Goal: Task Accomplishment & Management: Use online tool/utility

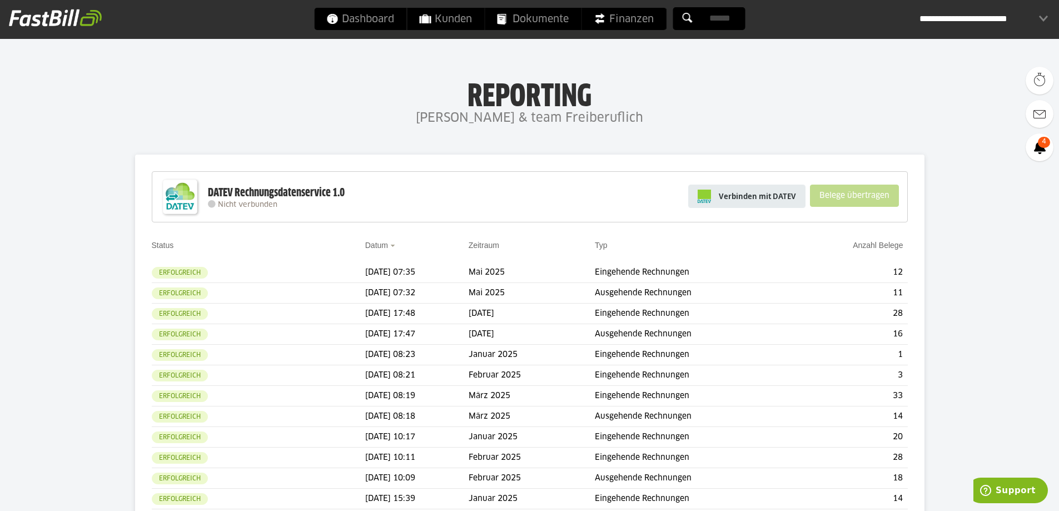
click at [763, 205] on link "Verbinden mit DATEV" at bounding box center [746, 195] width 117 height 23
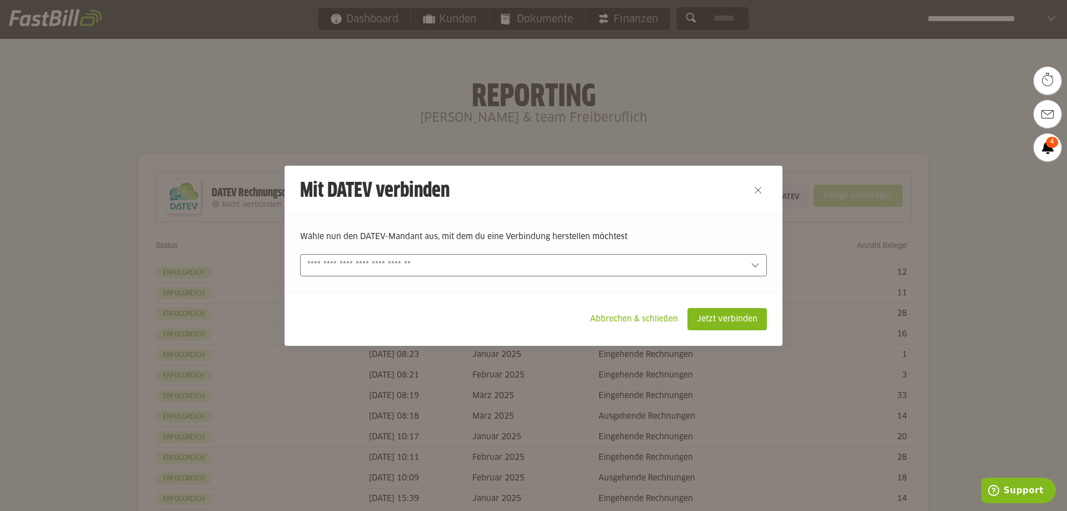
type sl-option "5434-41068"
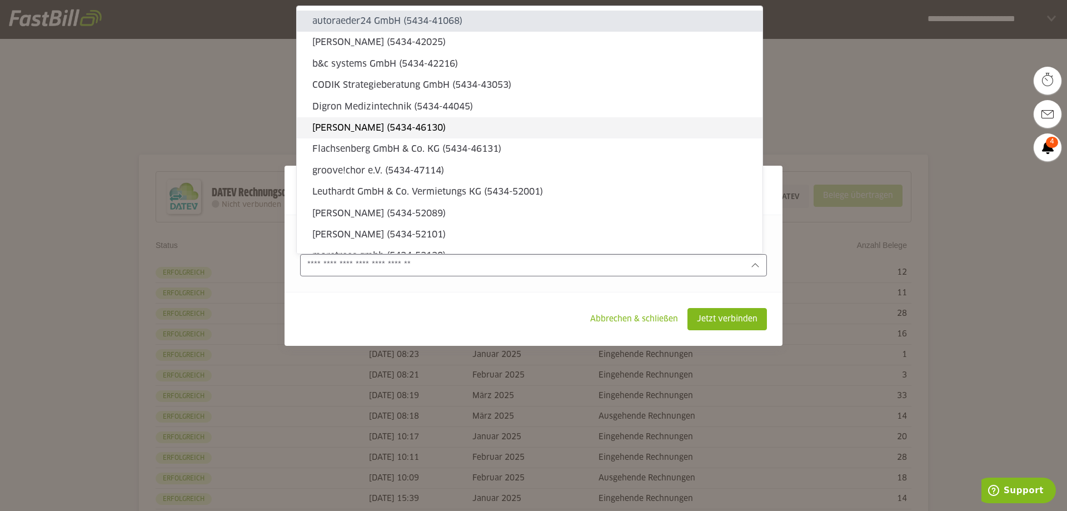
type sl-option "5434-42025"
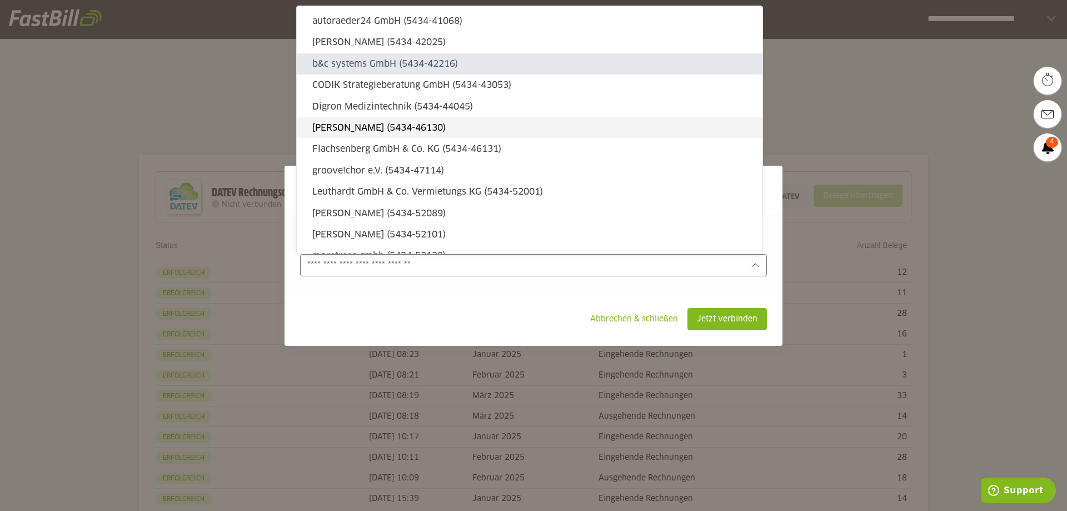
type sl-option "5434-42216"
type sl-option "5434-43053"
type sl-option "5434-44045"
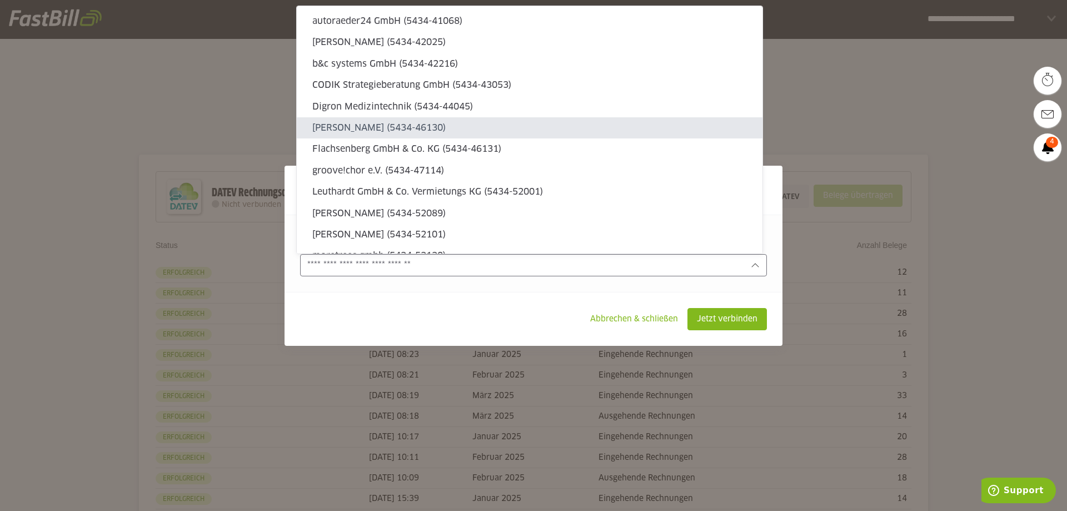
type sl-option "5434-46130"
type sl-option "5434-46131"
type sl-option "5434-47114"
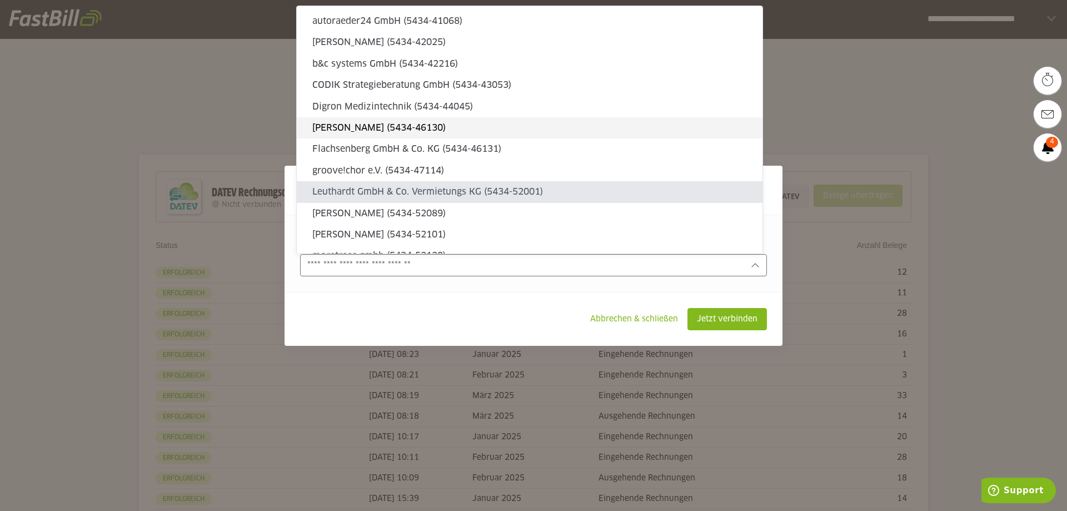
type sl-option "5434-52001"
type sl-option "5434-52089"
type sl-option "5434-52101"
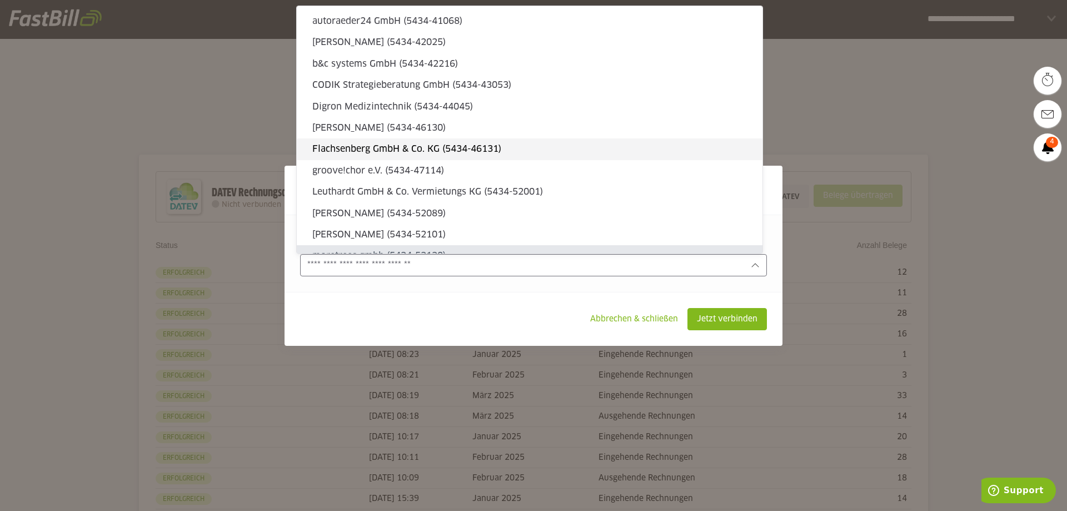
type sl-option "5434-53130"
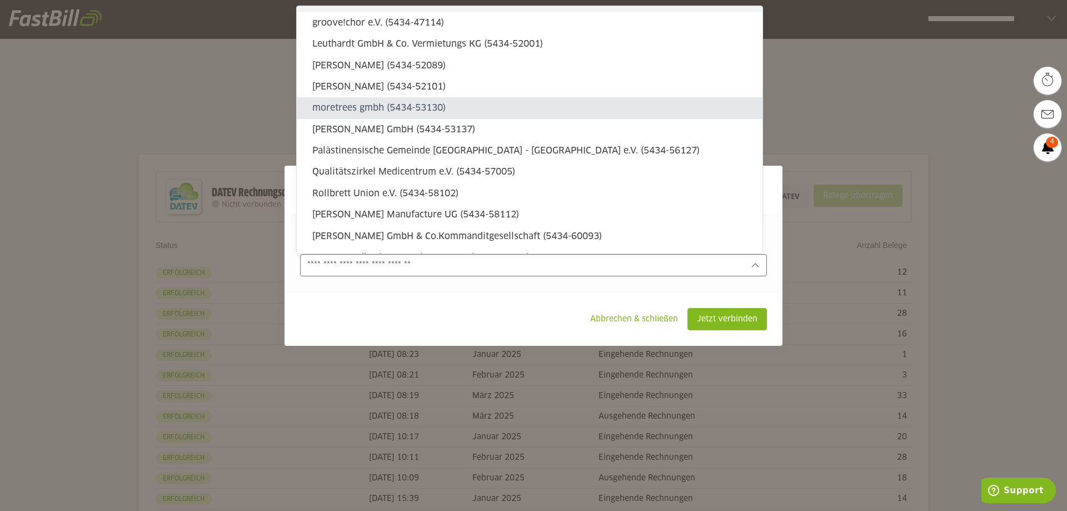
type sl-option "5434-53137"
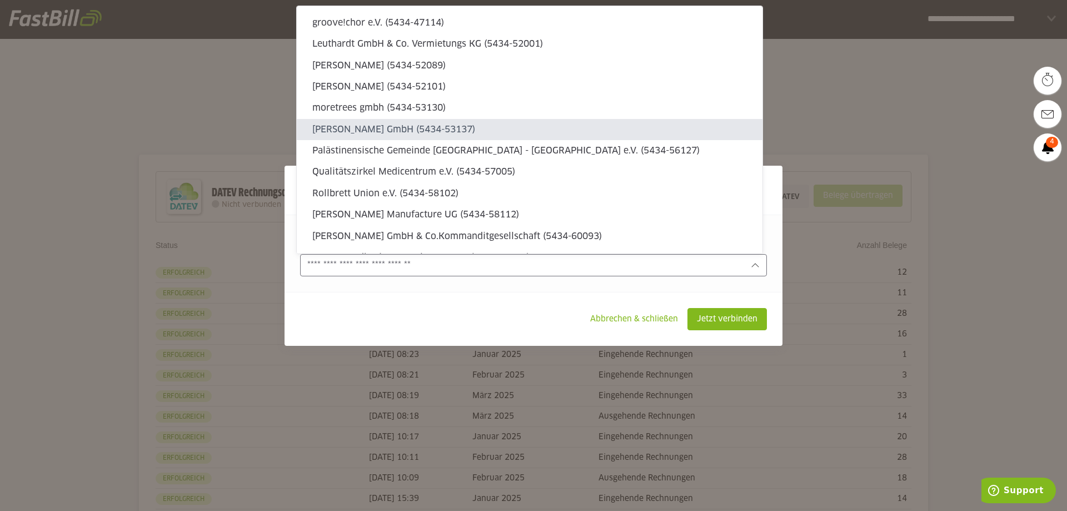
type sl-option "5434-56127"
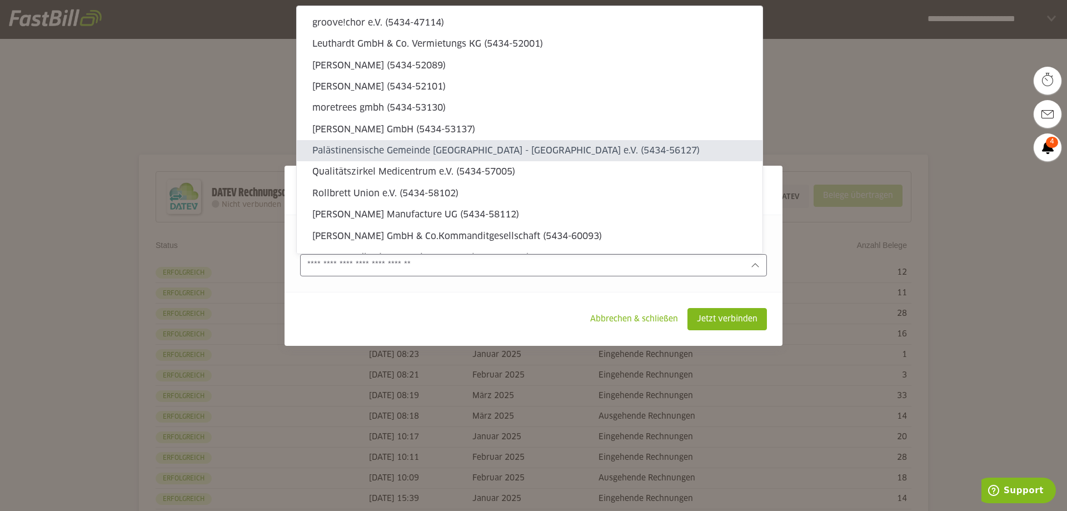
click at [455, 263] on input "text" at bounding box center [525, 265] width 437 height 12
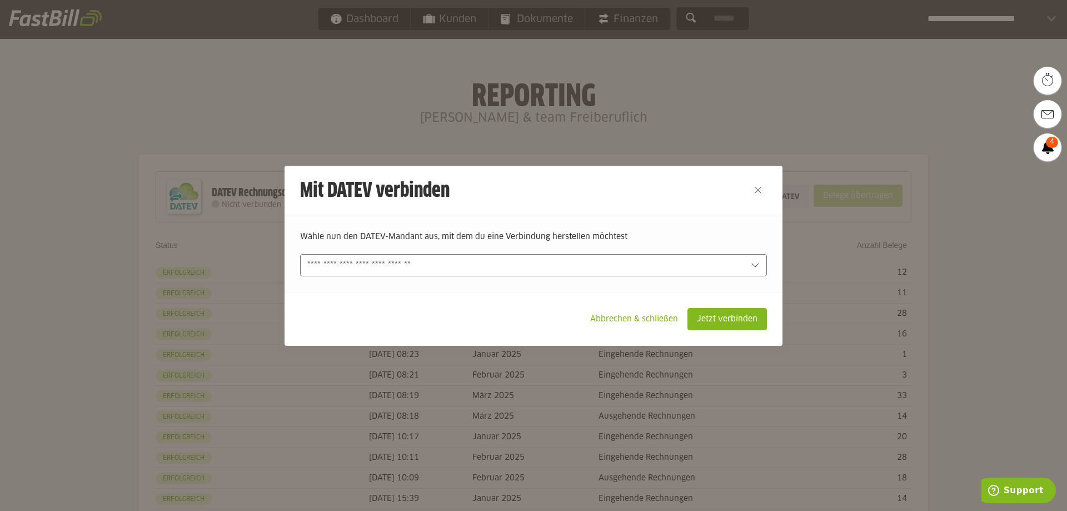
click at [455, 263] on input "text" at bounding box center [525, 265] width 437 height 12
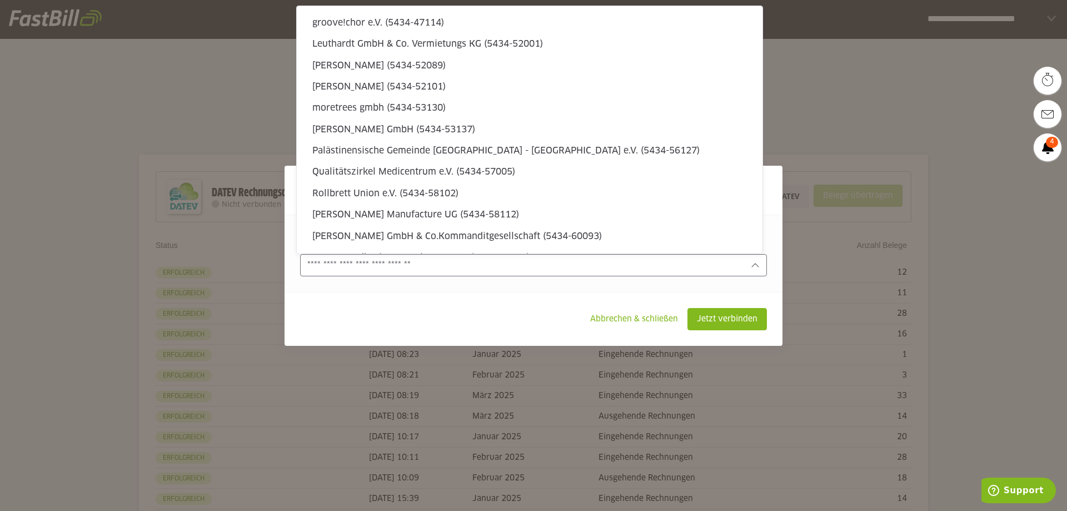
scroll to position [0, 0]
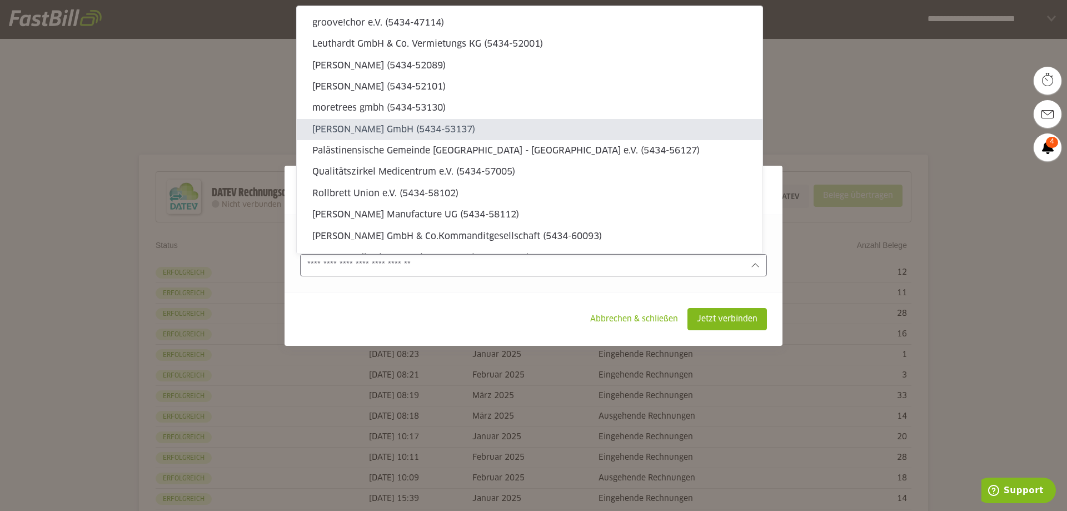
type sl-option "5434-57005"
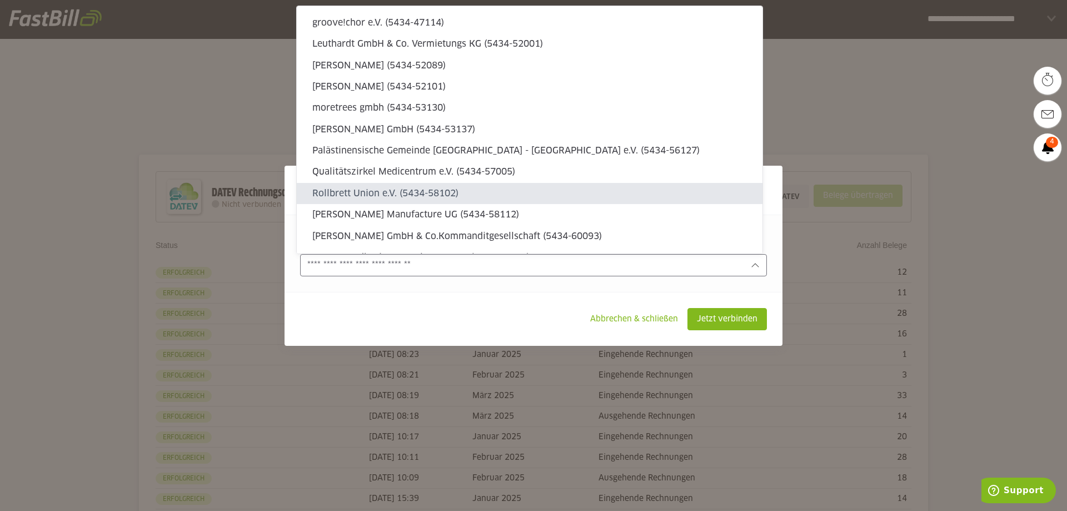
type sl-option "5434-58102"
type sl-option "5434-58112"
type sl-option "5434-60093"
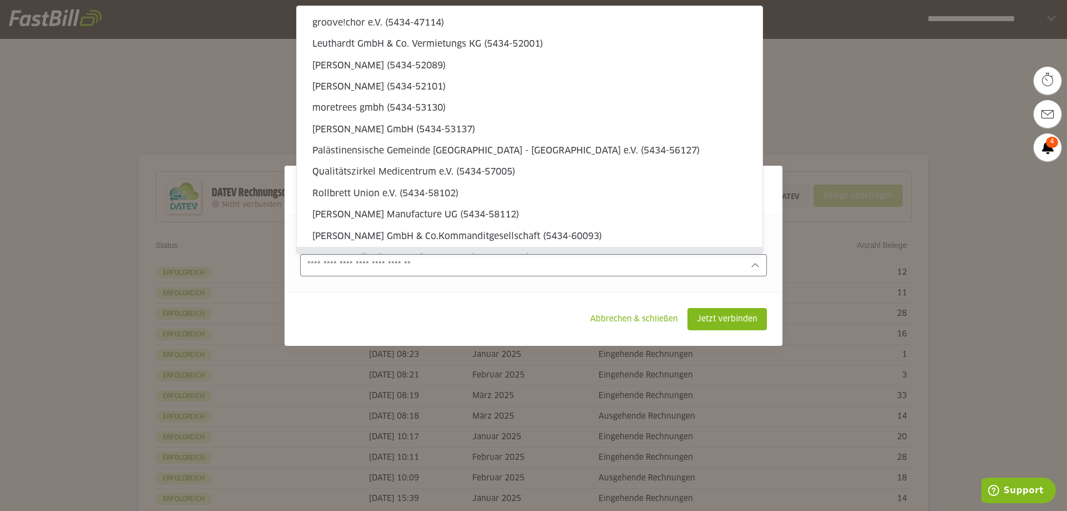
type sl-option "5434-60125"
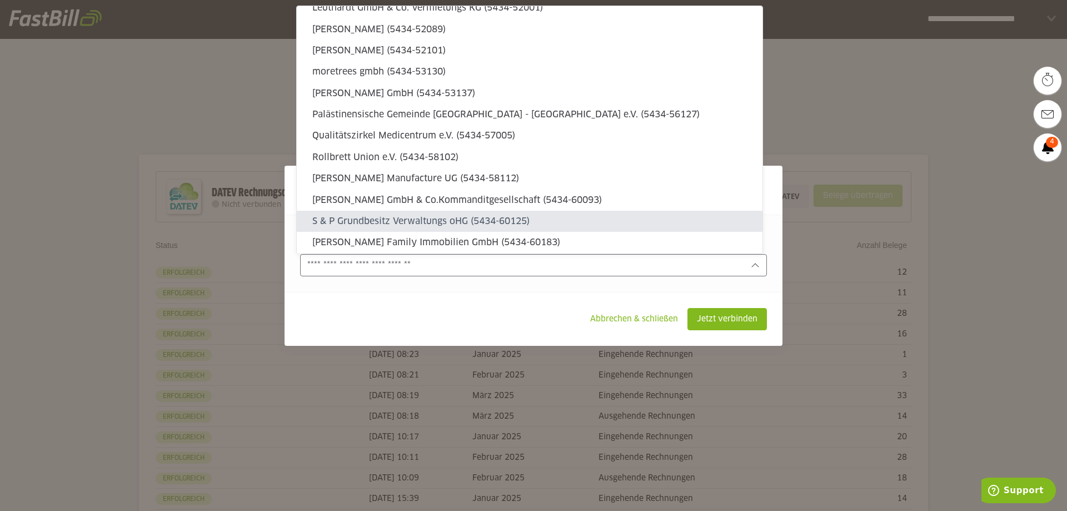
type sl-option "5434-60183"
type sl-option "5434-61011"
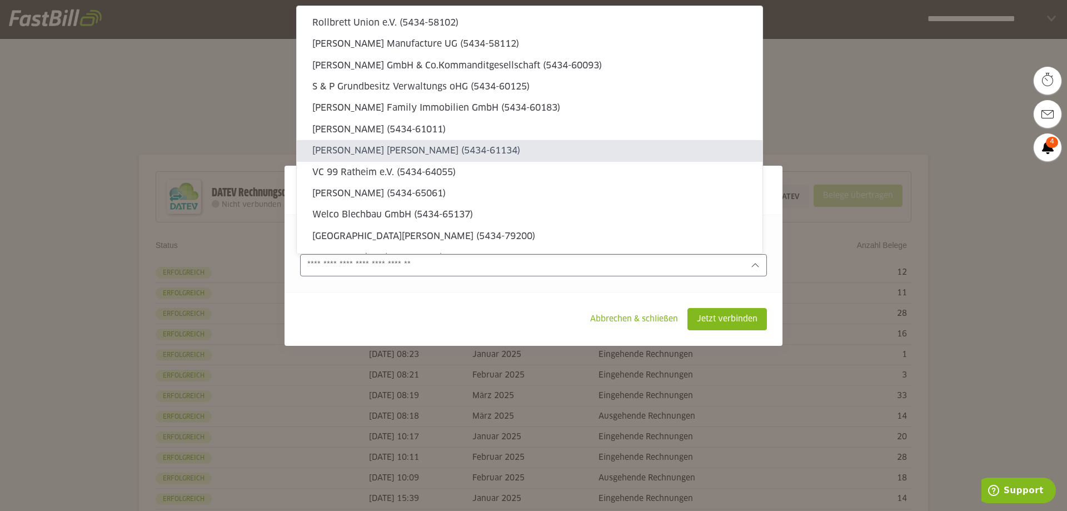
type sl-option "5434-61134"
type sl-option "5434-64055"
type sl-option "5434-65061"
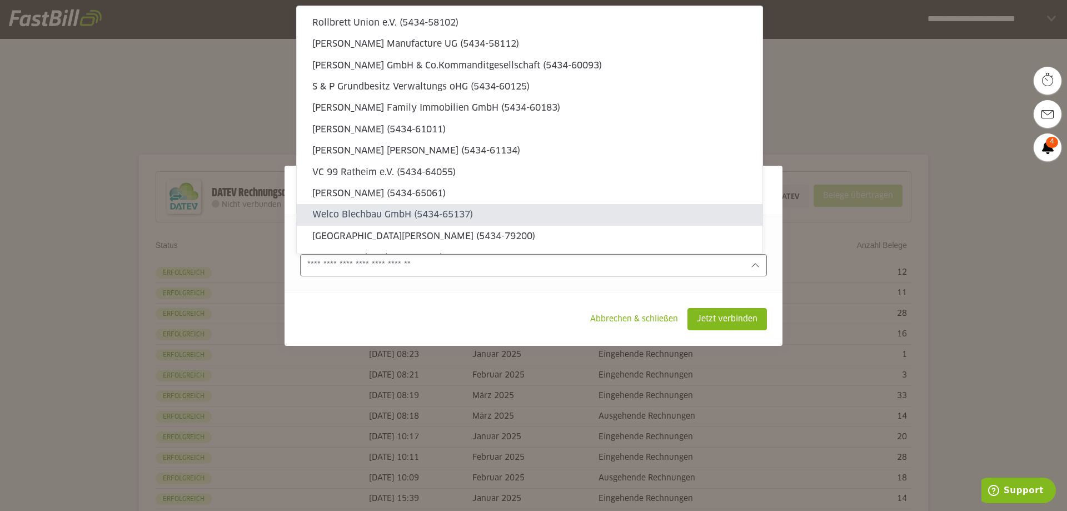
type sl-option "5434-65137"
type sl-option "5434-79200"
type sl-option "5434-79201"
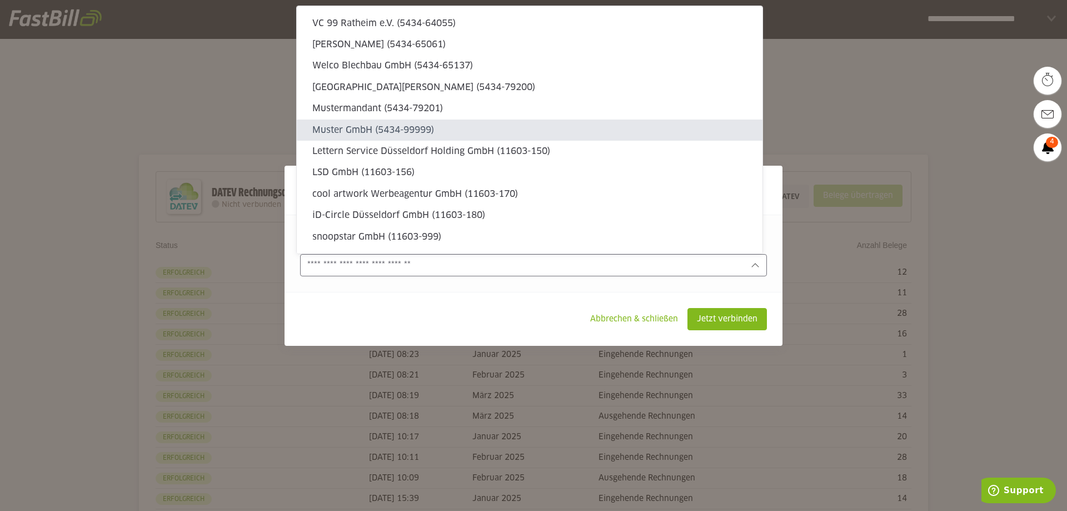
type sl-option "5434-99999"
type sl-option "11603-150"
type sl-option "11603-156"
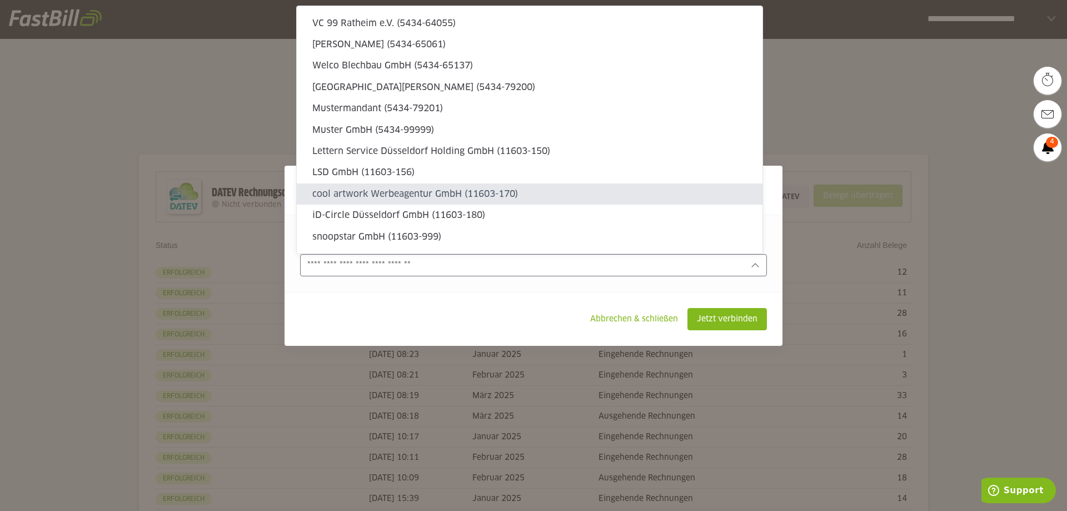
type sl-option "11603-170"
type sl-option "11603-180"
type sl-option "11603-999"
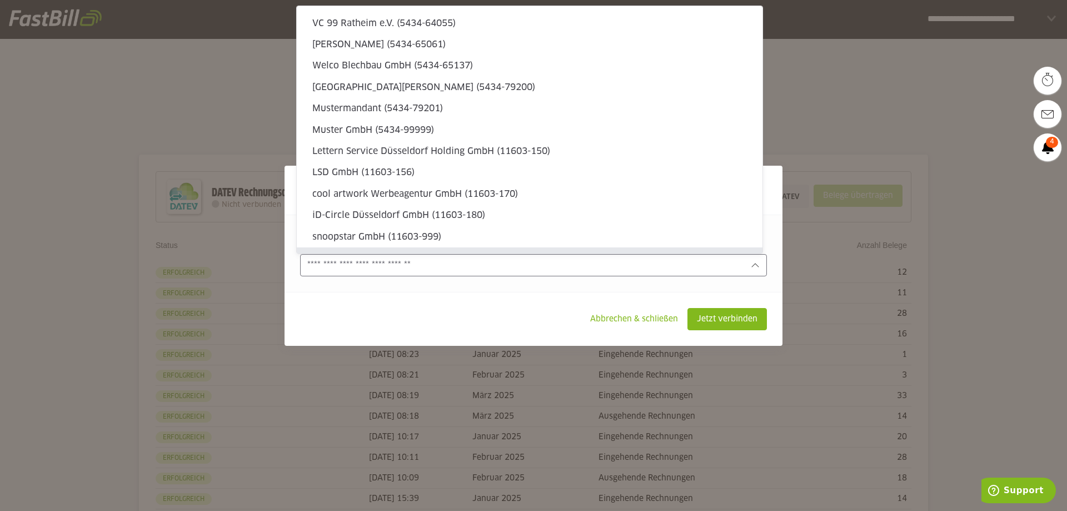
type sl-option "11603-46049"
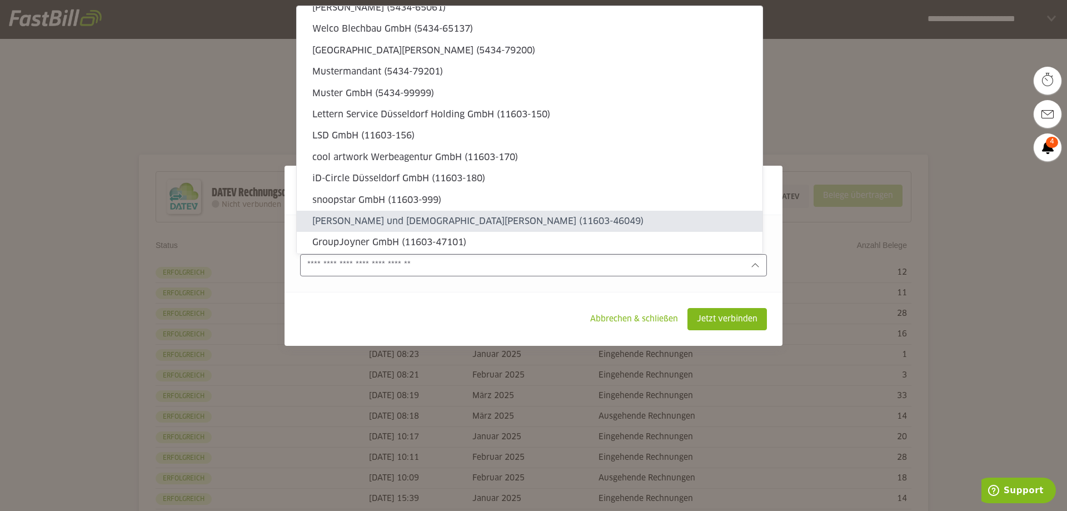
type sl-option "11603-47101"
type sl-option "11603-61151"
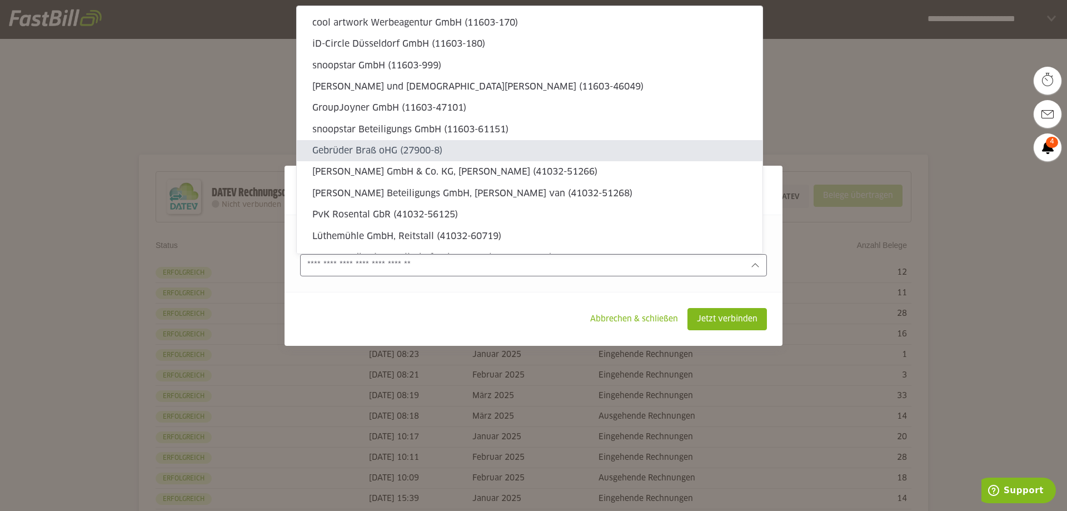
type sl-option "27900-8"
type sl-option "41032-51266"
type sl-option "41032-51268"
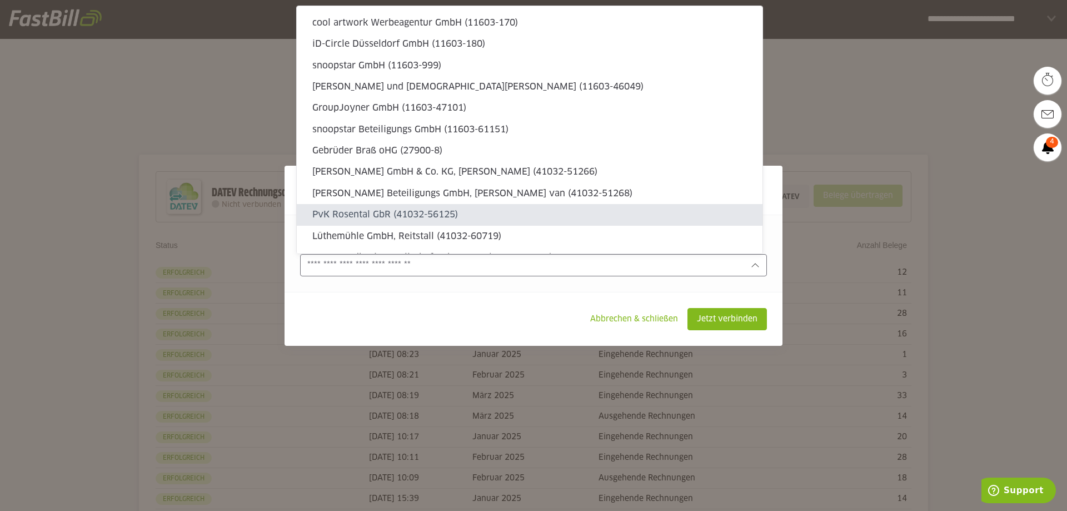
type sl-option "41032-56125"
type sl-option "41032-60719"
type sl-option "41032-60925"
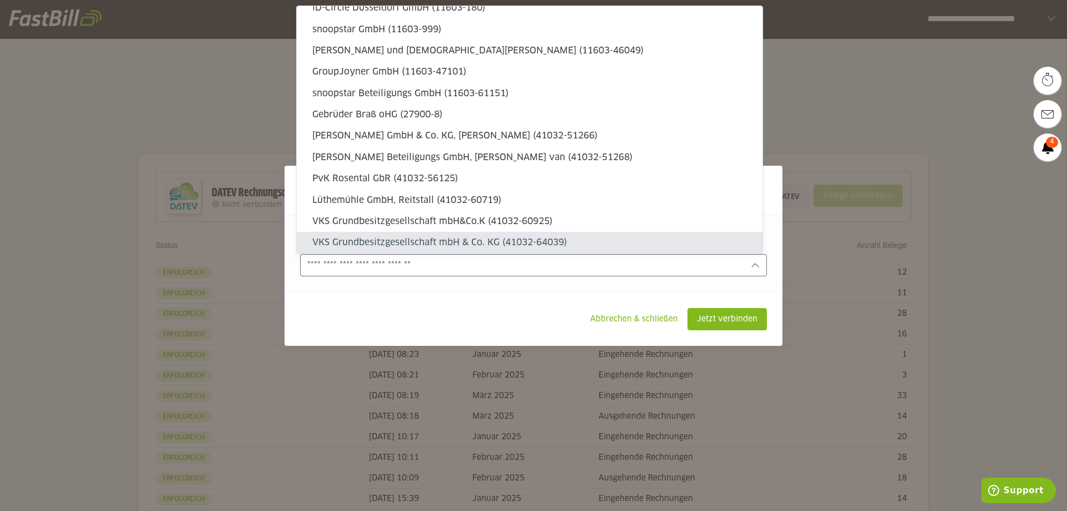
type sl-option "41032-64039"
type sl-option "61344-46054"
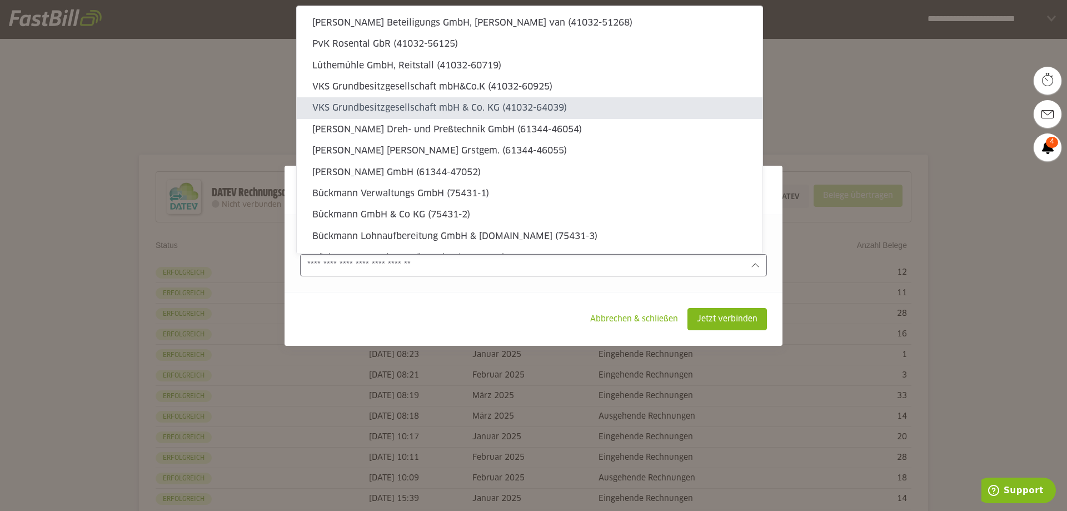
type sl-option "61344-46055"
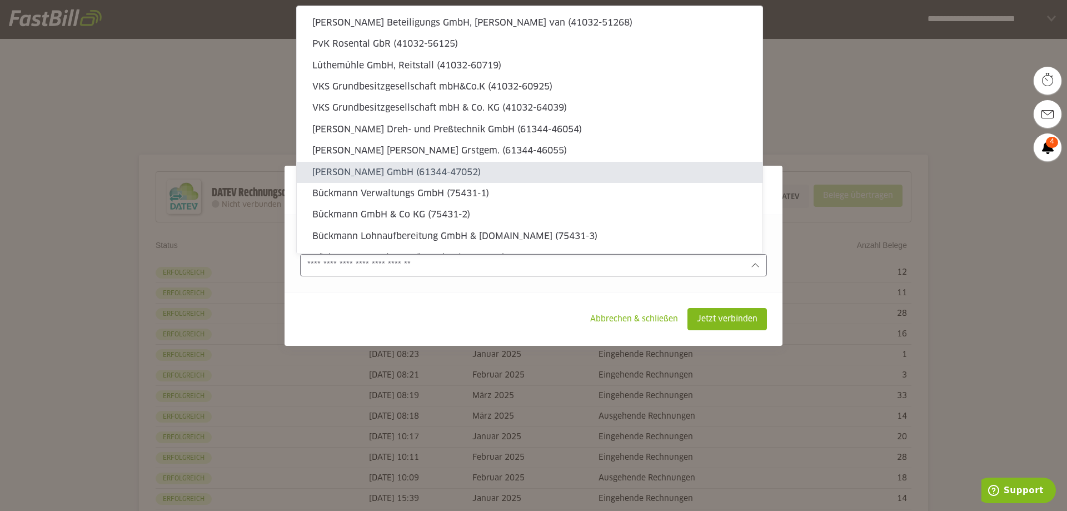
type sl-option "61344-47052"
type sl-option "75431-1"
type sl-option "75431-2"
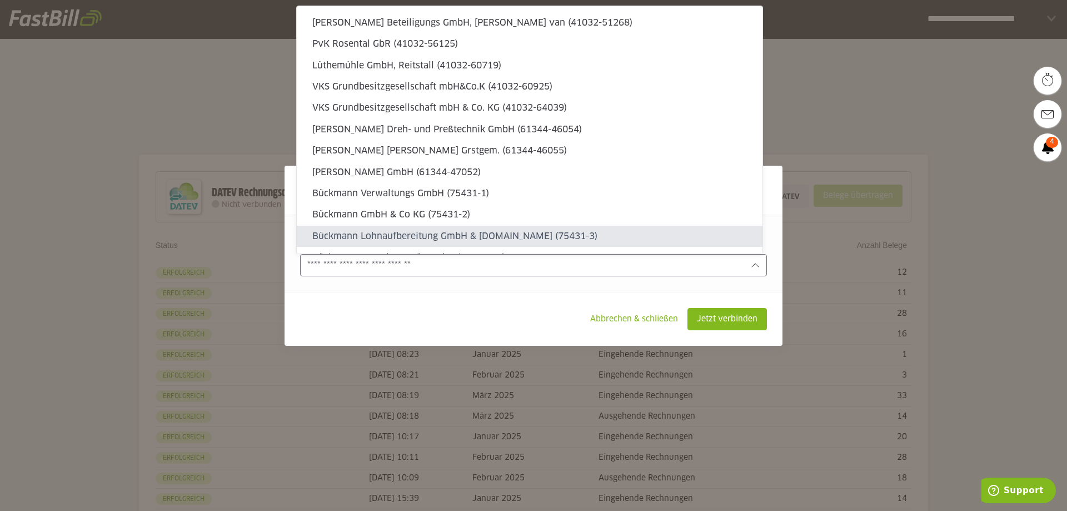
type sl-option "75431-3"
type sl-option "75431-11"
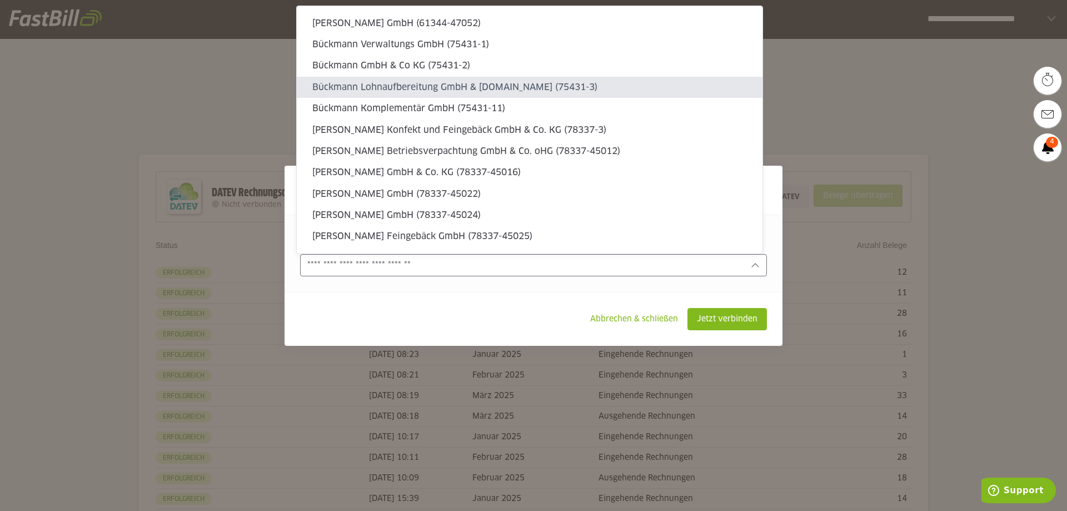
type sl-option "78337-3"
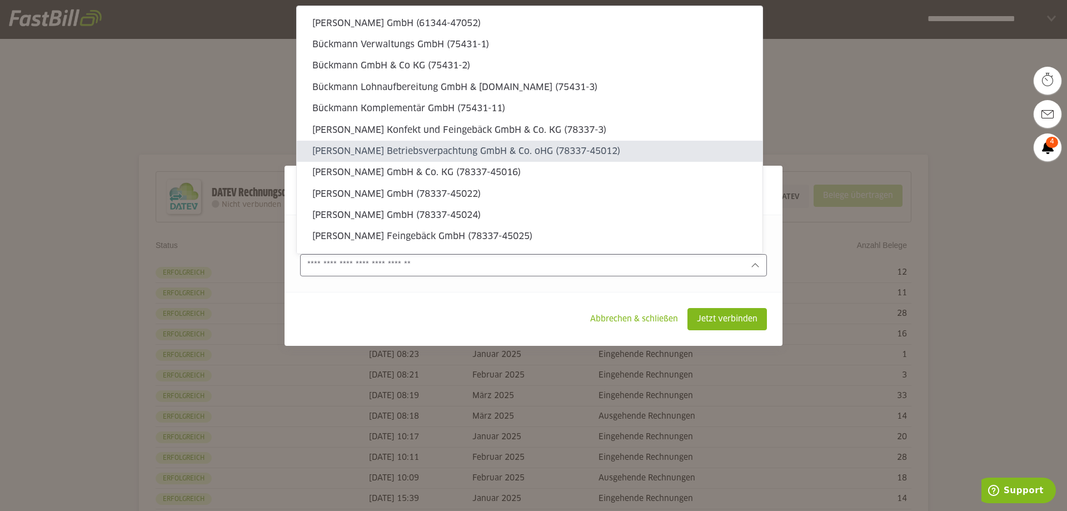
type sl-option "78337-45012"
type sl-option "78337-45016"
type sl-option "78337-45022"
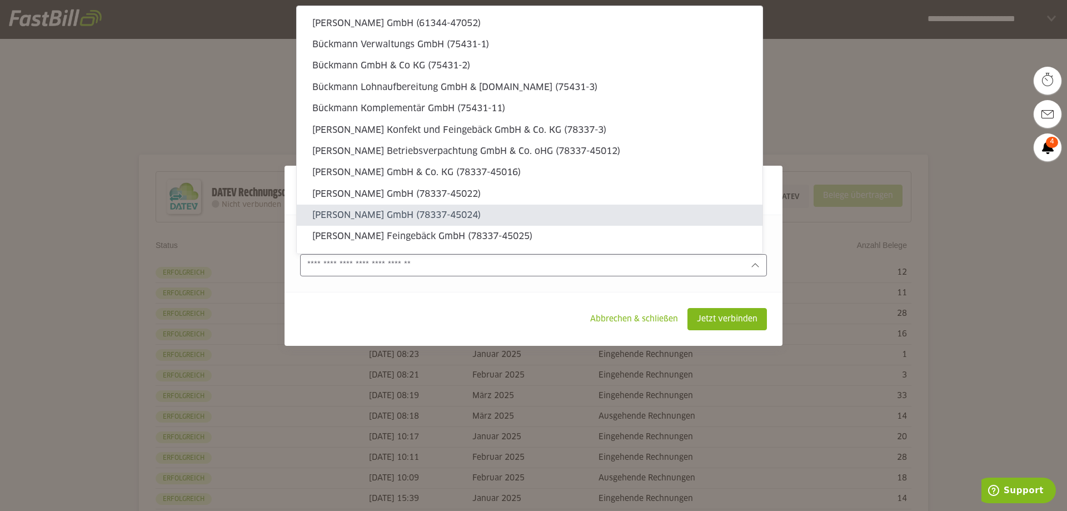
type sl-option "78337-45024"
type sl-option "78337-45025"
type sl-option "78337-45047"
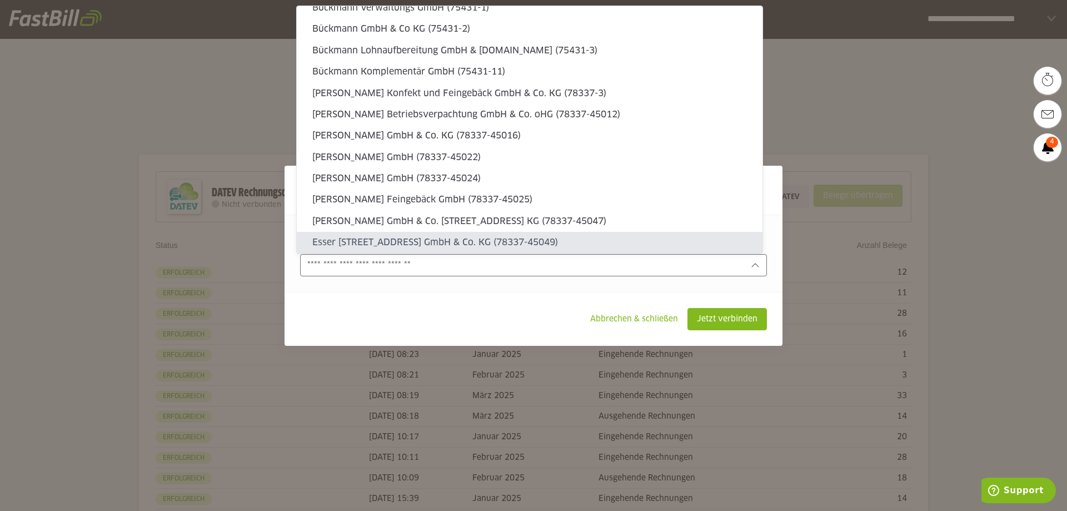
type sl-option "78337-45049"
type sl-option "114848-1"
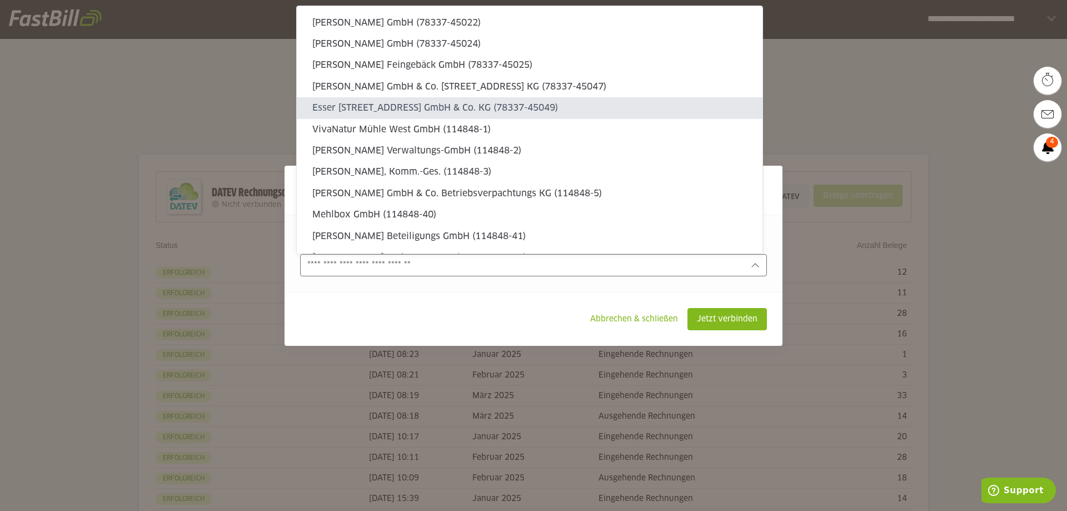
type sl-option "114848-2"
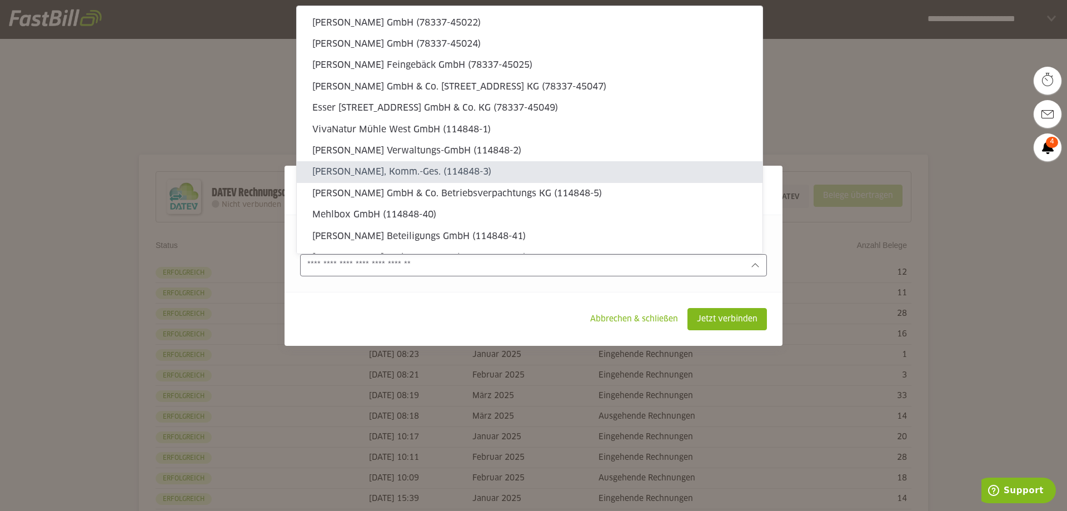
type sl-option "114848-3"
type sl-option "114848-5"
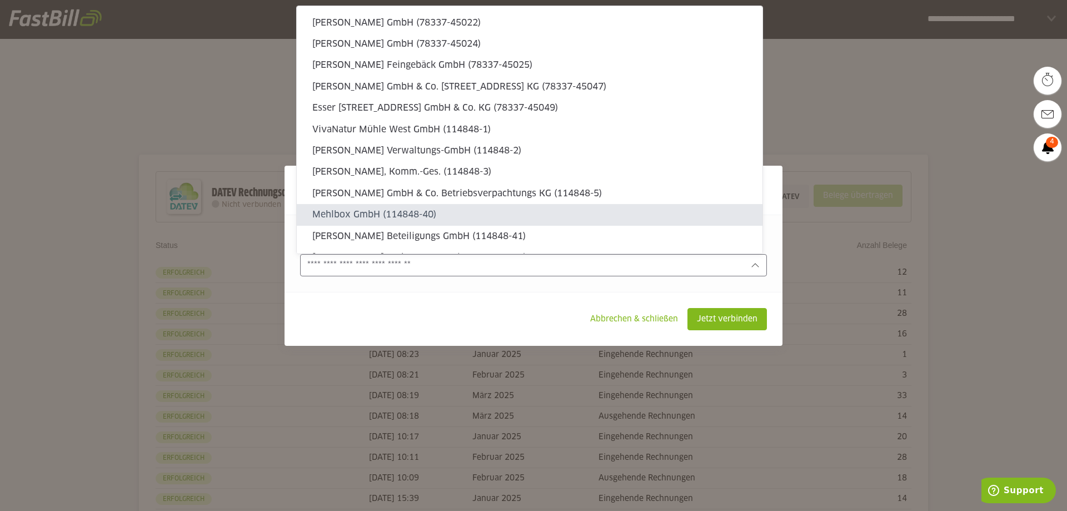
type sl-option "114848-40"
type sl-option "114848-41"
type sl-option "114848-51102"
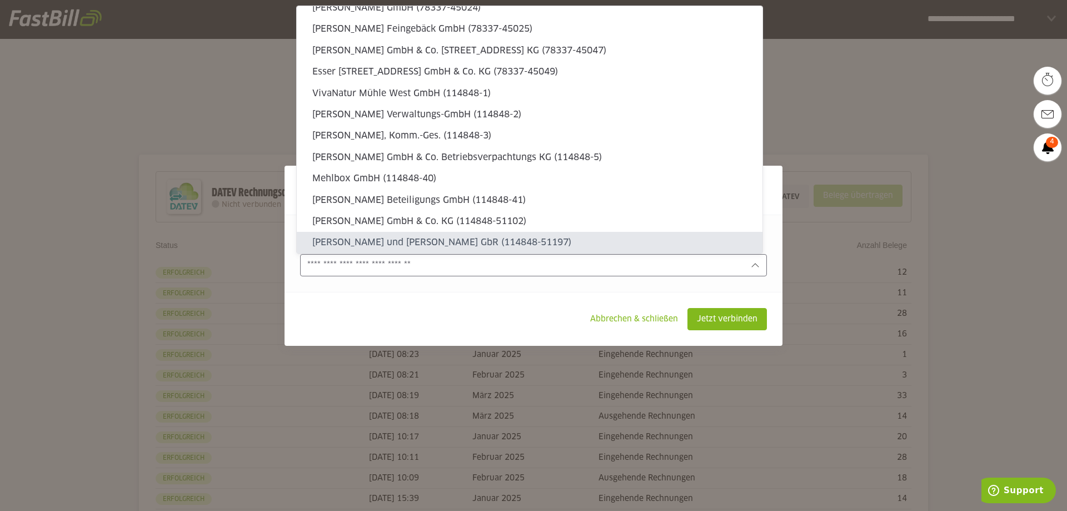
type sl-option "114848-51197"
type sl-option "177689-64008"
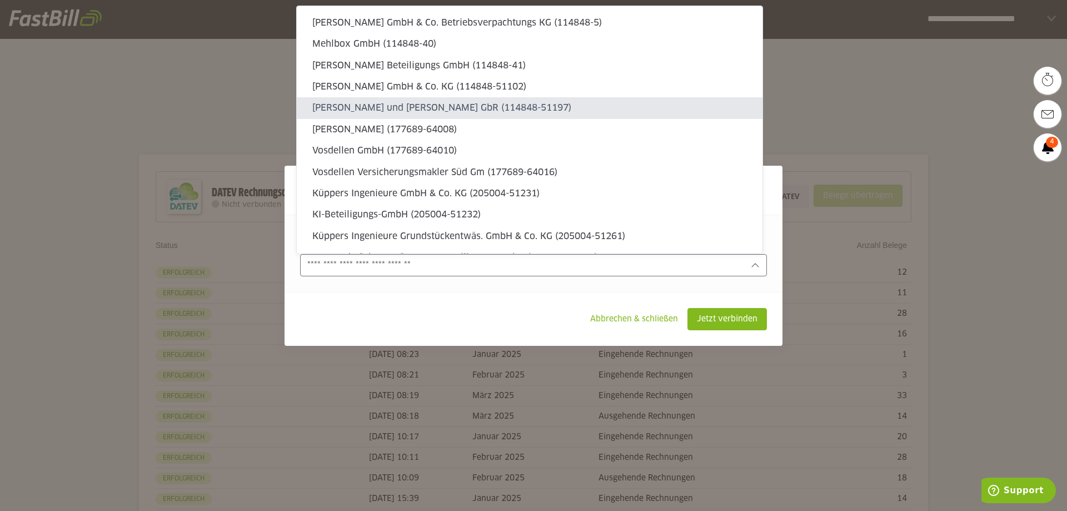
type sl-option "177689-64010"
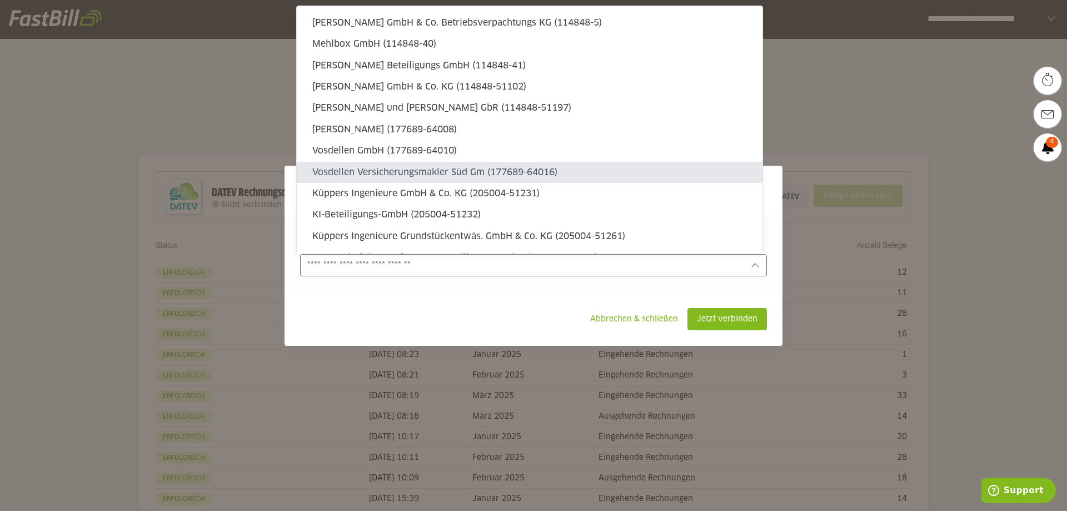
type sl-option "177689-64016"
type sl-option "205004-51231"
type sl-option "205004-51232"
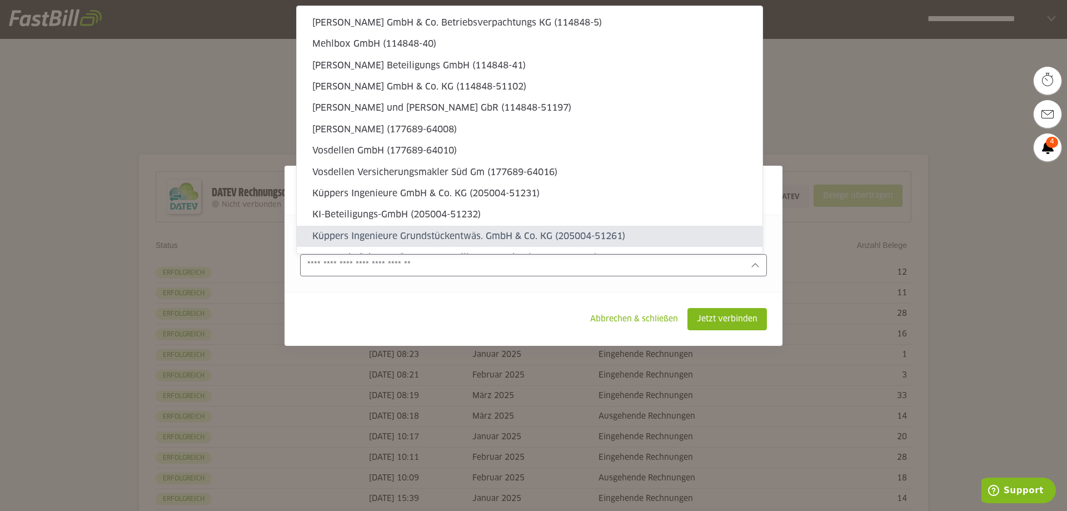
type sl-option "205004-51261"
type sl-option "205004-51262"
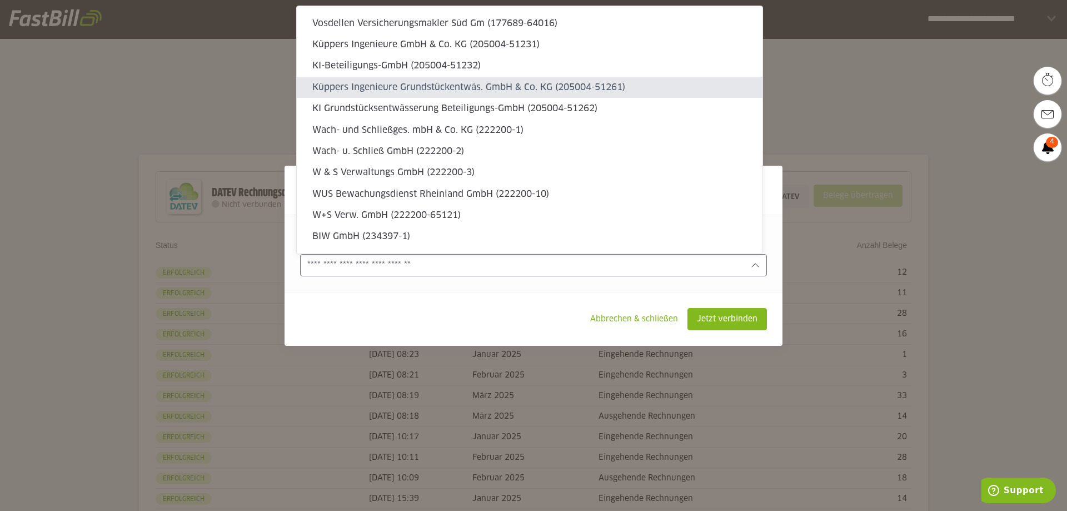
type sl-option "222200-1"
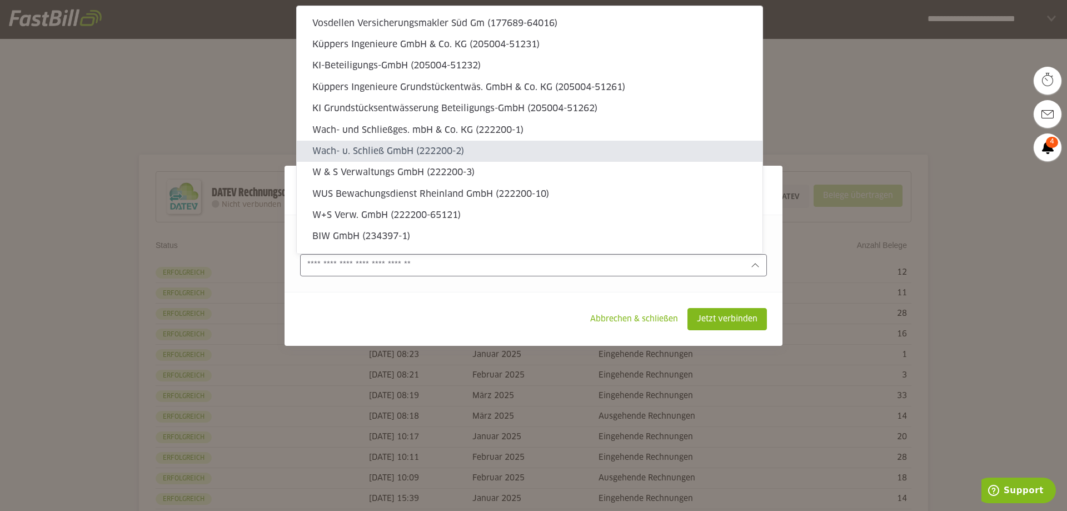
type sl-option "222200-2"
type sl-option "222200-3"
type sl-option "222200-10"
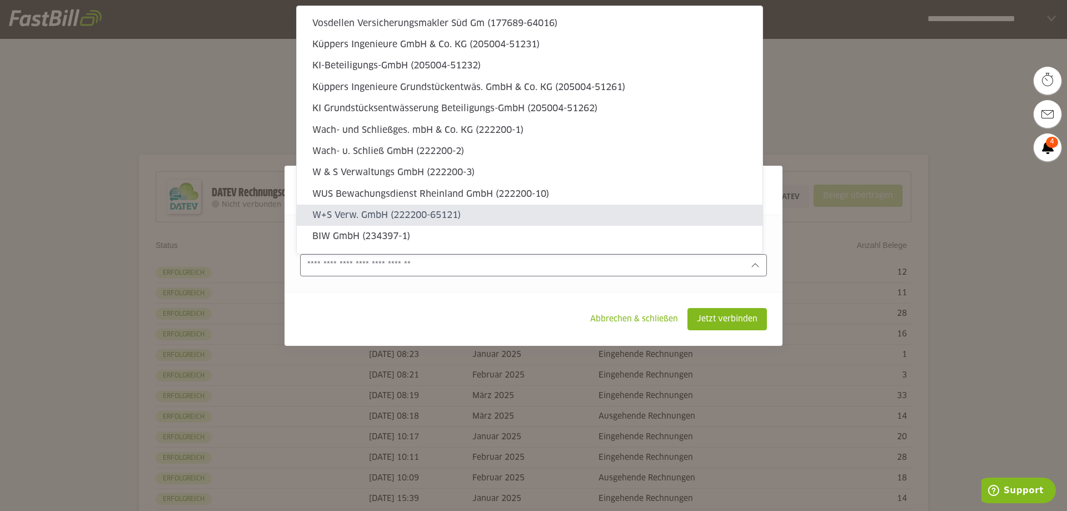
type sl-option "222200-65121"
type sl-option "234397-1"
type sl-option "234397-2"
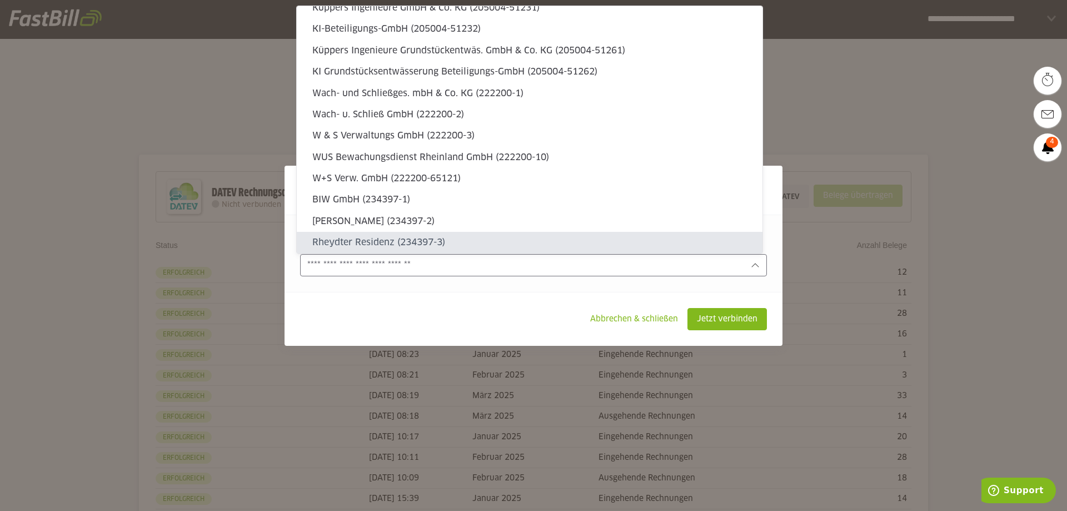
type sl-option "234397-3"
type sl-option "234397-42187"
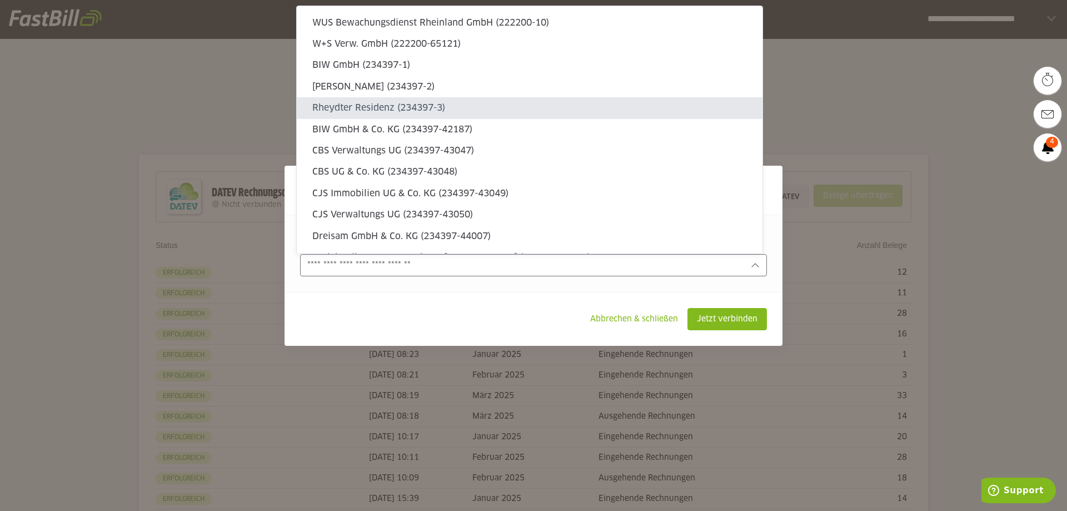
type sl-option "234397-43047"
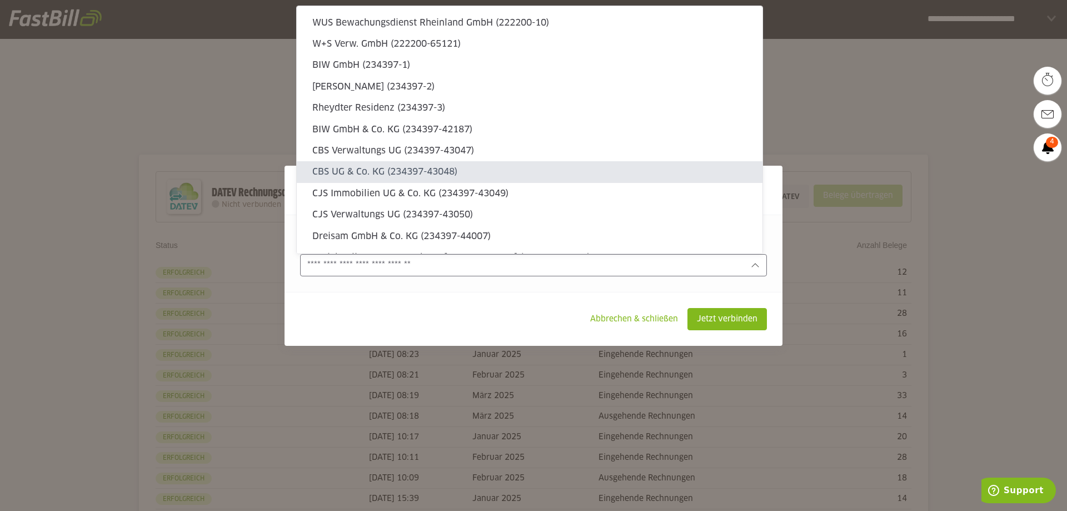
type sl-option "234397-43048"
type sl-option "234397-43049"
type sl-option "234397-43050"
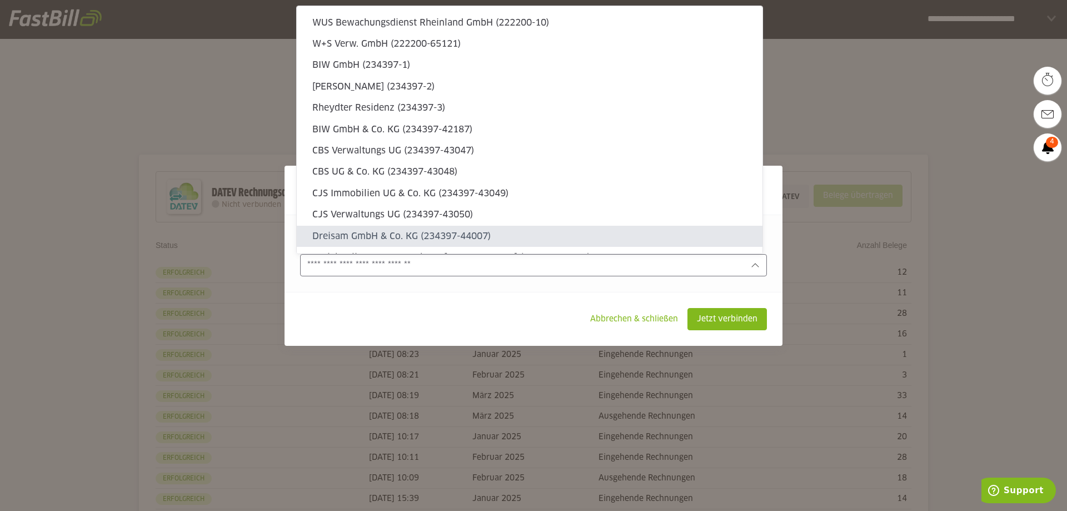
type sl-option "234397-44007"
type sl-option "234397-56110"
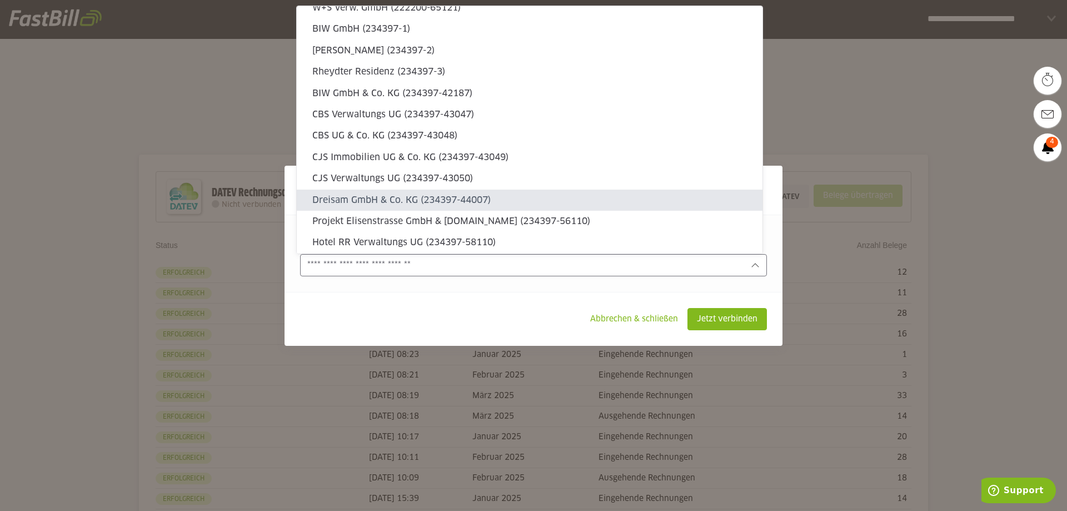
type sl-option "234397-58110"
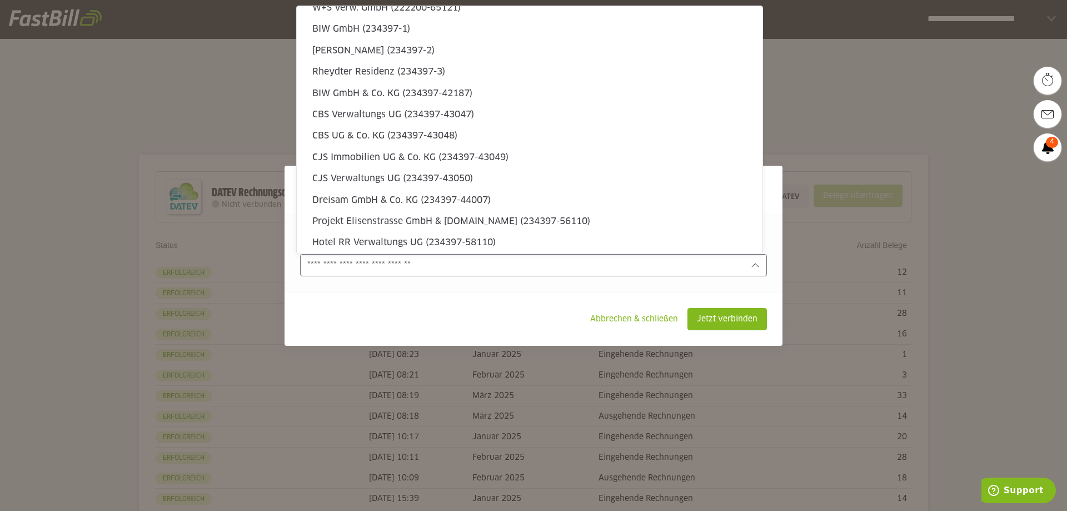
type sl-option "234397-58111"
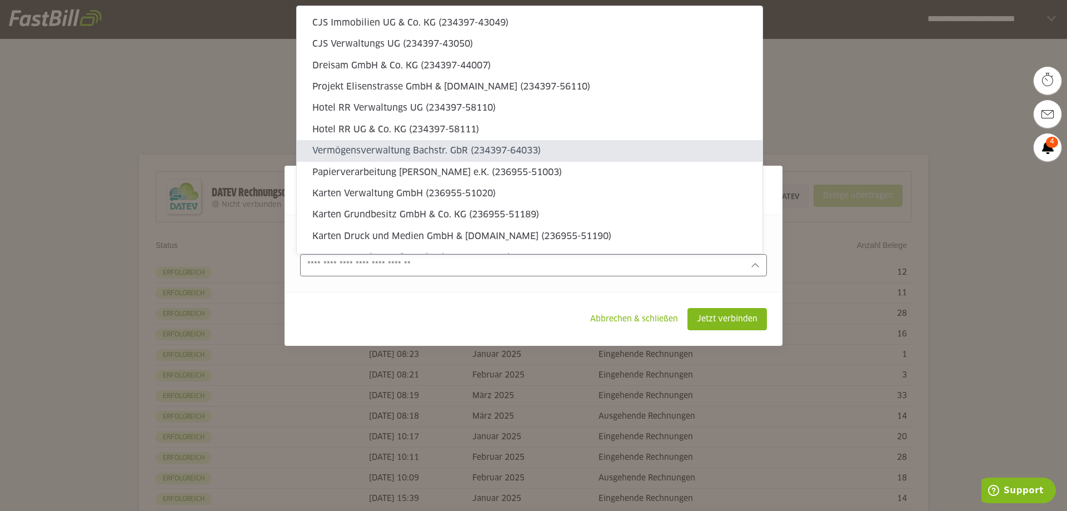
type sl-option "234397-64033"
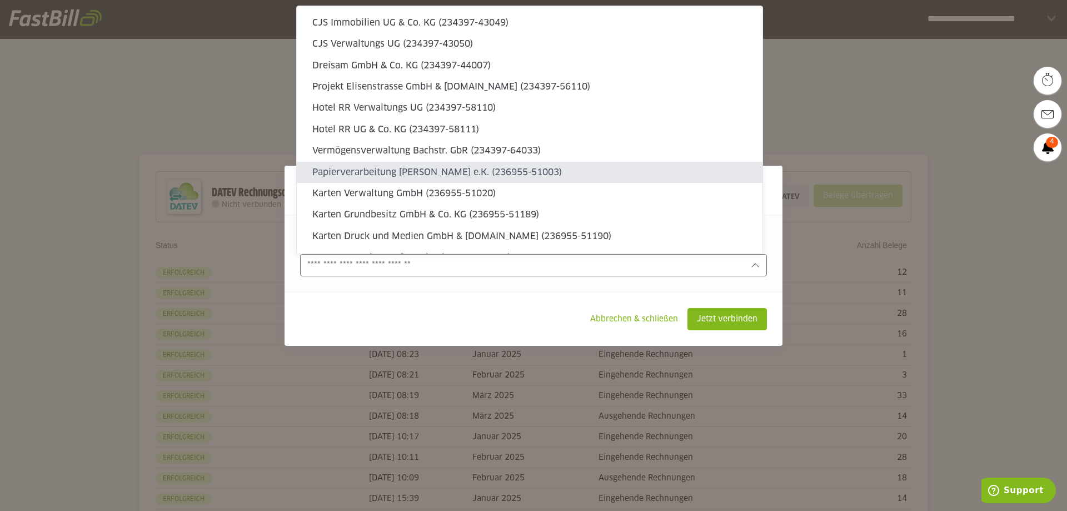
type sl-option "236955-51003"
type sl-option "236955-51020"
type sl-option "236955-51189"
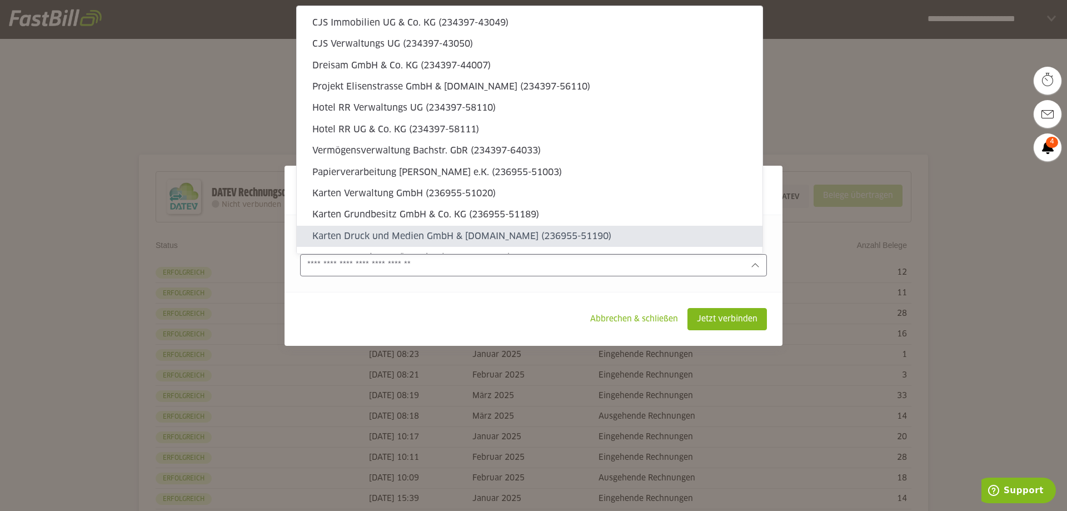
type sl-option "236955-51190"
type sl-option "236955-51191"
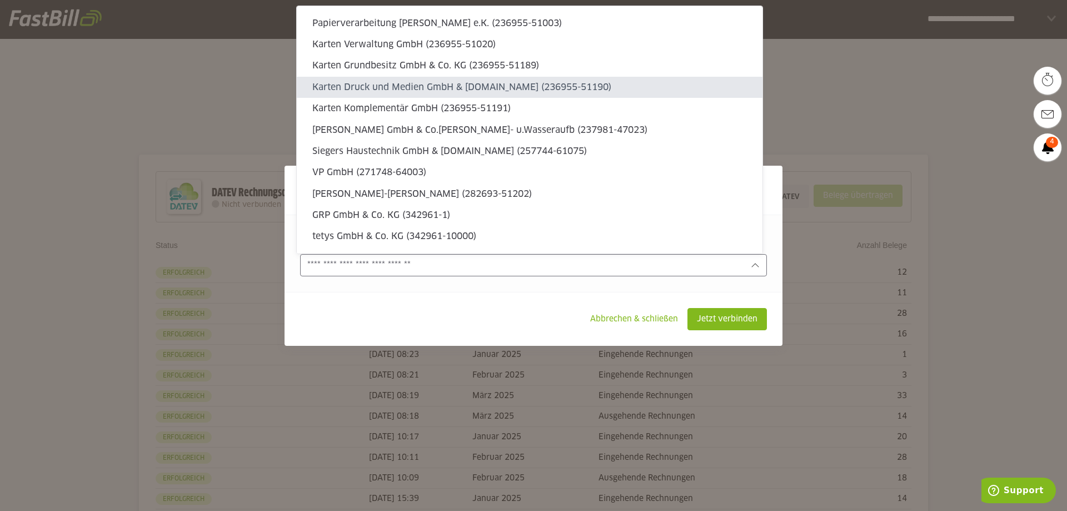
type sl-option "237981-47023"
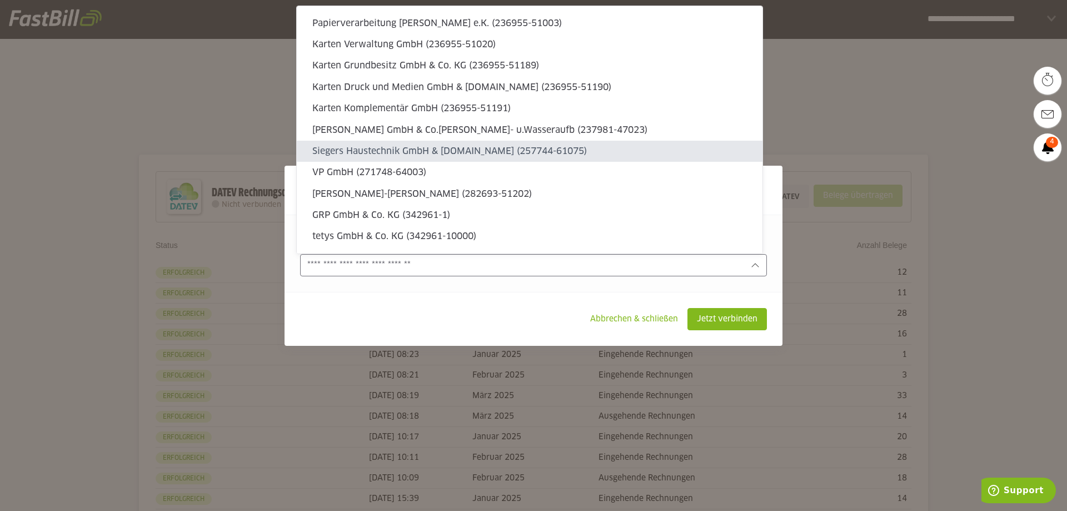
type sl-option "257744-61075"
type sl-option "271748-64003"
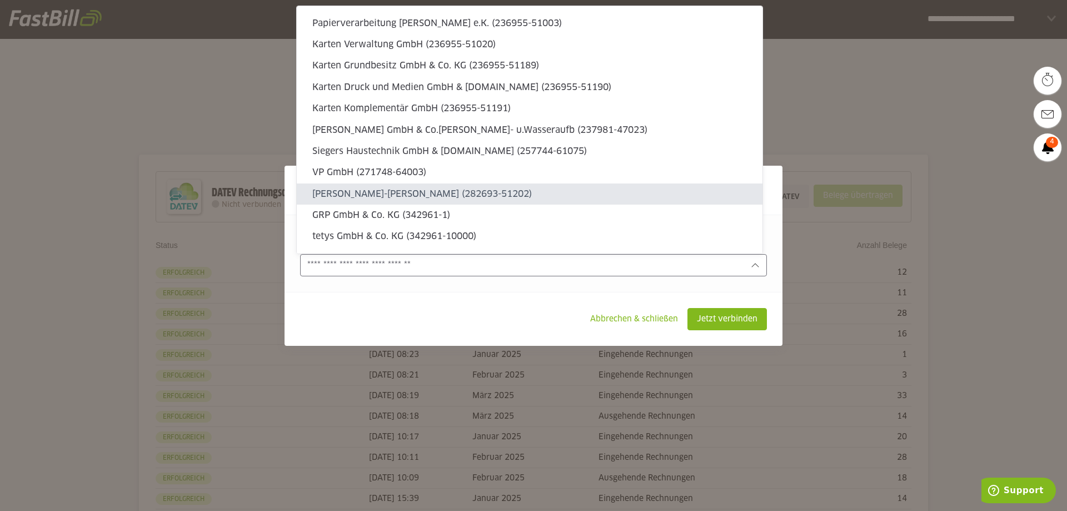
type sl-option "282693-51202"
type sl-option "342961-1"
type sl-option "342961-10000"
type sl-option "342961-20000"
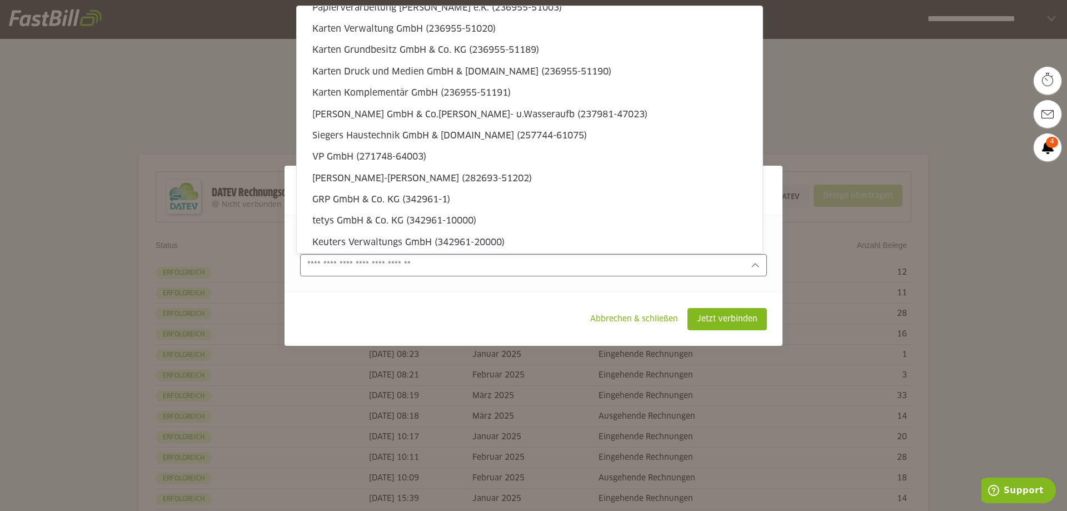
type sl-option "342961-46114"
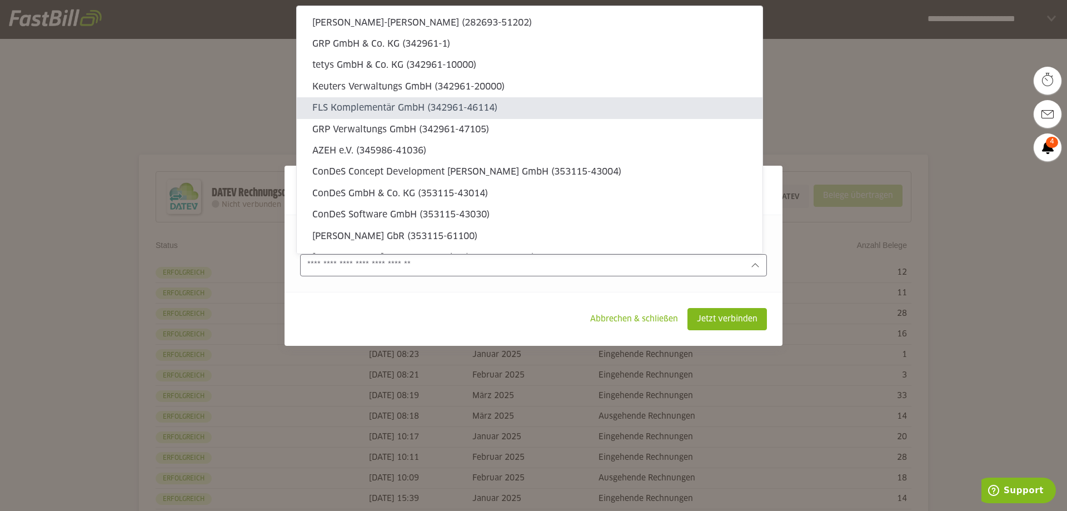
type sl-option "342961-47105"
type sl-option "345986-41036"
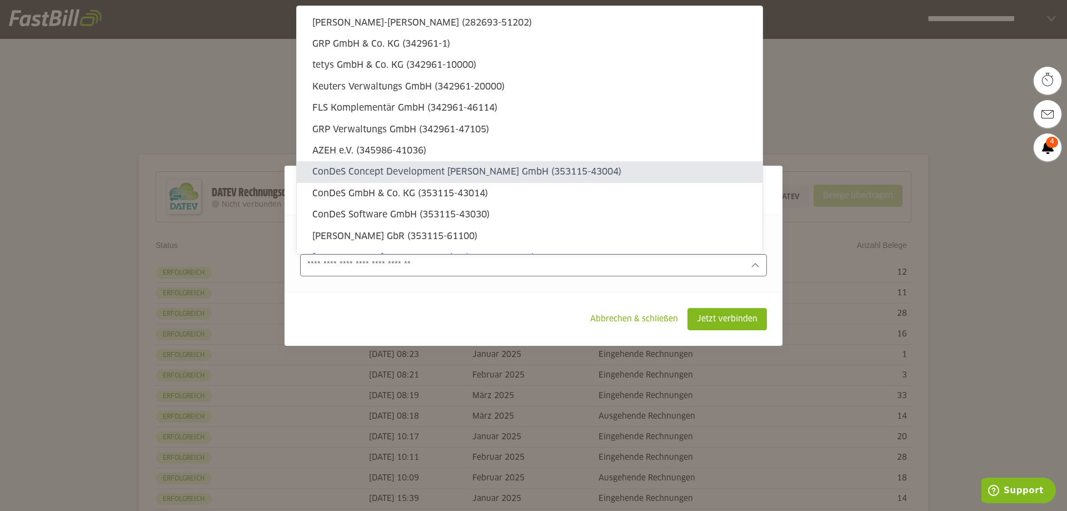
type sl-option "353115-43004"
type sl-option "353115-43014"
type sl-option "353115-43030"
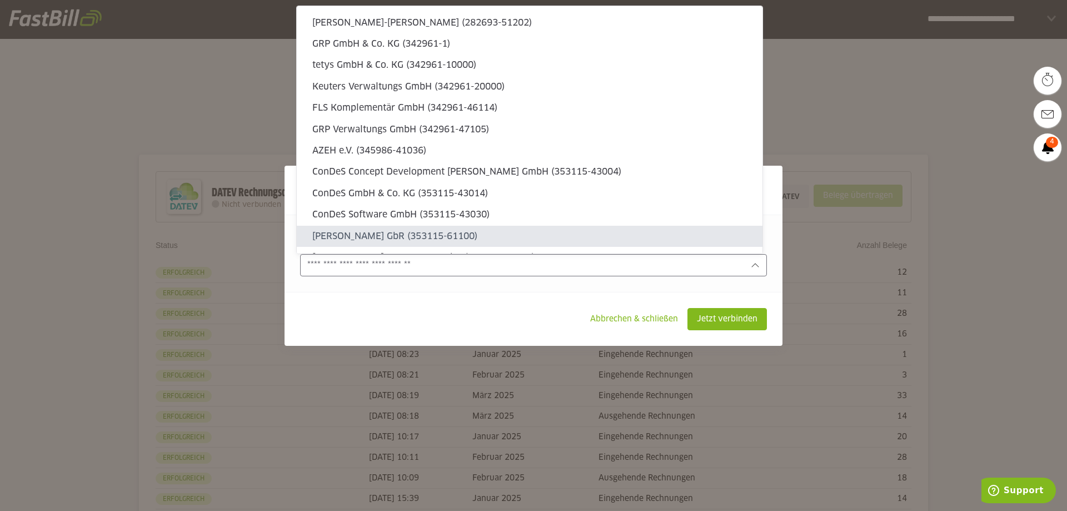
type sl-option "353115-61100"
type sl-option "353115-61107"
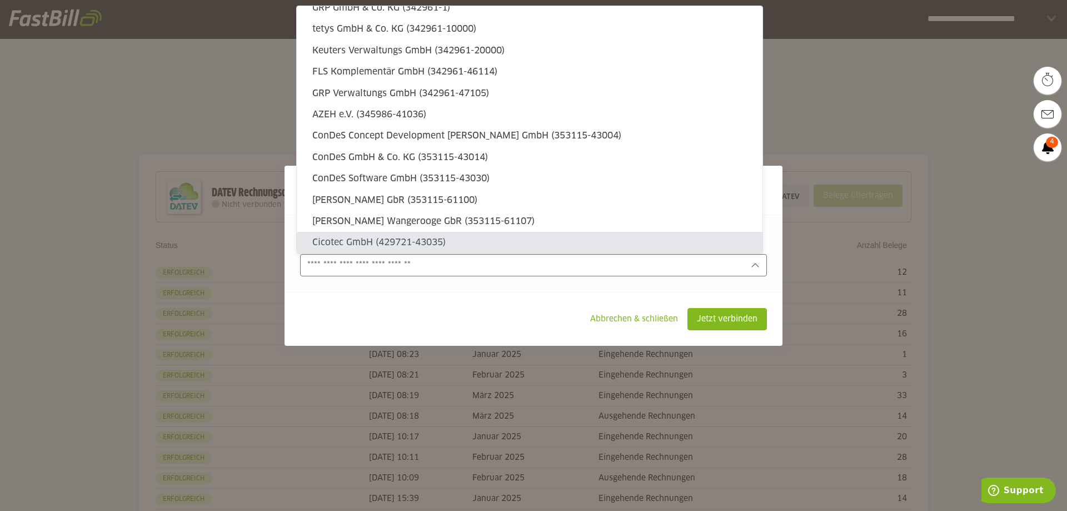
type sl-option "429721-43035"
type sl-option "429721-43037"
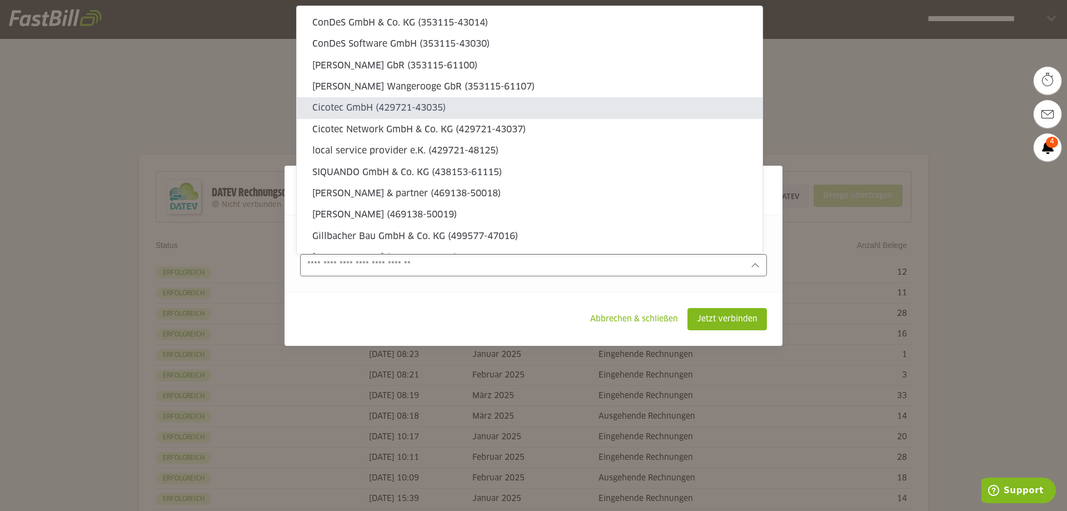
type sl-option "429721-48125"
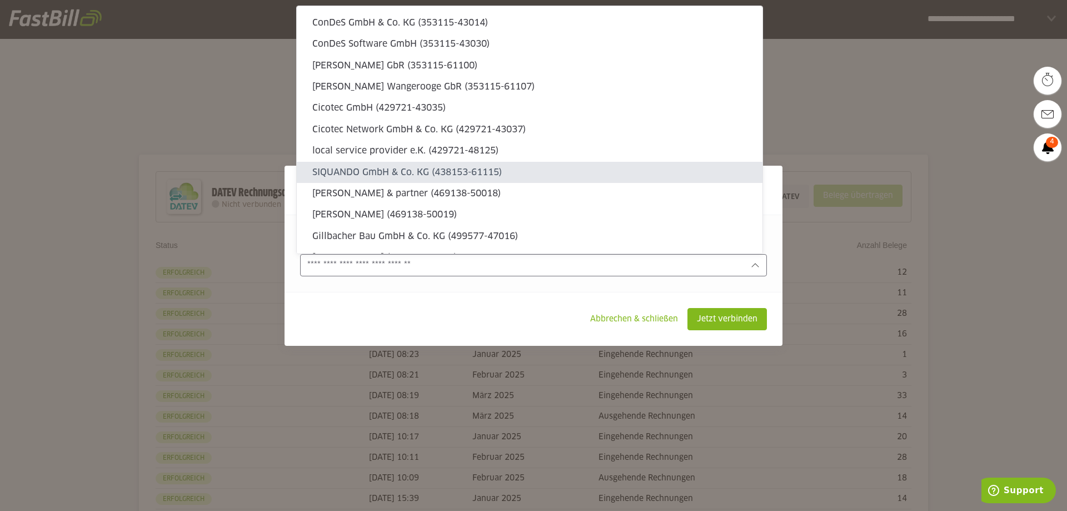
type sl-option "438153-61115"
type sl-option "469138-50018"
type sl-option "469138-50019"
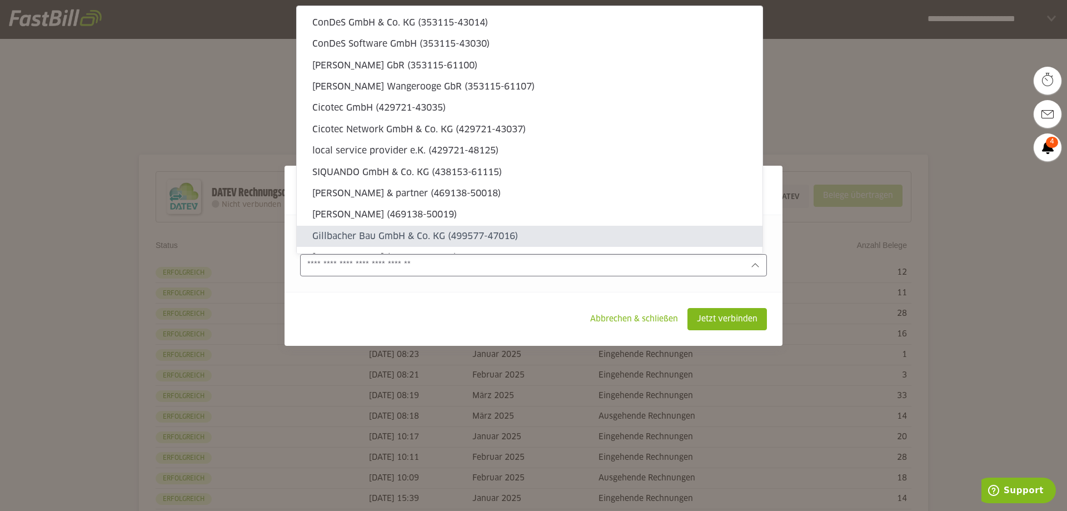
type sl-option "499577-47016"
type sl-option "525496-58090"
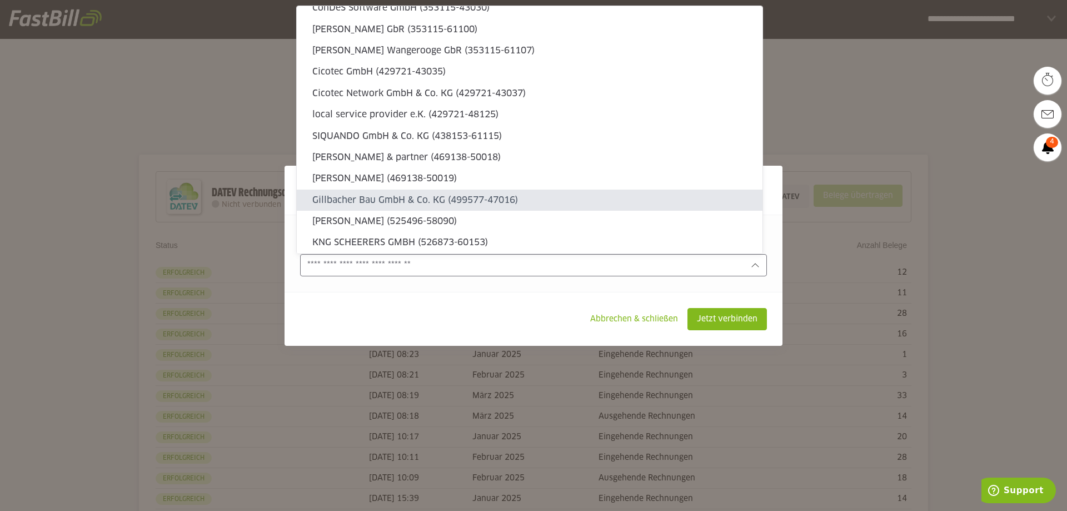
type sl-option "526873-60153"
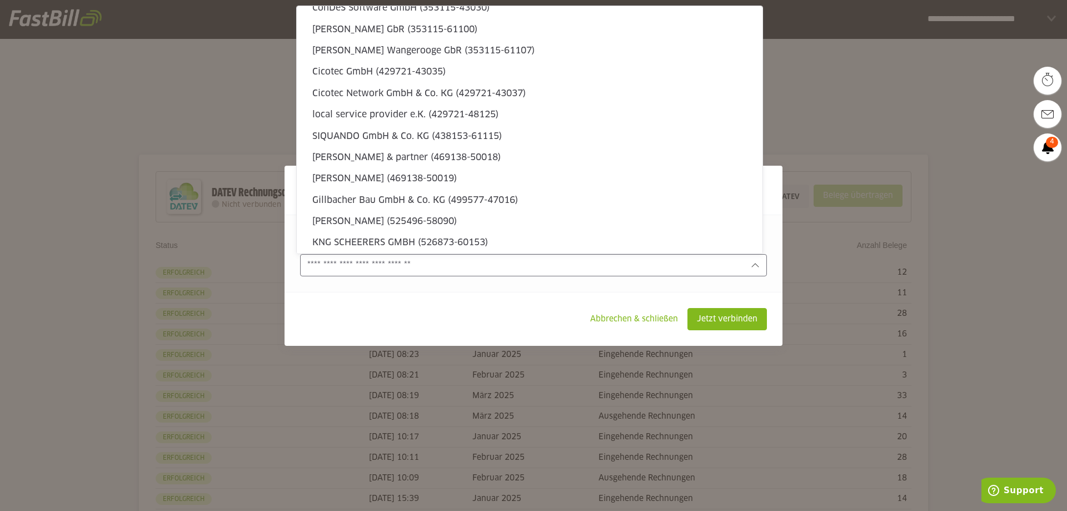
type sl-option "526873-61126"
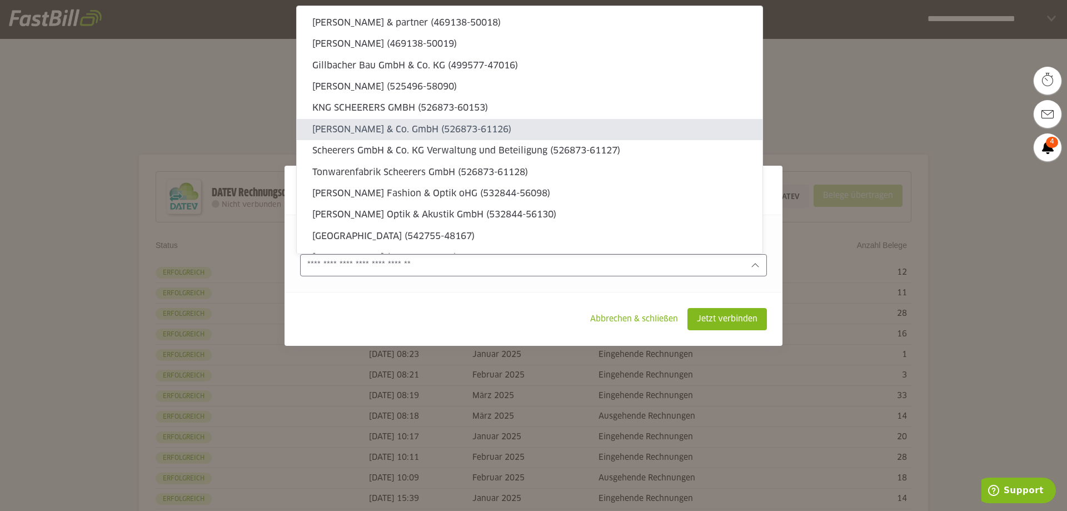
type sl-option "526873-61127"
type sl-option "526873-61128"
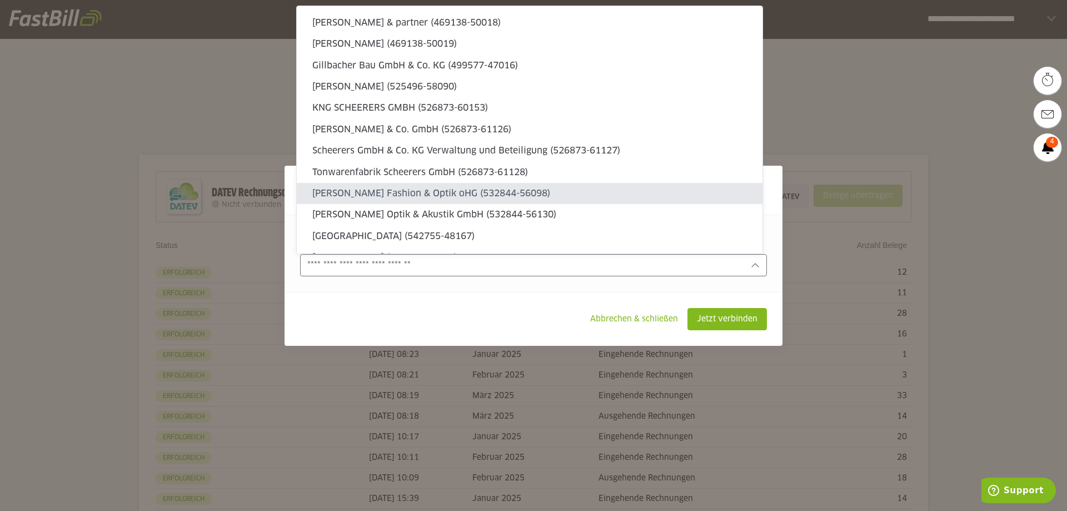
type sl-option "532844-56098"
type sl-option "532844-56130"
type sl-option "542755-48167"
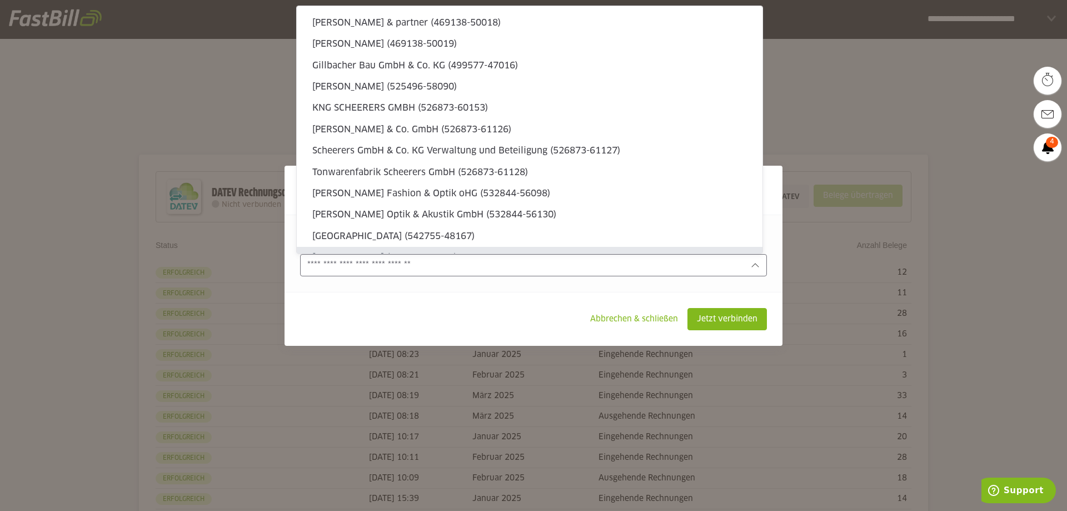
type sl-option "556240-48172"
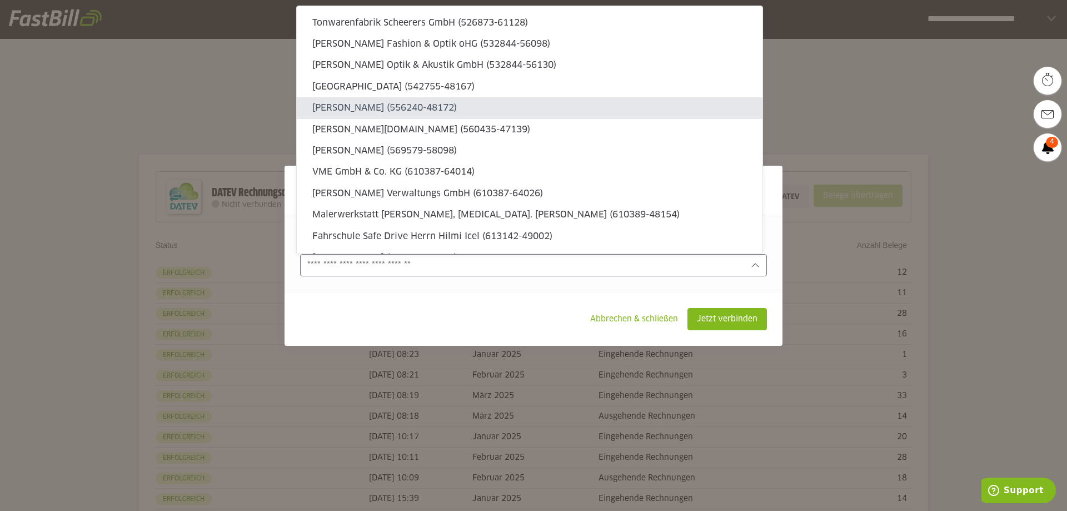
type sl-option "560435-47139"
type sl-option "569579-58098"
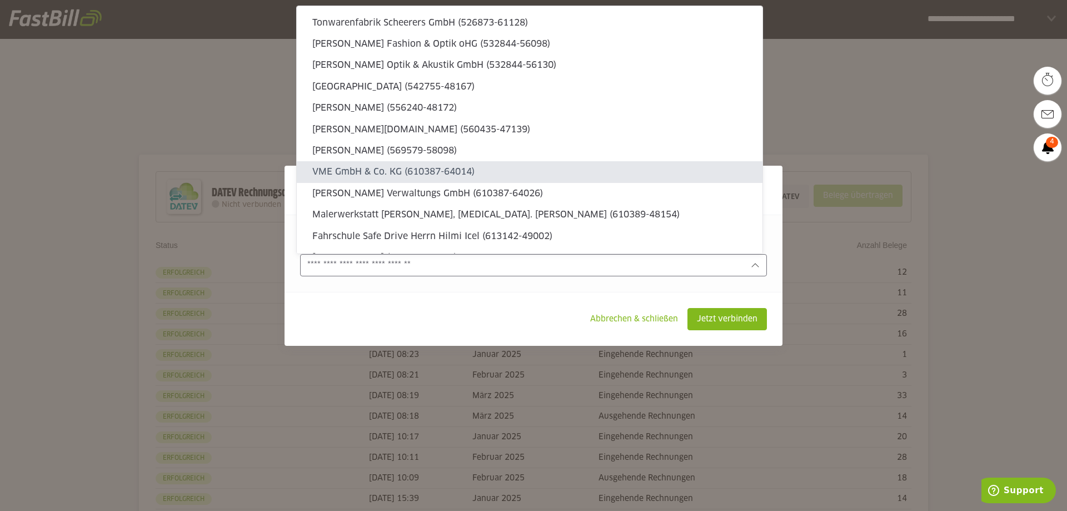
type sl-option "610387-64014"
type sl-option "610387-64026"
type sl-option "610389-48154"
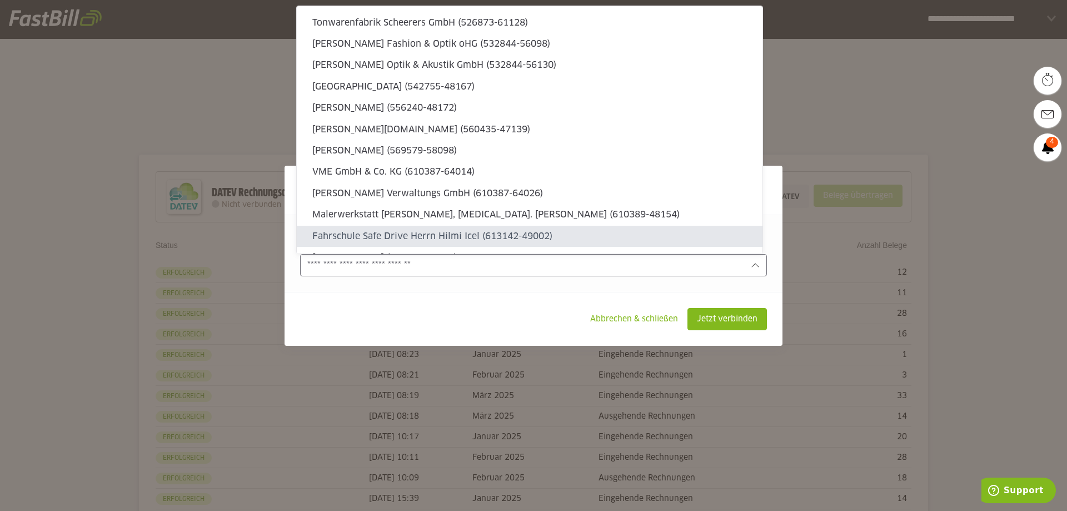
type sl-option "613142-49002"
type sl-option "617926-46118"
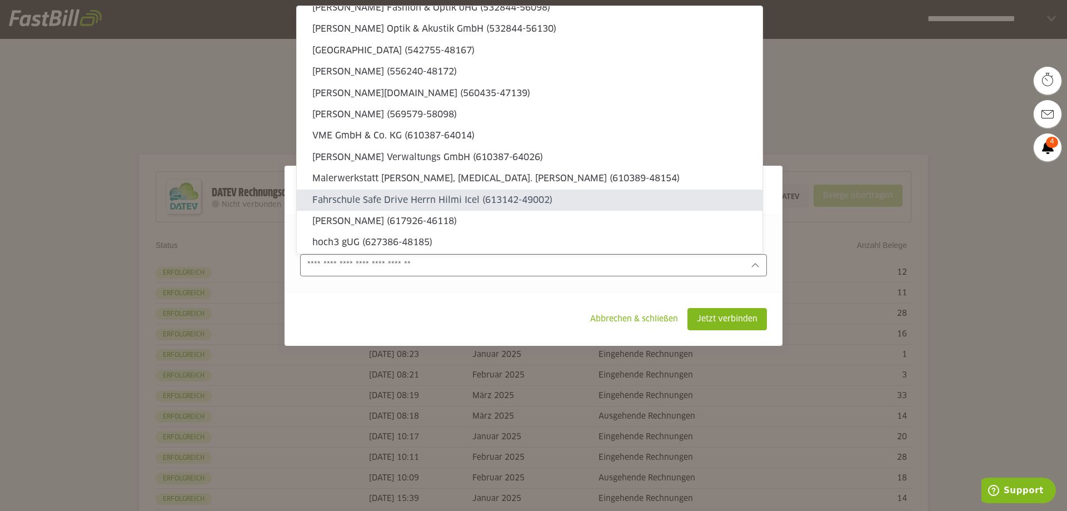
type sl-option "627386-48185"
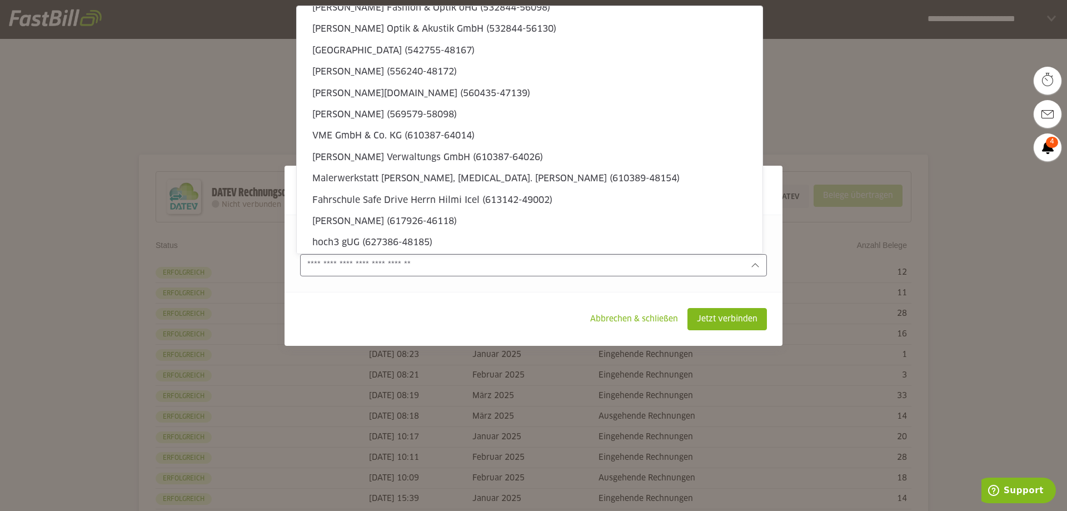
type sl-option "627386-61146"
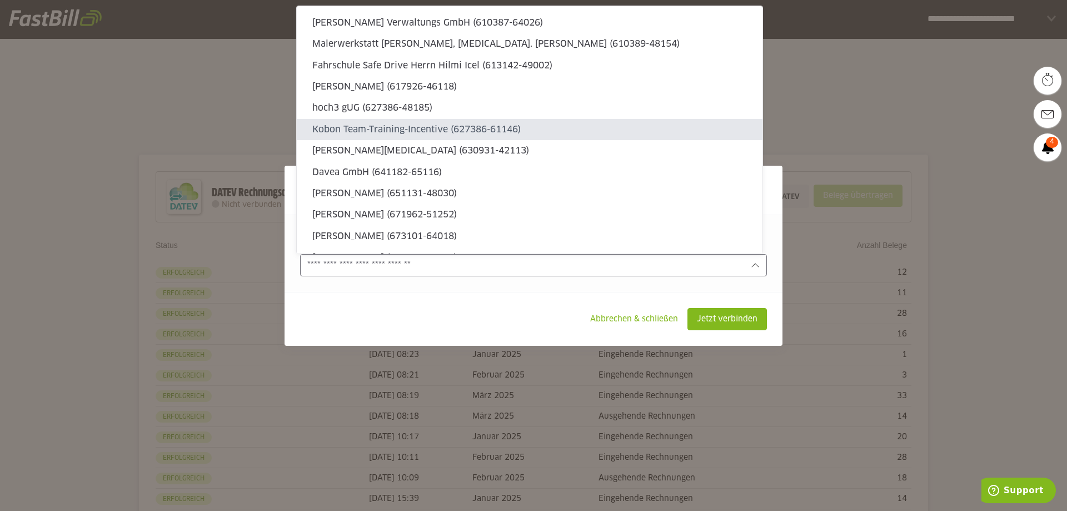
type sl-option "630931-42113"
type sl-option "641182-65116"
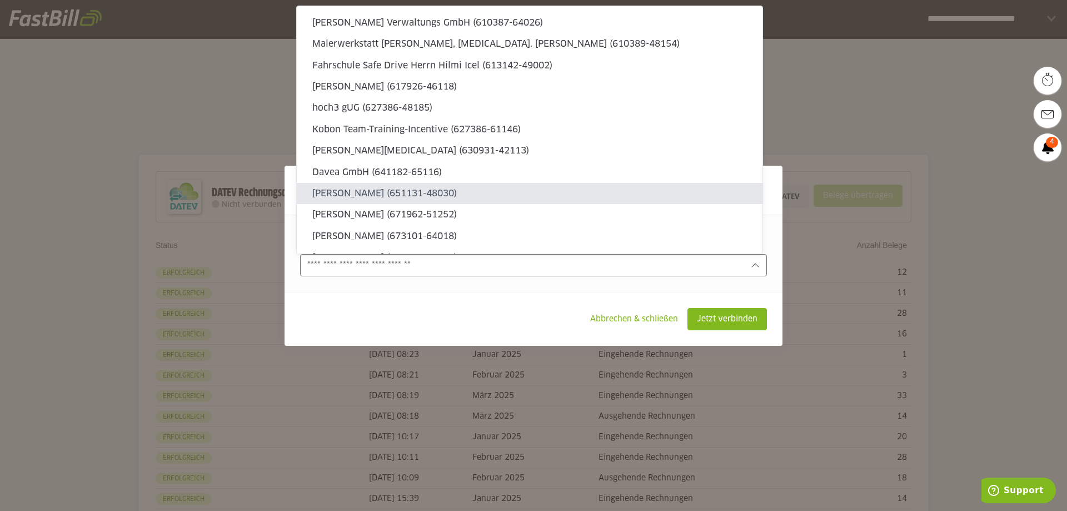
type sl-option "651131-48030"
type sl-option "671962-51252"
type sl-option "673101-64018"
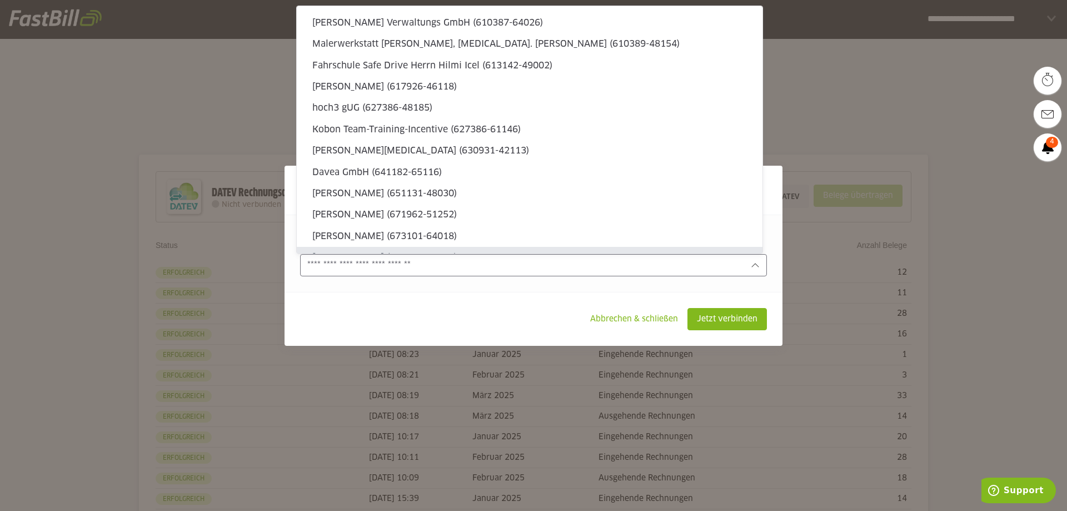
type sl-option "682691-61006"
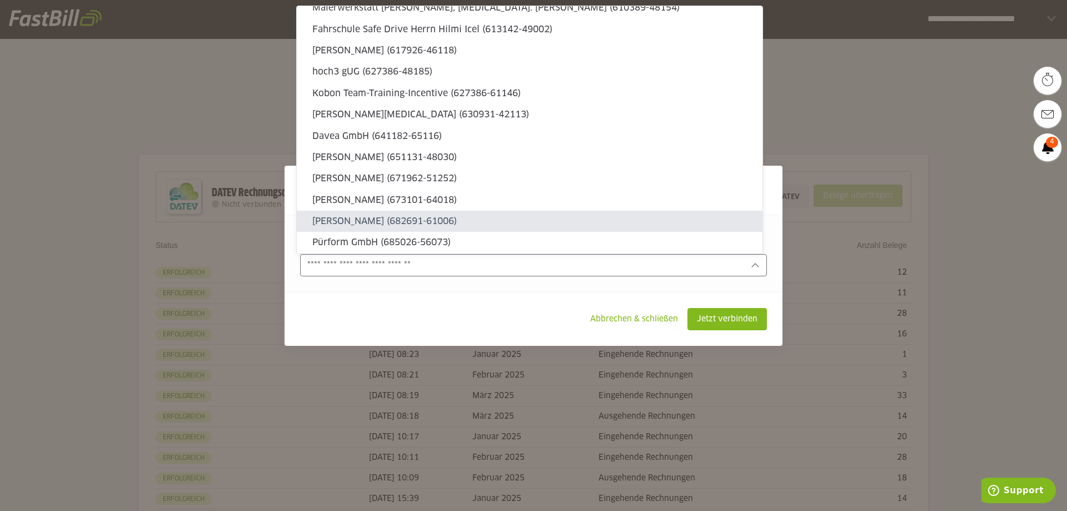
type sl-option "685026-56073"
type sl-option "685026-62031"
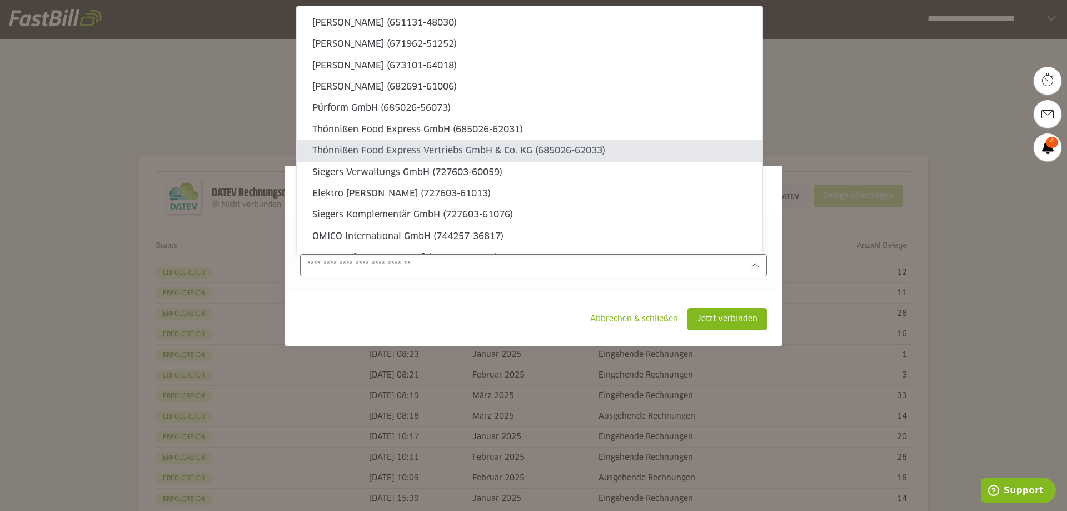
type sl-option "685026-62033"
type sl-option "727603-60059"
type sl-option "727603-61013"
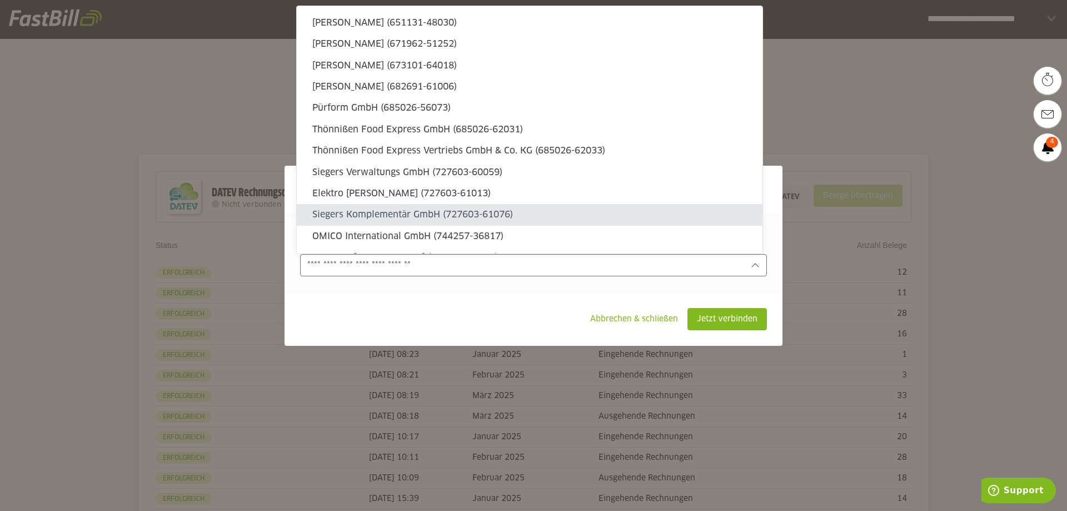
type sl-option "727603-61076"
type sl-option "744257-36817"
type sl-option "772224-61155"
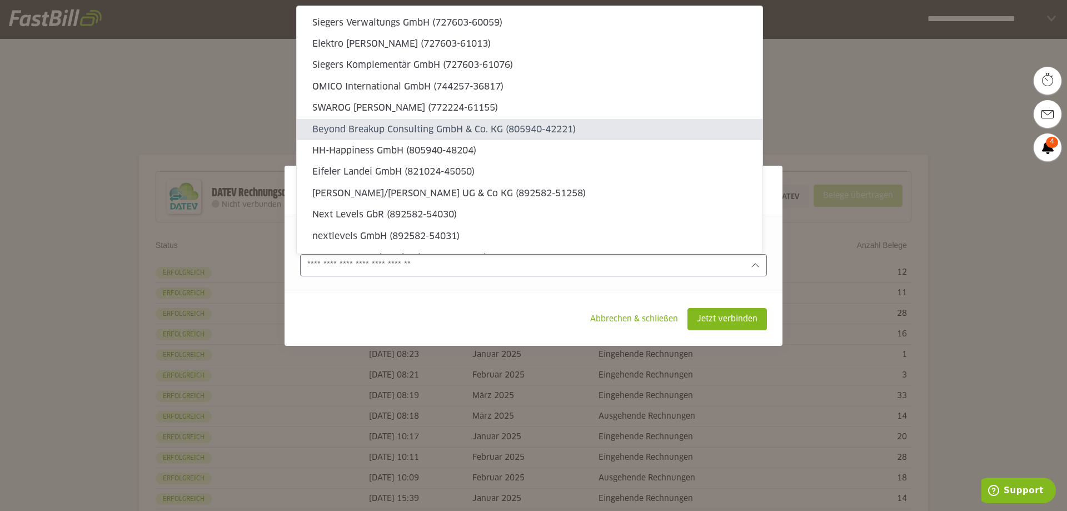
type sl-option "805940-42221"
type sl-option "805940-48204"
type sl-option "821024-45050"
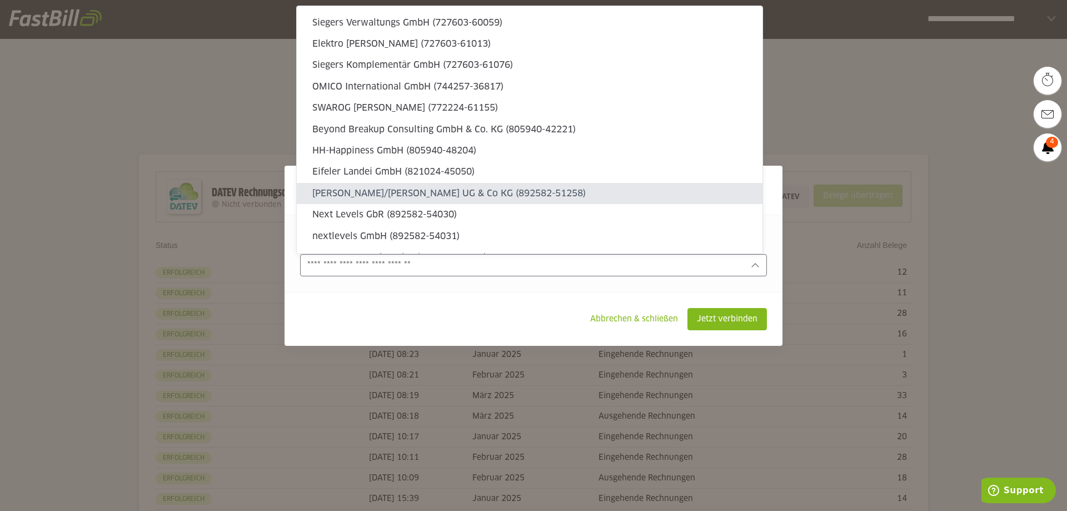
type sl-option "892582-51258"
type sl-option "892582-54030"
type sl-option "892582-54031"
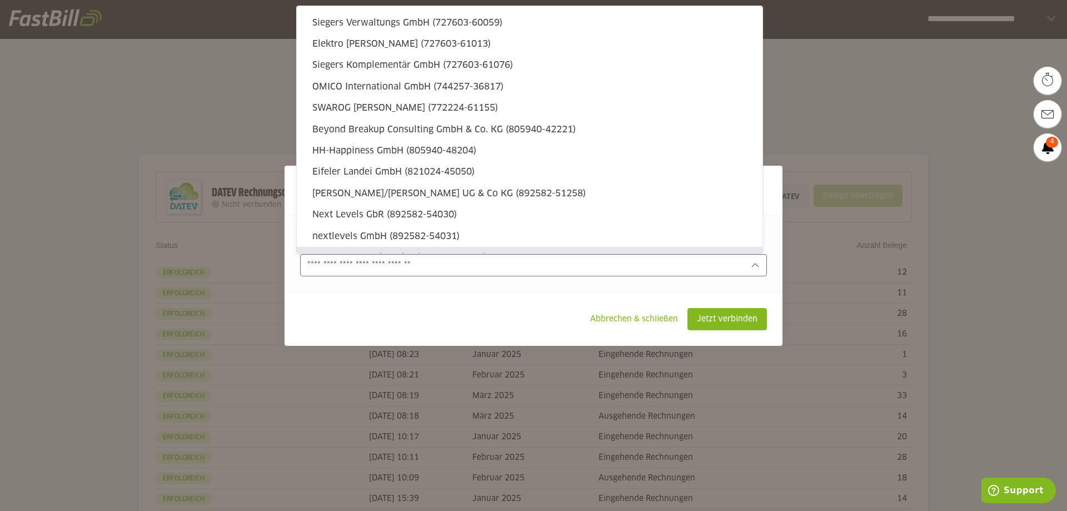
type sl-option "940592-58106"
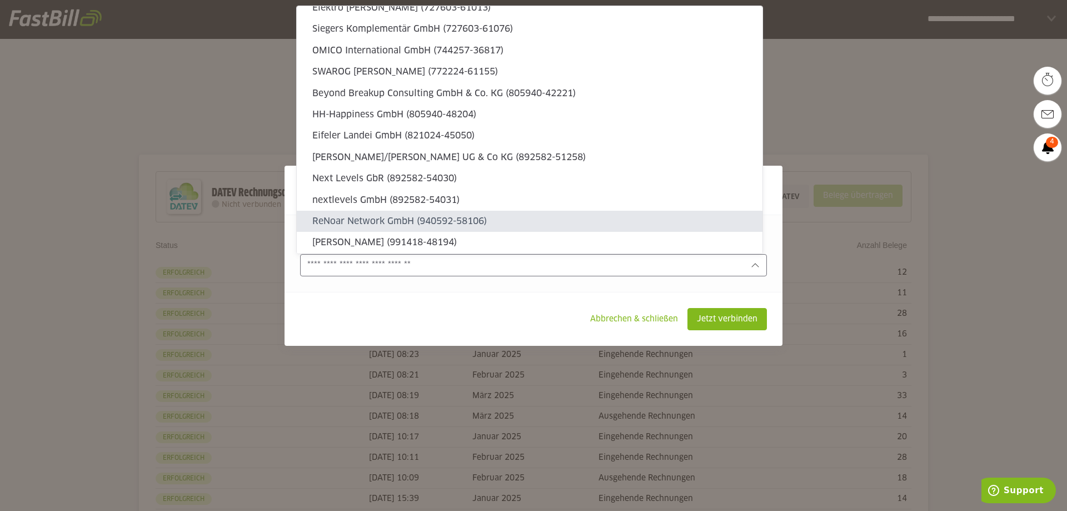
type sl-option "991418-48194"
type sl-option "1006690-65104"
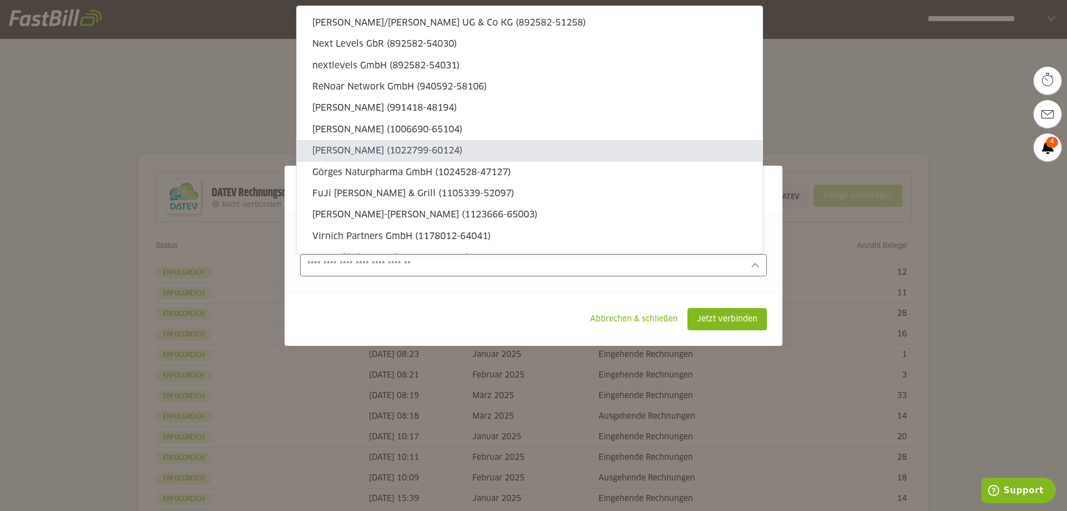
type sl-option "1022799-60124"
type sl-option "1024528-47127"
type sl-option "1105339-52097"
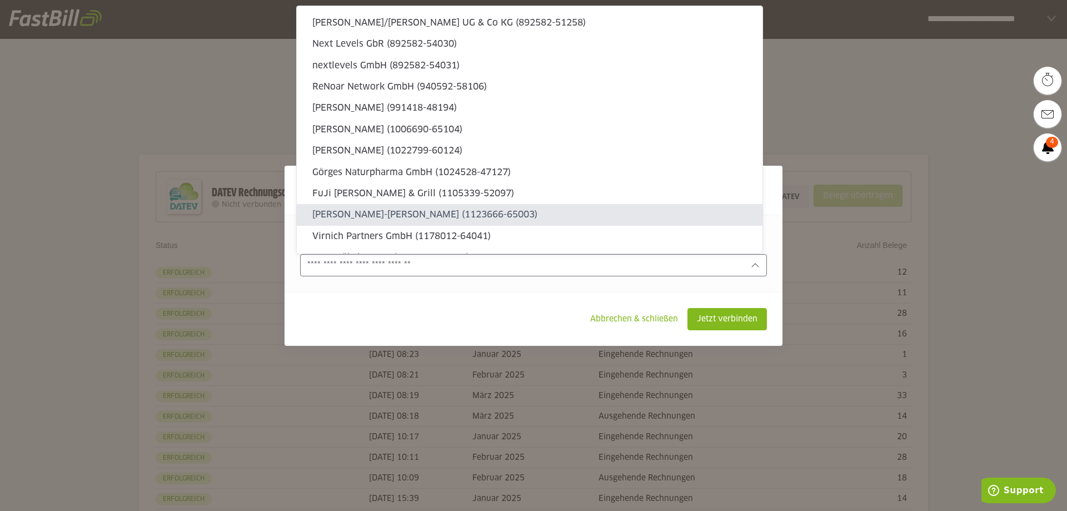
type sl-option "1123666-65003"
type sl-option "1178012-64041"
type sl-option "1189555-42163"
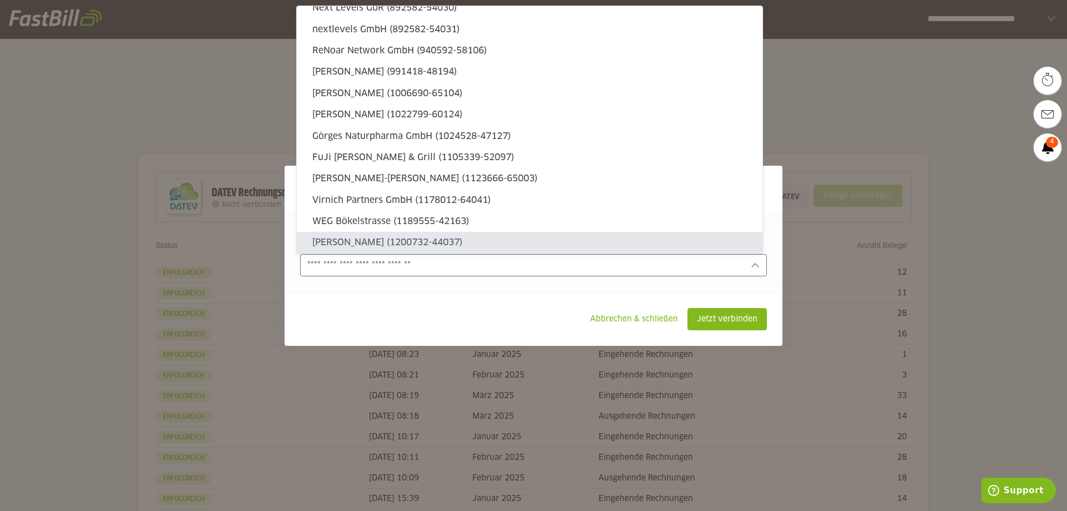
type sl-option "1200732-44037"
type sl-option "1229879-43002"
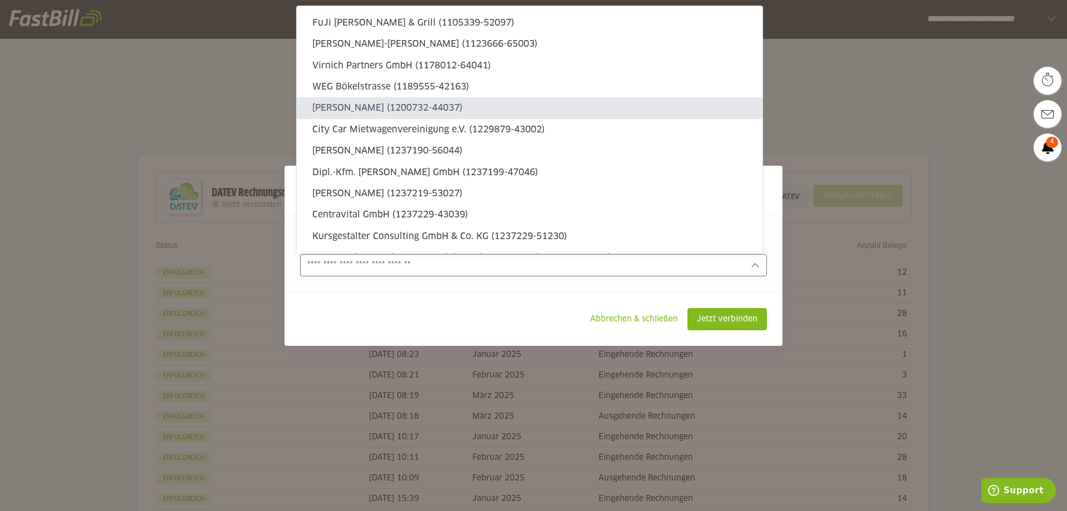
type sl-option "1237190-56044"
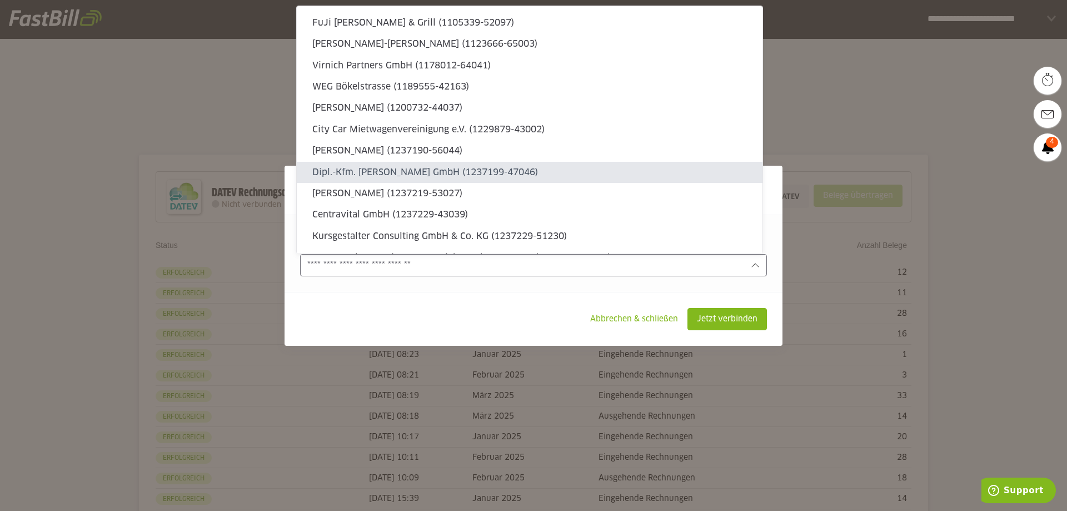
type sl-option "1237199-47046"
type sl-option "1237219-53027"
type sl-option "1237229-43039"
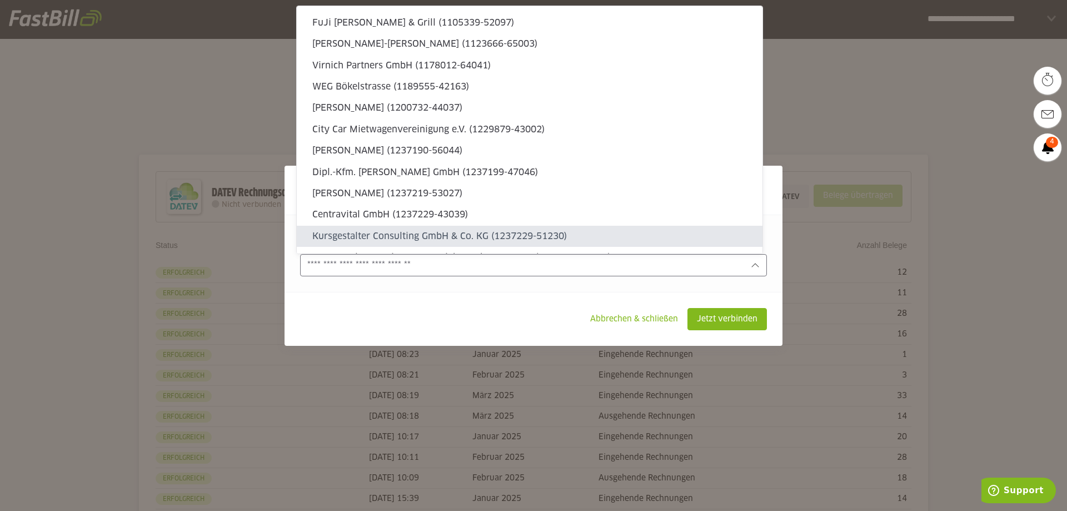
type sl-option "1237229-51230"
type sl-option "1237229-51273"
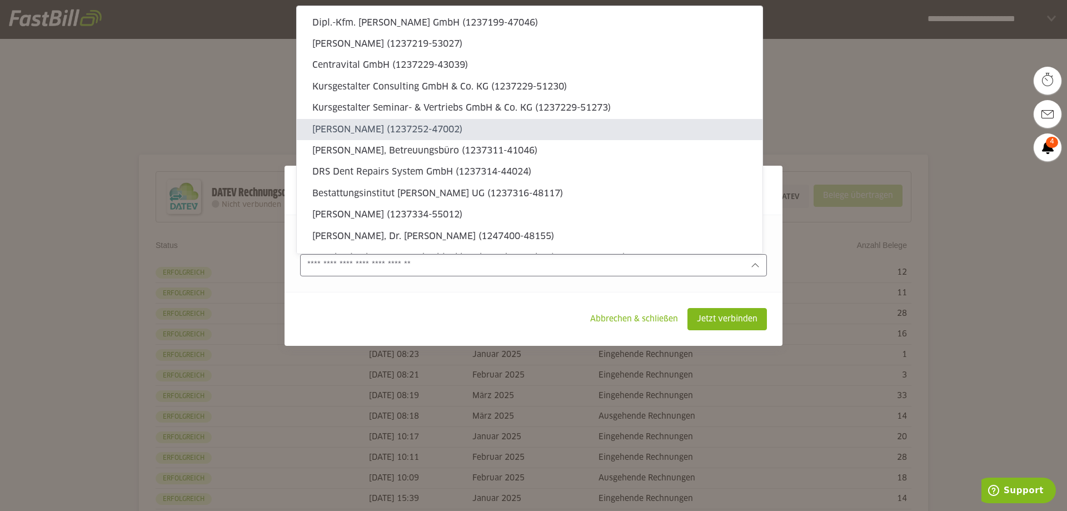
type sl-option "1237252-47002"
type sl-option "1237311-41046"
type sl-option "1237314-44024"
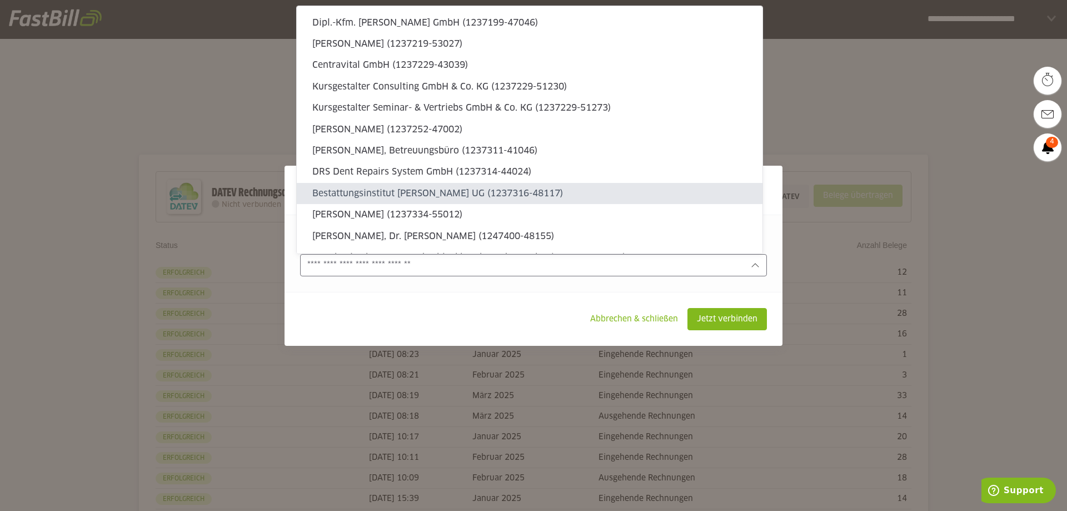
type sl-option "1237316-48117"
type sl-option "1237334-55012"
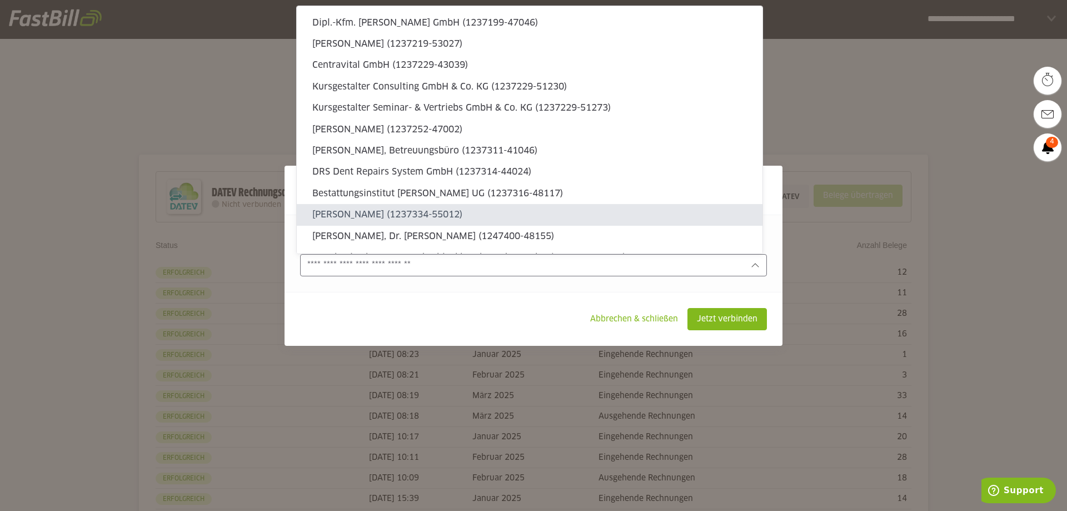
type sl-option "1247400-48155"
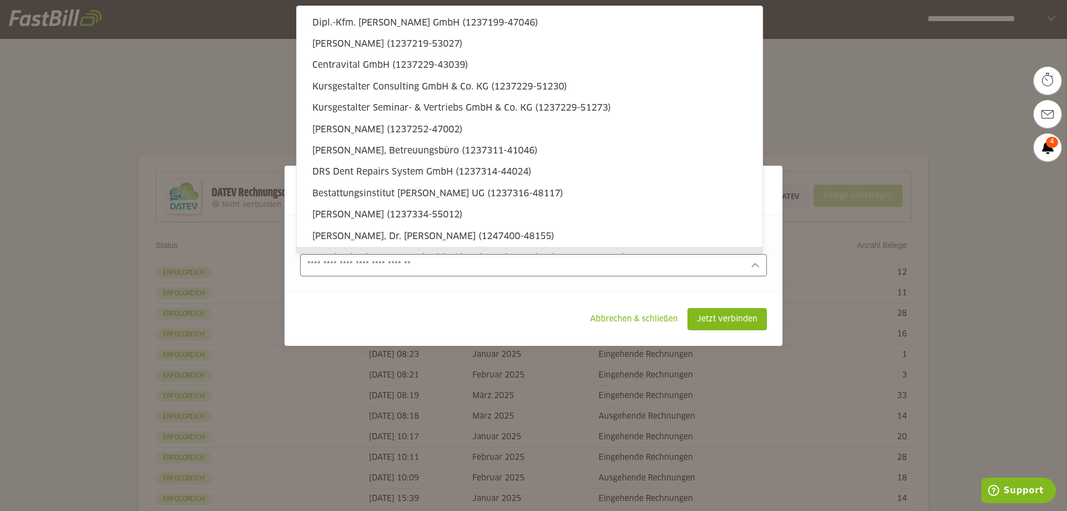
type sl-option "1302413-44028"
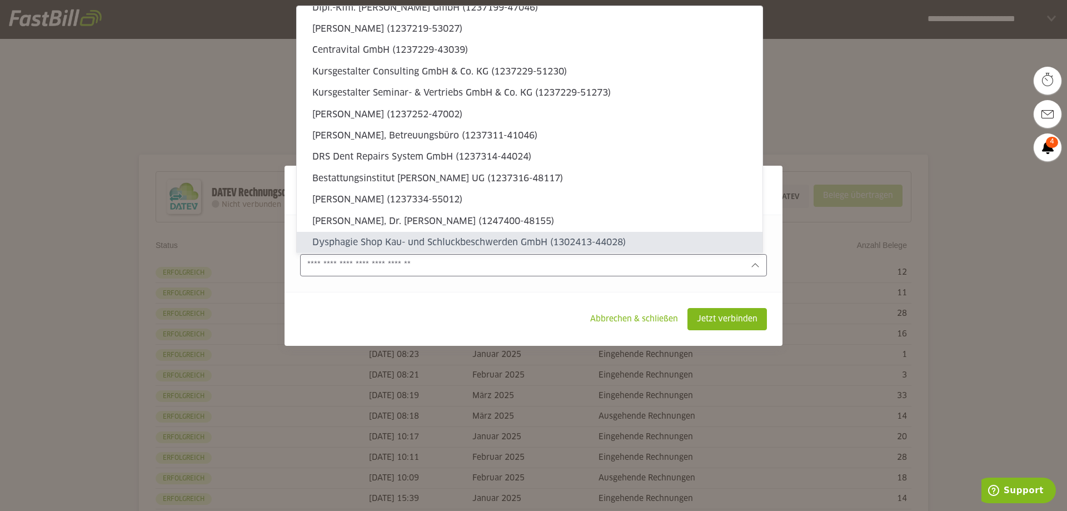
type sl-option "1315673-56132"
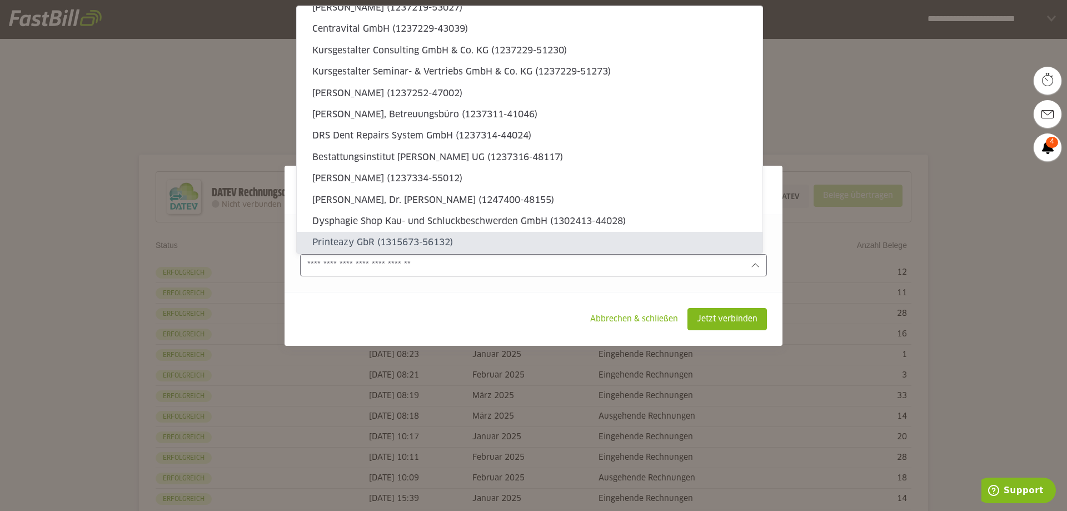
type sl-option "1328495-51284"
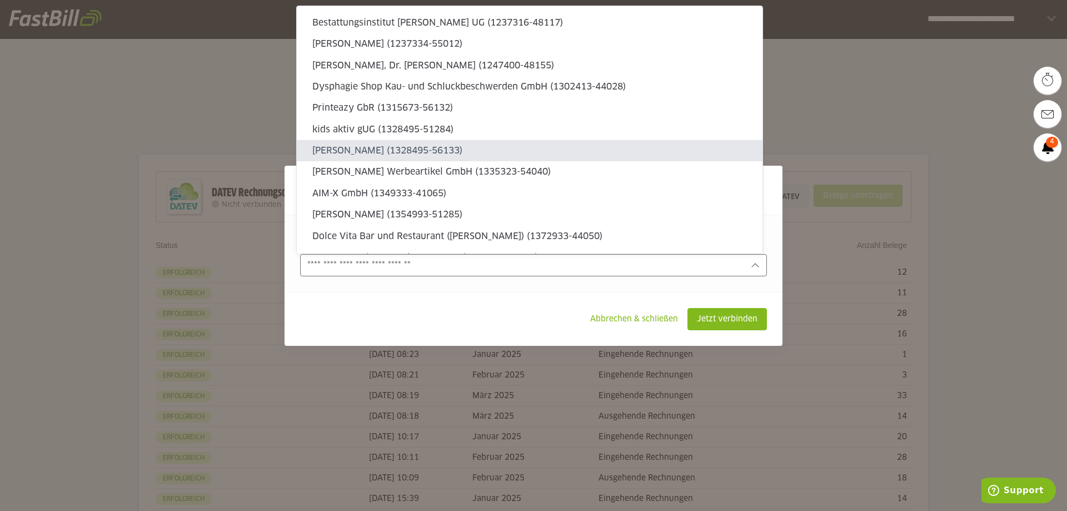
type sl-option "1328495-56133"
type sl-option "1335323-54040"
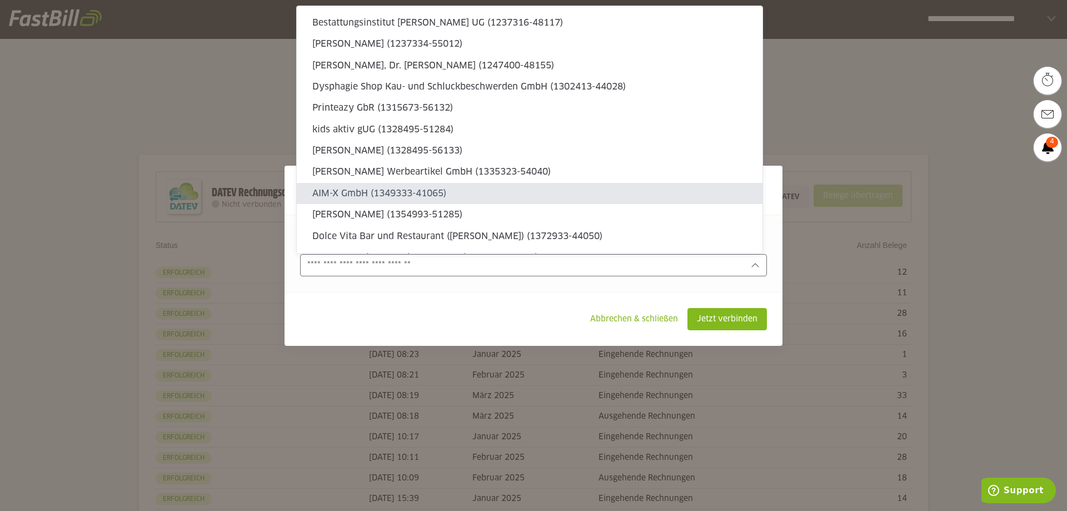
type sl-option "1349333-41065"
type sl-option "1354993-51285"
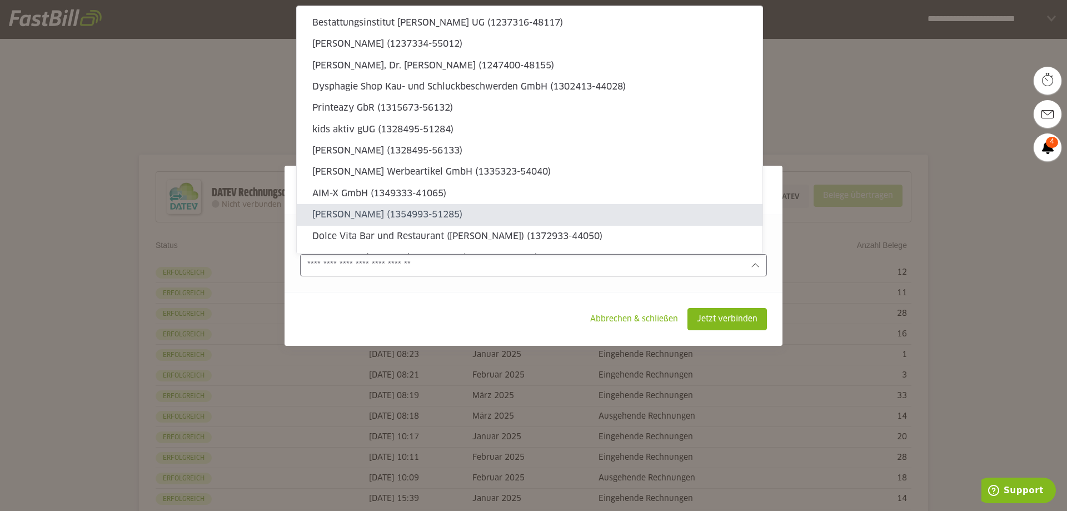
type sl-option "1372933-44050"
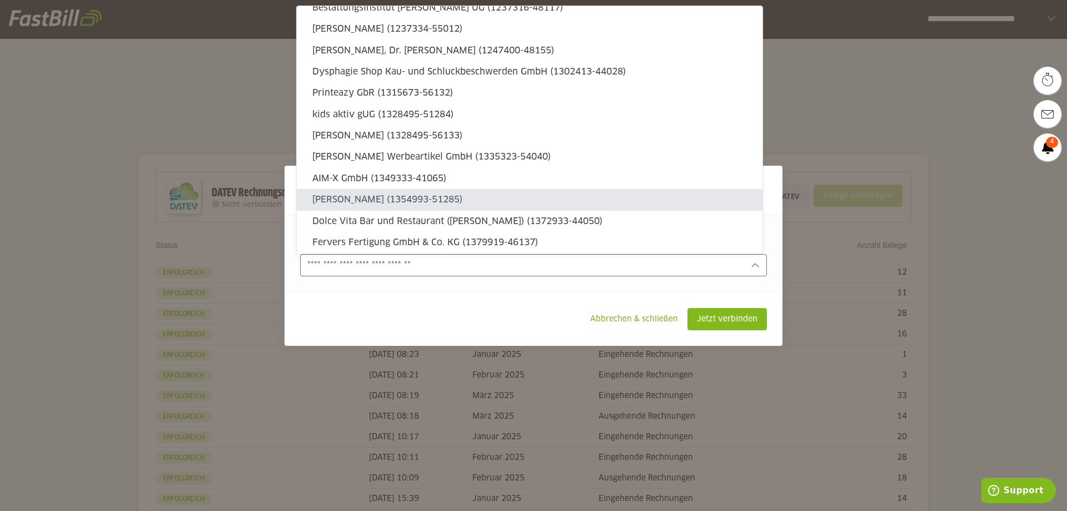
type sl-option "1379919-46137"
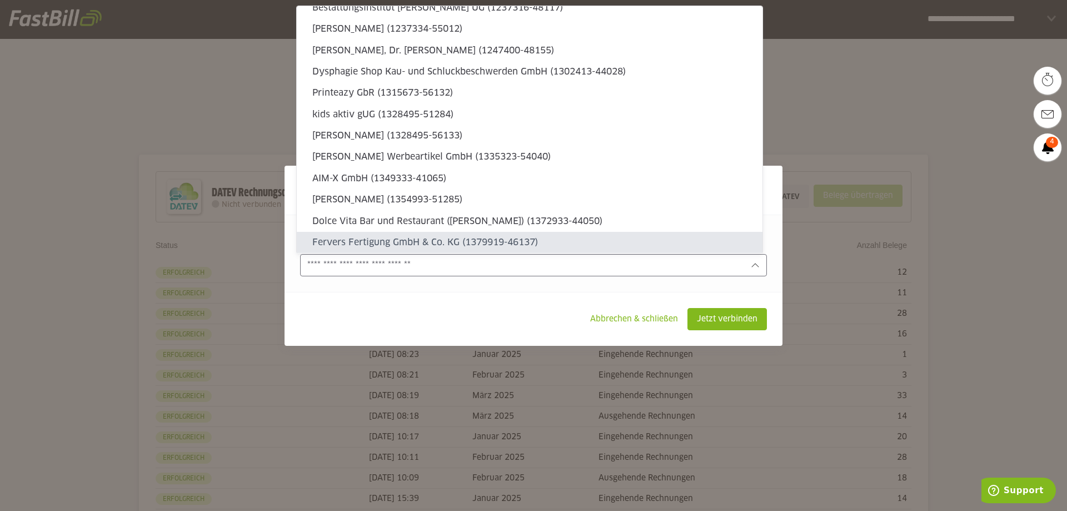
type sl-option "1408244-47137"
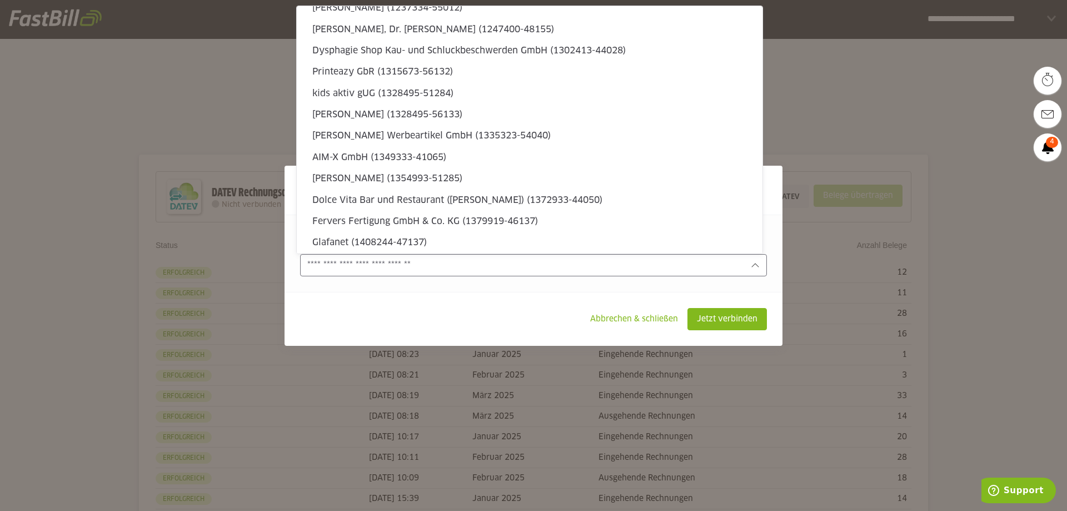
scroll to position [3924, 0]
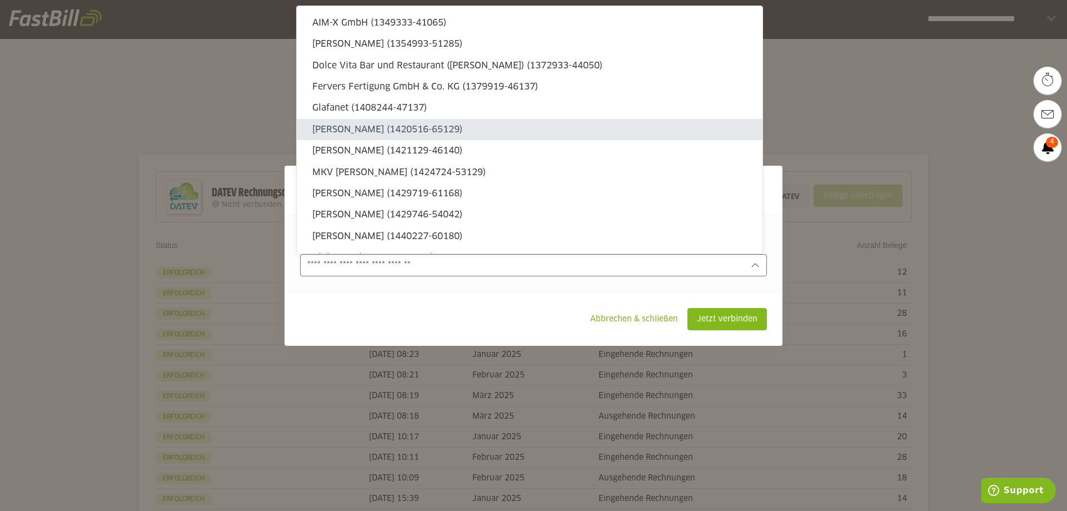
type sl-option "1420516-65129"
type sl-option "1421129-46140"
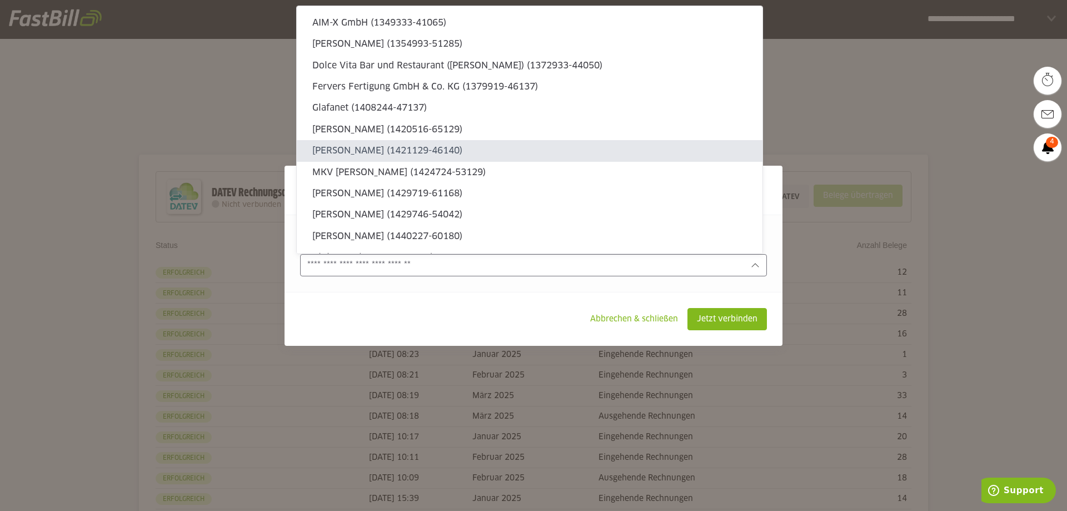
type sl-option "1424724-53129"
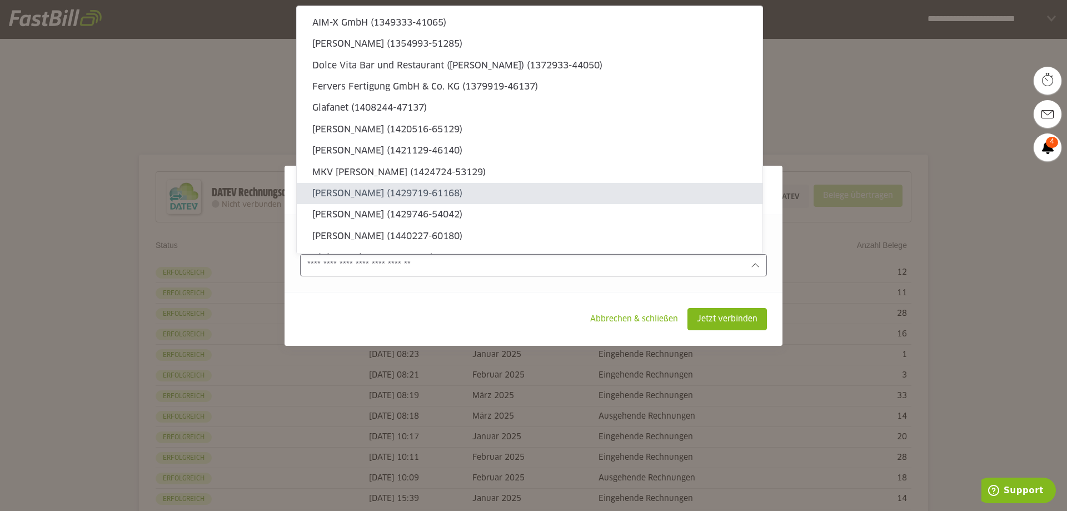
type sl-option "1429719-61168"
type sl-option "1429746-54042"
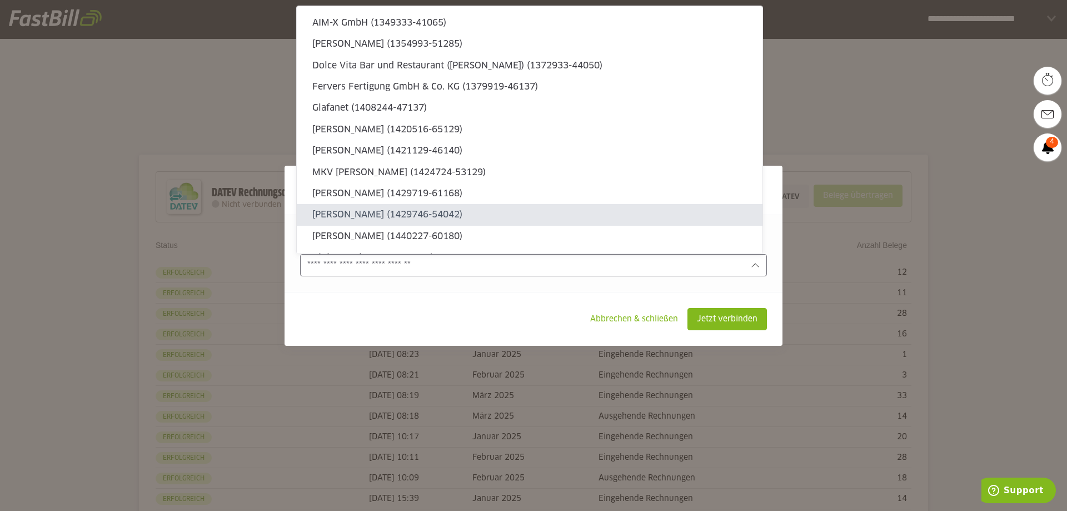
type sl-option "1440227-60180"
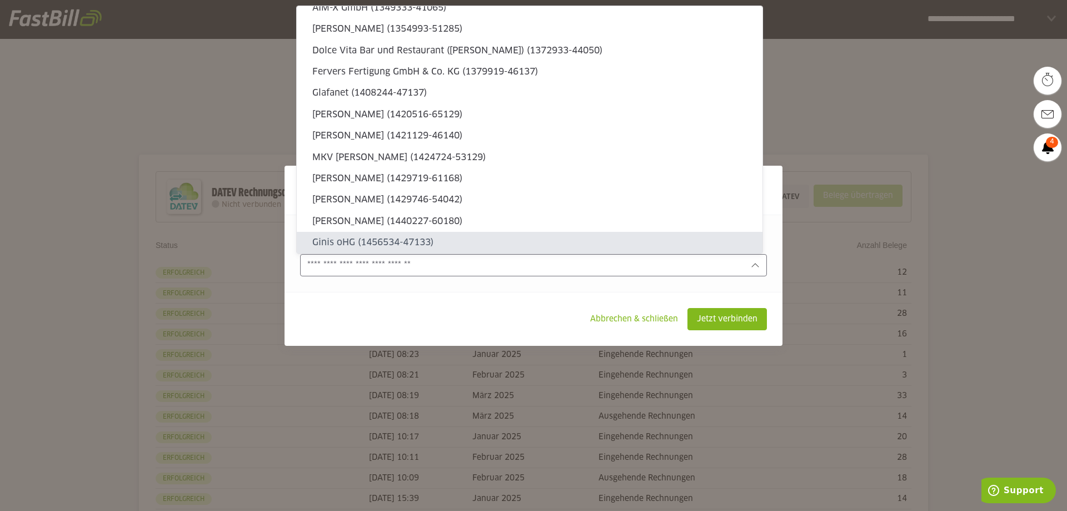
type sl-option "1456534-47133"
type sl-option "1456918-45051"
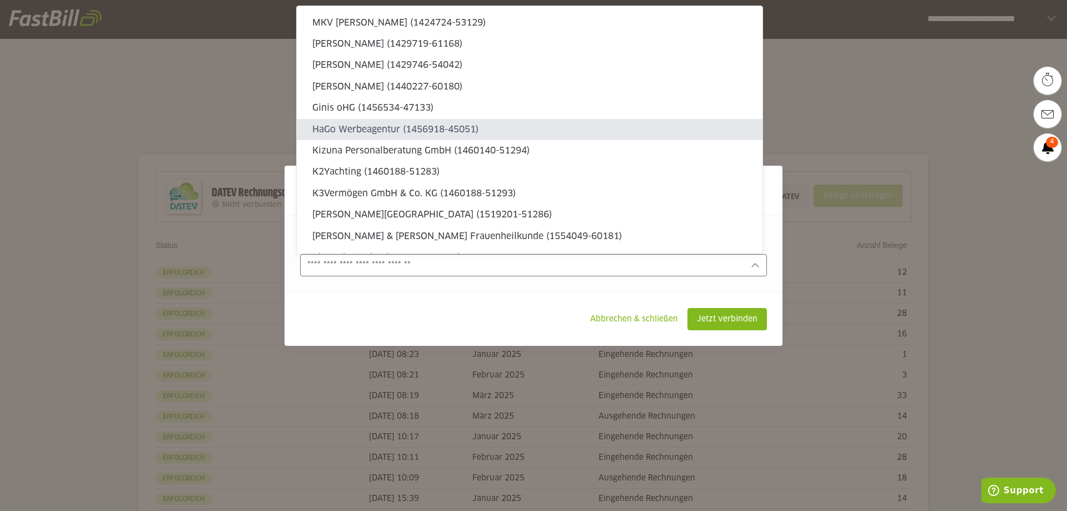
type sl-option "1460140-51294"
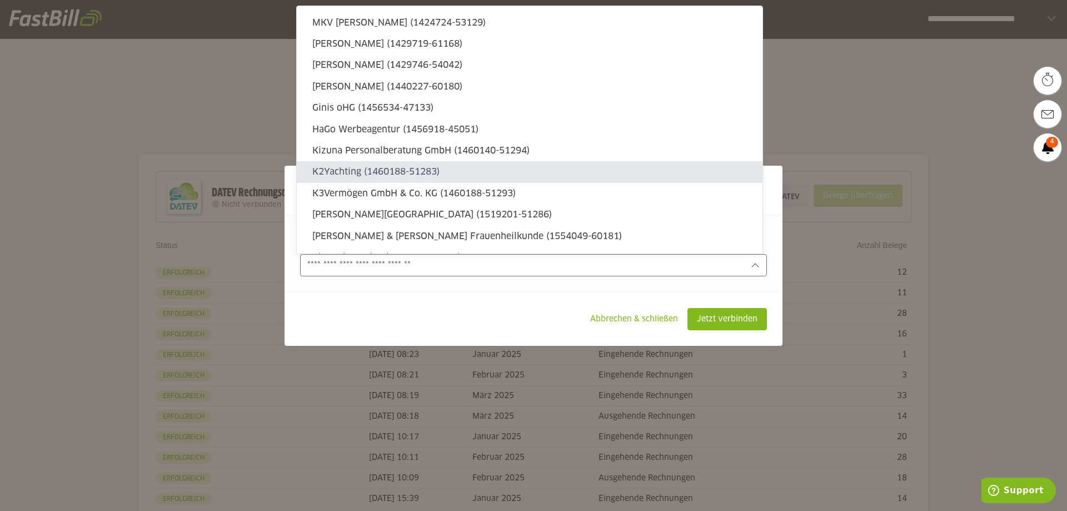
type sl-option "1460188-51283"
type sl-option "1460188-51293"
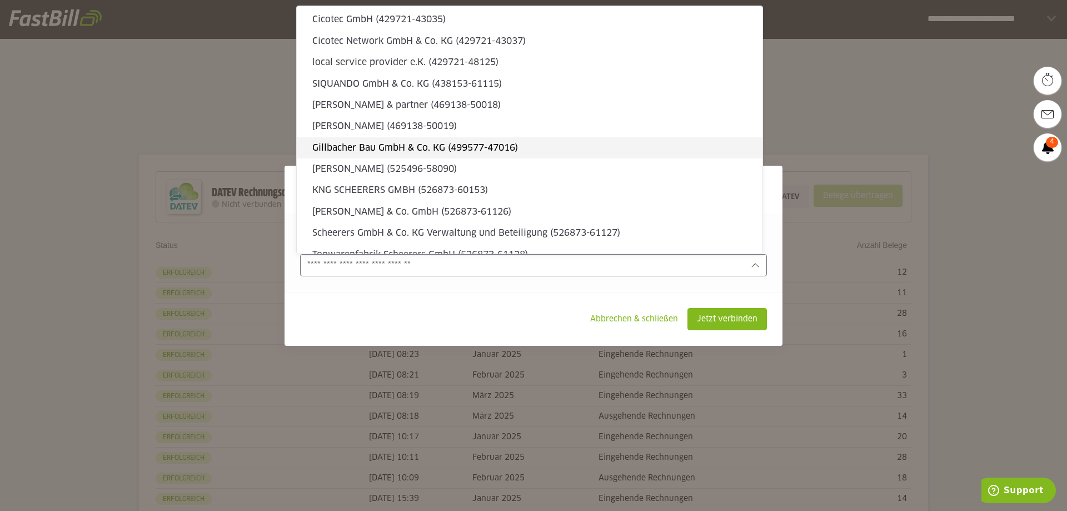
scroll to position [2369, 0]
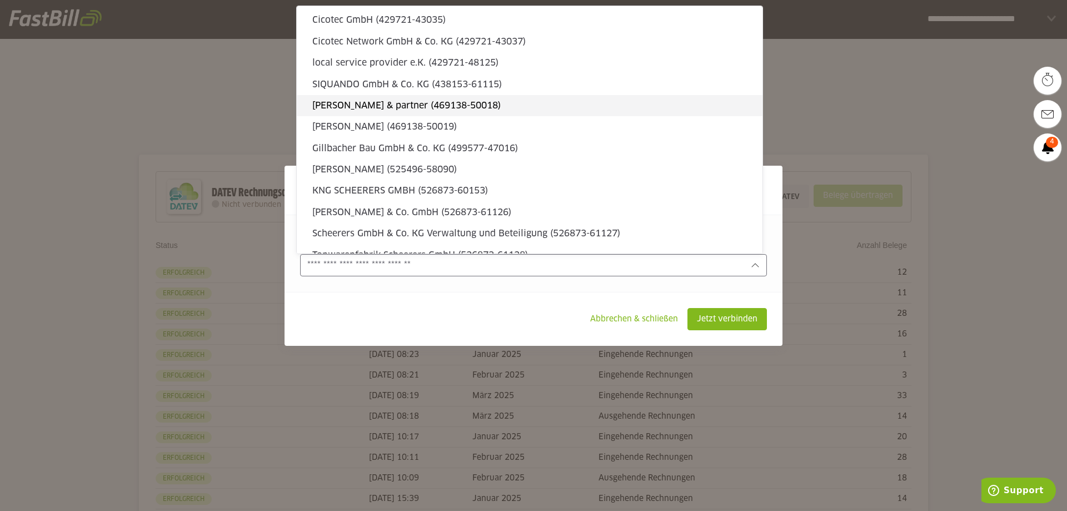
click at [431, 107] on slot "jekel & partner (469138-50018)" at bounding box center [532, 105] width 441 height 12
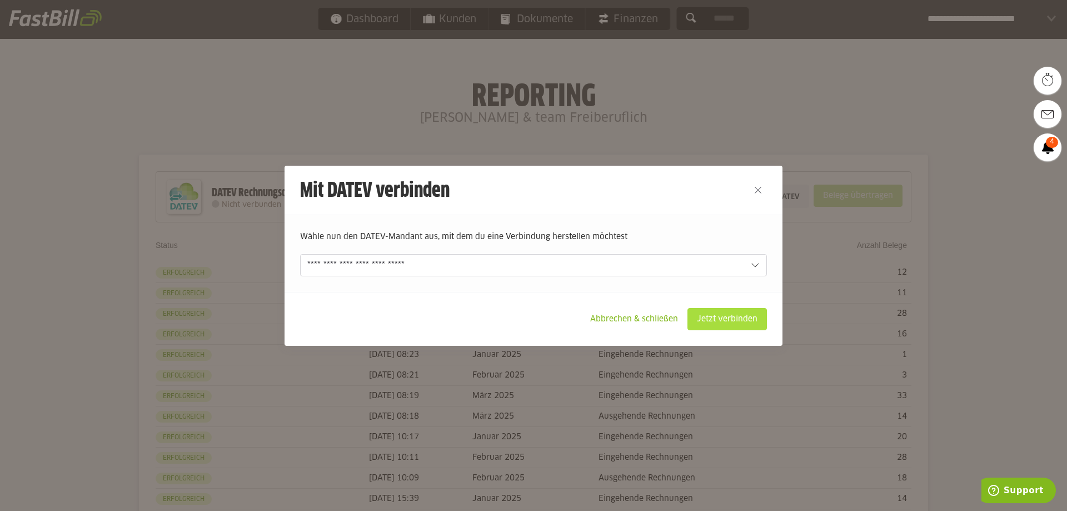
click at [693, 318] on slot "Jetzt verbinden" at bounding box center [727, 318] width 78 height 21
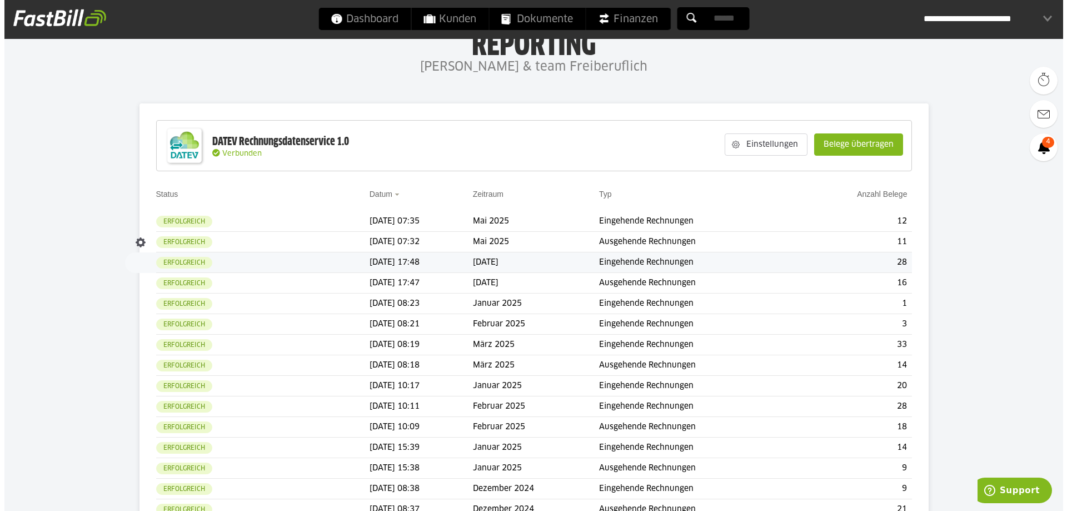
scroll to position [59, 0]
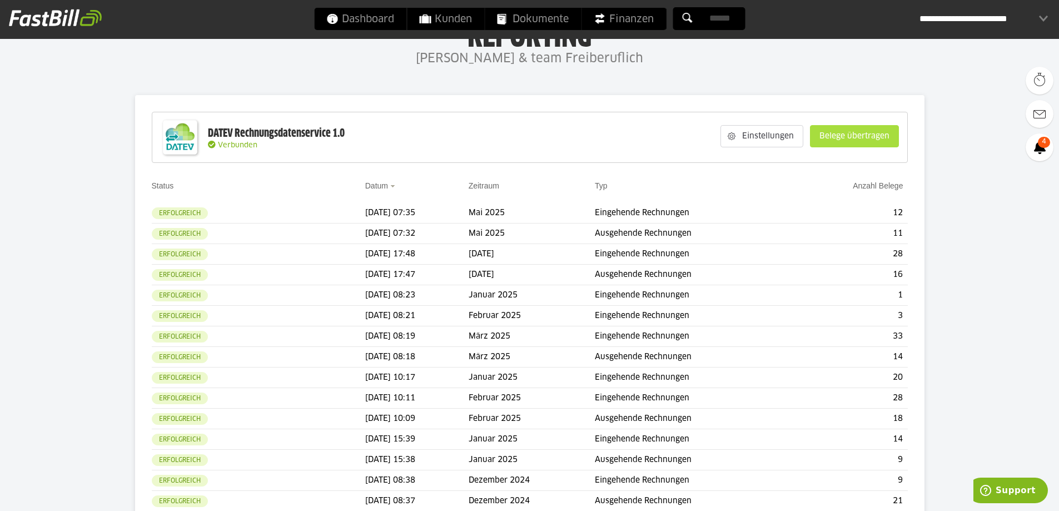
click at [851, 139] on slot "Belege übertragen" at bounding box center [854, 136] width 88 height 21
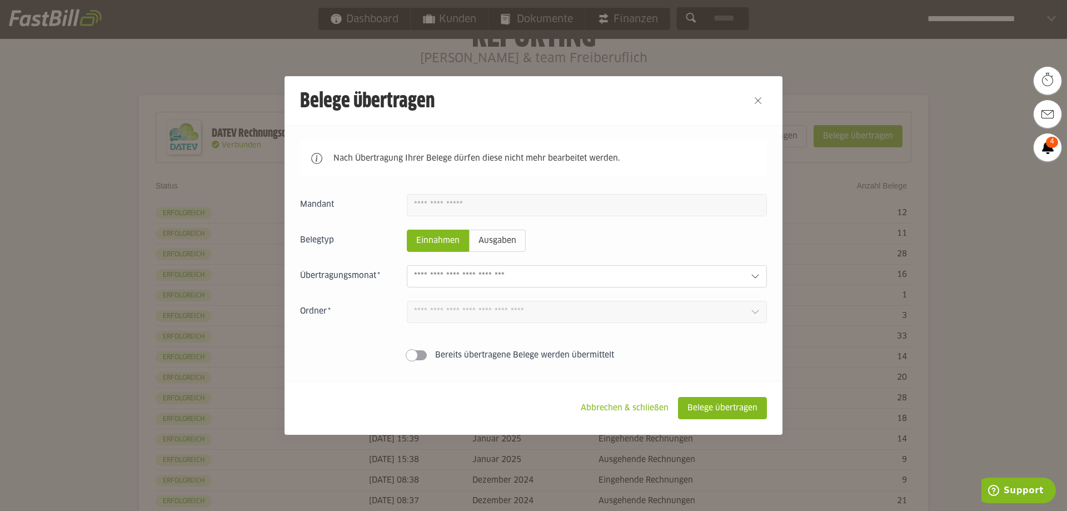
click at [517, 271] on input "text" at bounding box center [578, 276] width 328 height 12
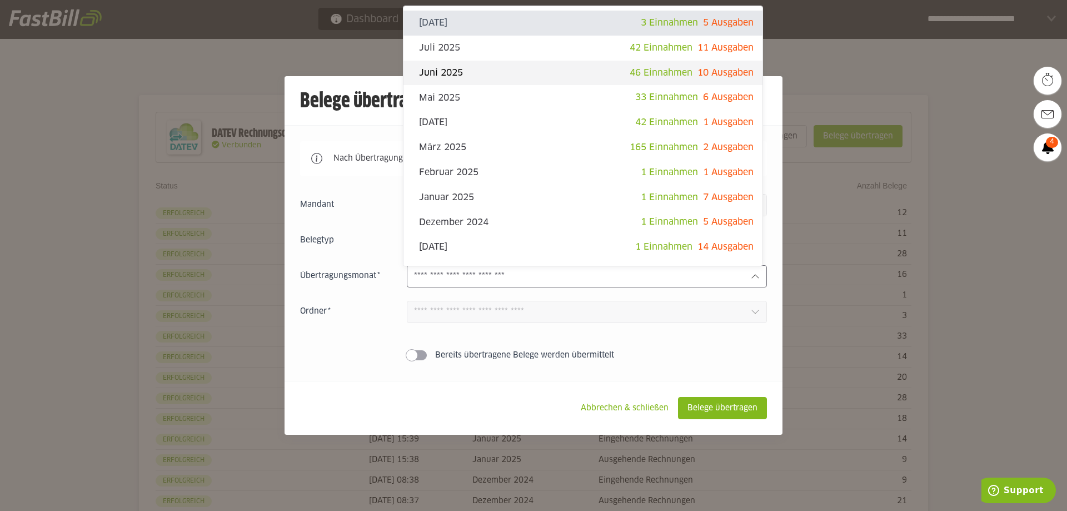
click at [479, 68] on slot "Juni 2025" at bounding box center [524, 73] width 211 height 12
type input "*********"
type input "*******"
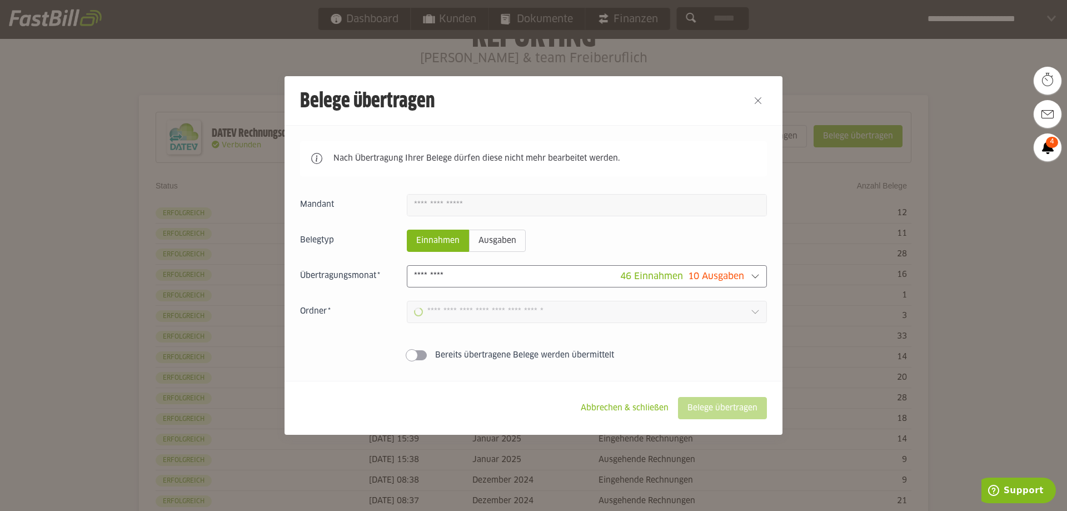
type input "**********"
click at [703, 407] on slot "Belege übertragen" at bounding box center [722, 407] width 88 height 21
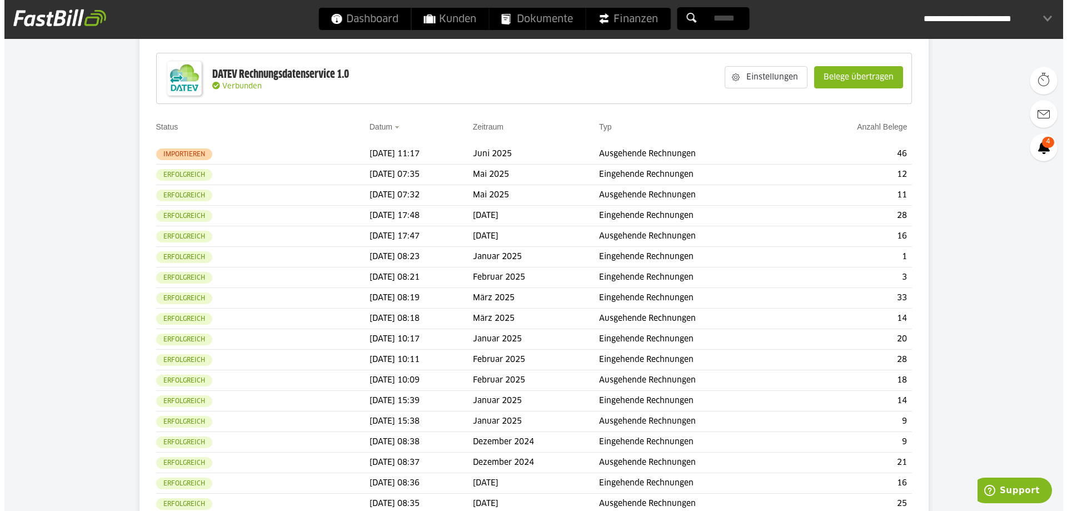
scroll to position [121, 0]
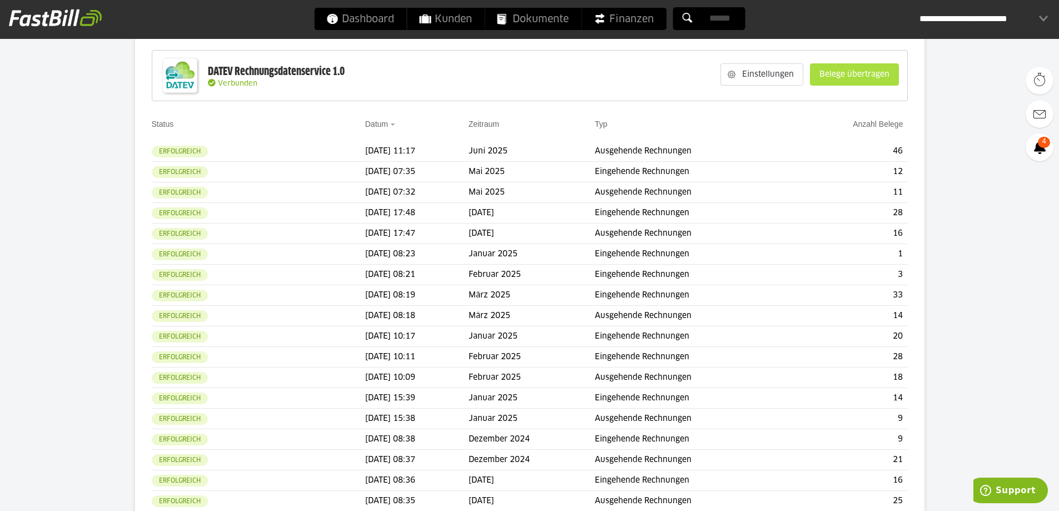
click at [887, 77] on slot "Belege übertragen" at bounding box center [854, 74] width 88 height 21
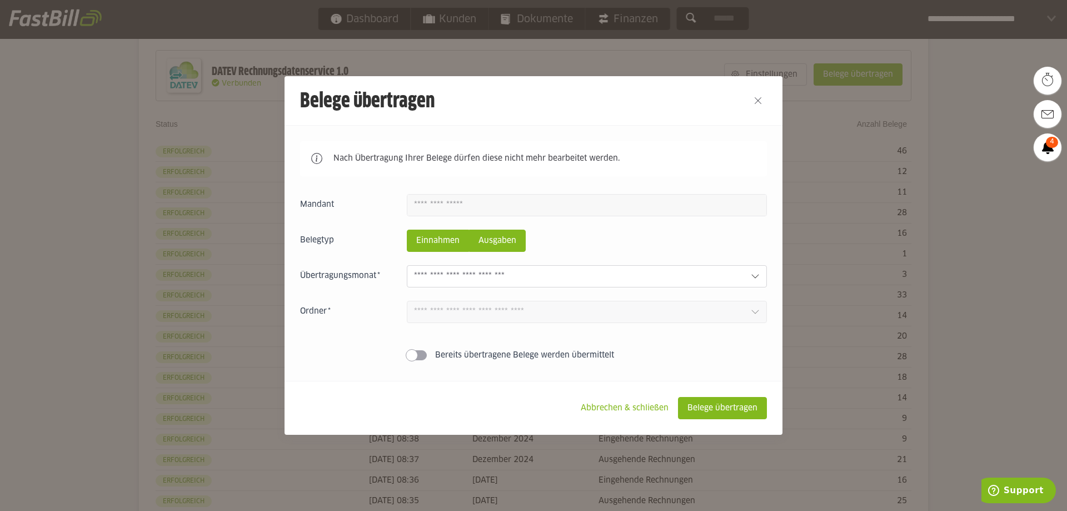
click at [501, 242] on slot "Ausgaben" at bounding box center [498, 240] width 56 height 21
click at [496, 271] on input "text" at bounding box center [578, 276] width 328 height 12
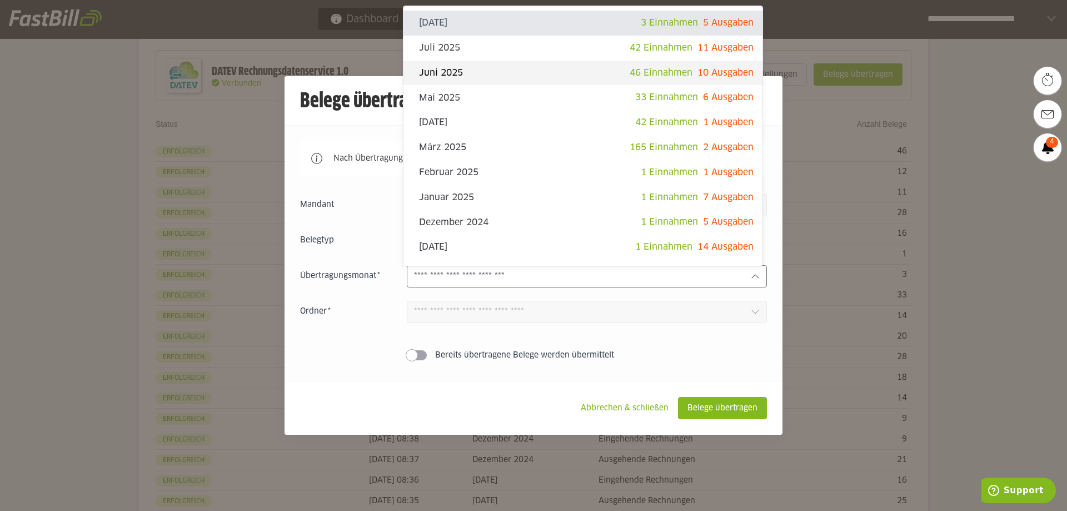
click at [455, 69] on slot "Juni 2025" at bounding box center [524, 73] width 211 height 12
type input "*********"
type input "*******"
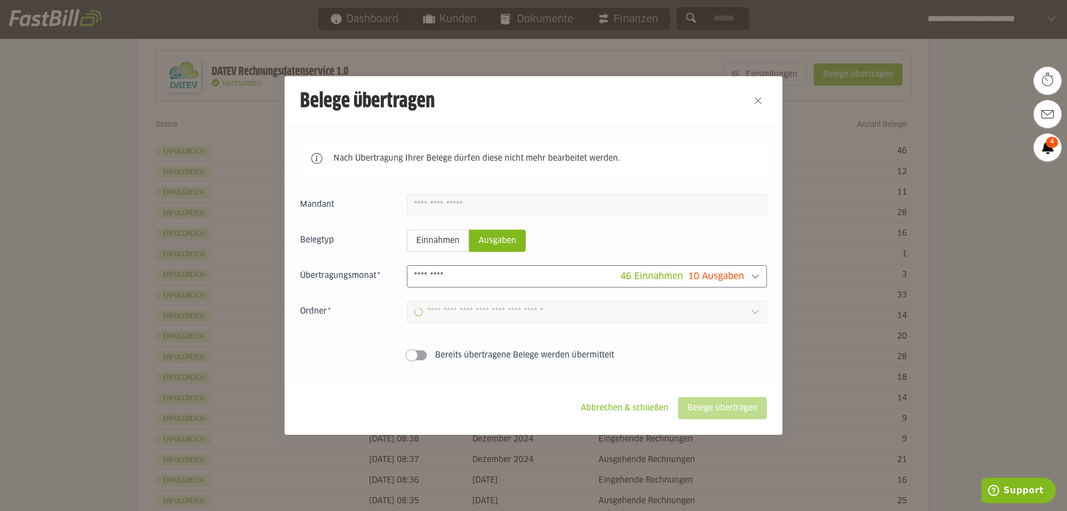
type input "**********"
click at [706, 413] on slot "Belege übertragen" at bounding box center [722, 407] width 88 height 21
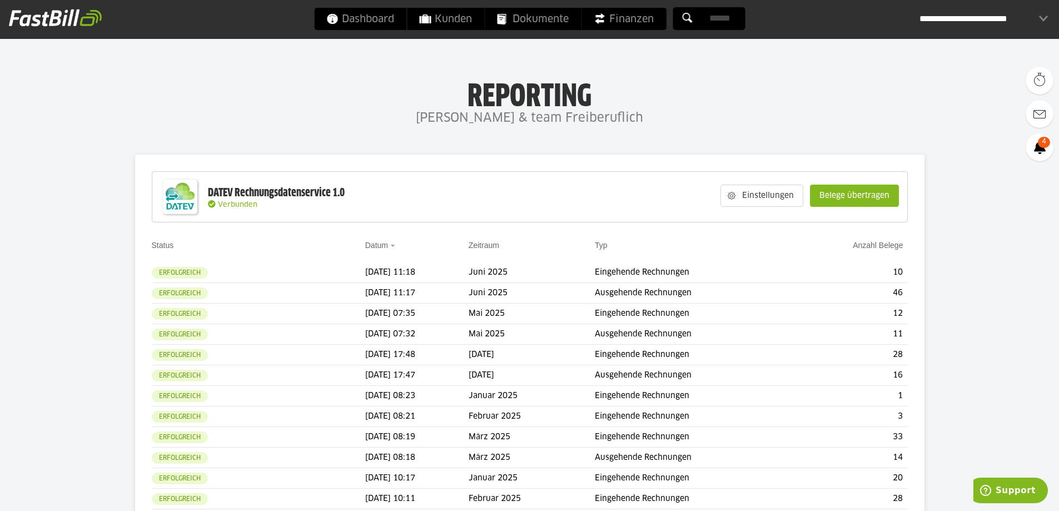
click at [445, 124] on h4 "[PERSON_NAME] & team Freiberuflich" at bounding box center [529, 118] width 1059 height 22
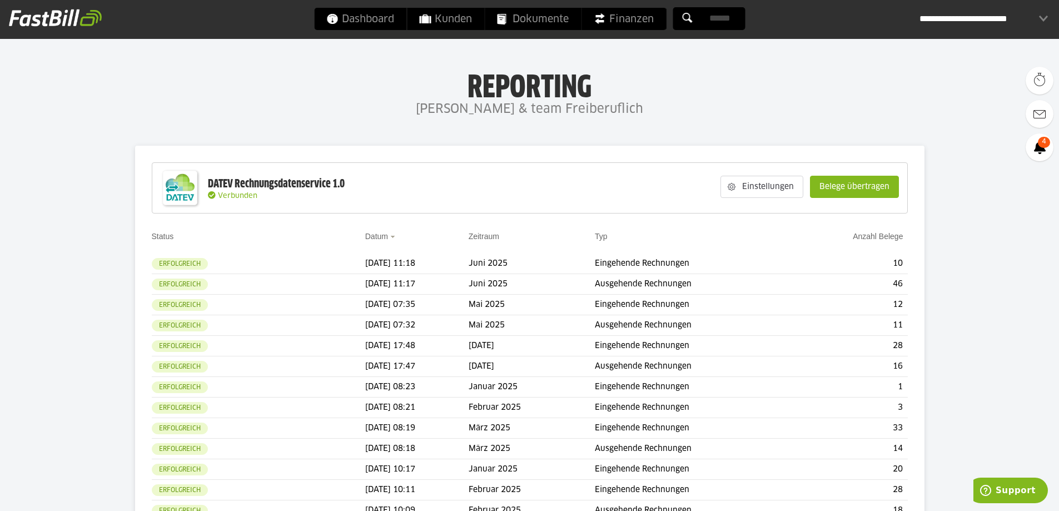
click at [996, 26] on div "**********" at bounding box center [983, 19] width 128 height 22
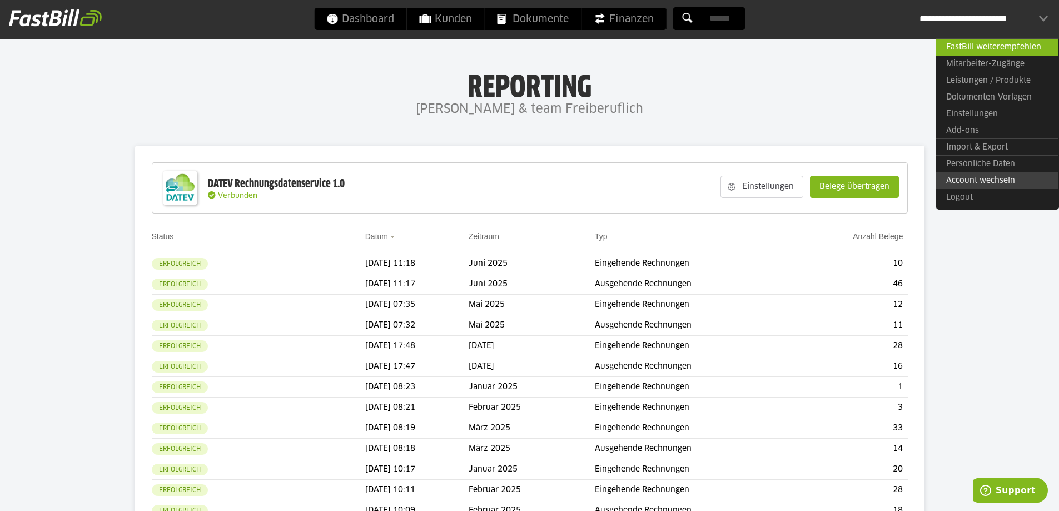
click at [958, 178] on link "Account wechseln" at bounding box center [997, 180] width 122 height 17
